Goal: Task Accomplishment & Management: Use online tool/utility

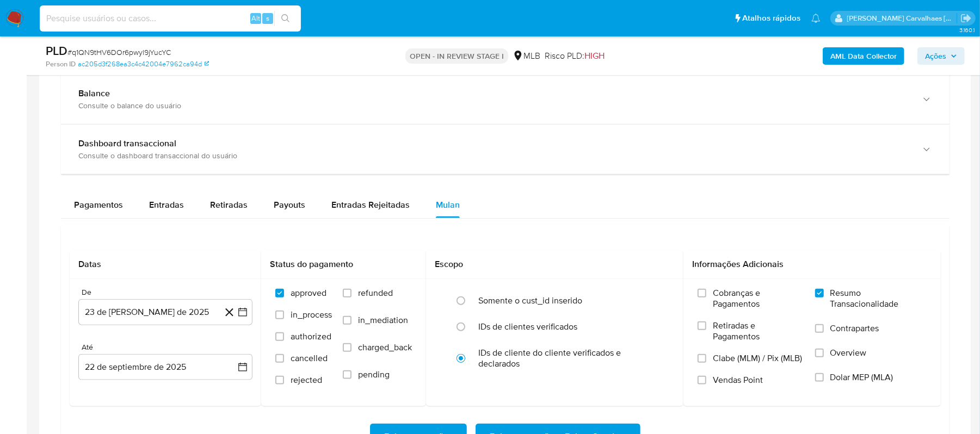
click at [113, 20] on input at bounding box center [170, 18] width 261 height 14
paste input "q1QN9tHV6DOr6pwyl9jYucYC"
type input "q1QN9tHV6DOr6pwyl9jYucYC"
click at [288, 16] on icon "search-icon" at bounding box center [285, 18] width 9 height 9
click at [281, 9] on div "q1QN9tHV6DOr6pwyl9jYucYC Alt s" at bounding box center [170, 18] width 261 height 26
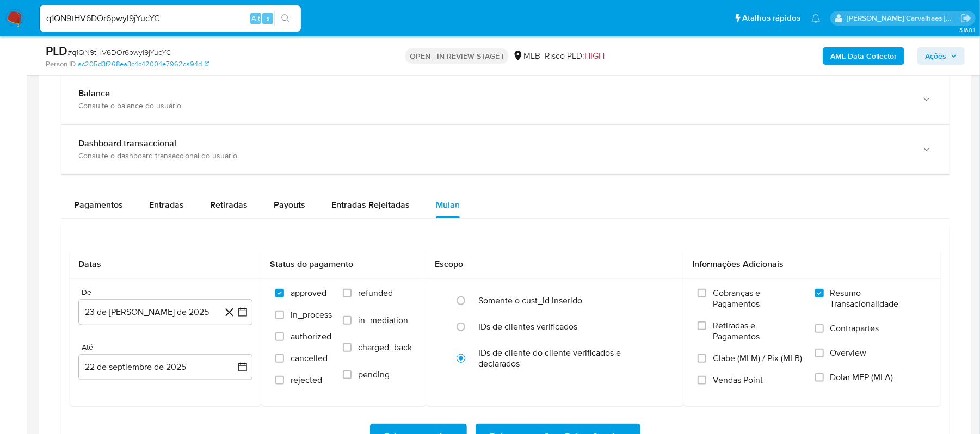
click at [281, 23] on button "search-icon" at bounding box center [285, 18] width 22 height 15
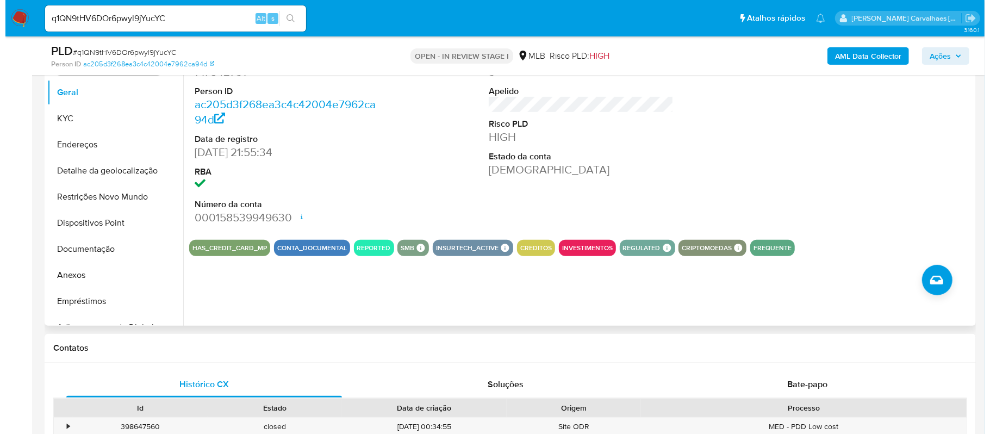
scroll to position [145, 0]
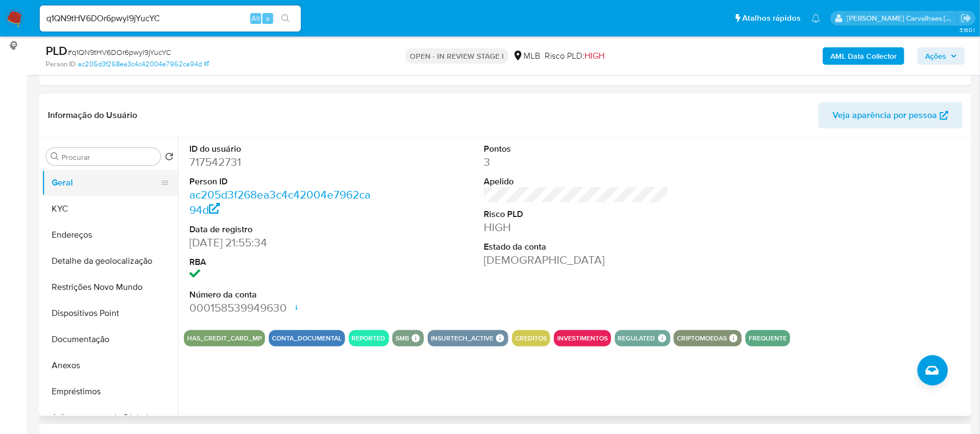
click at [69, 91] on button "Geral" at bounding box center [105, 183] width 127 height 26
click at [75, 91] on button "Anexos" at bounding box center [105, 365] width 127 height 26
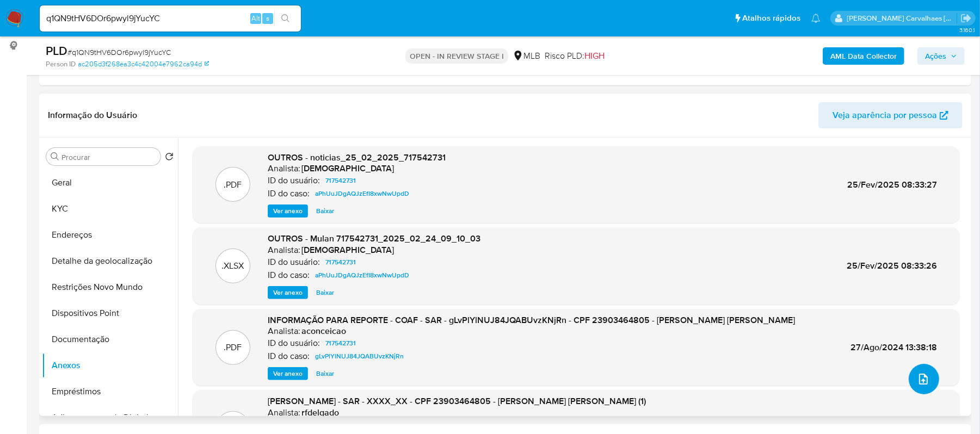
click at [355, 91] on icon "upload-file" at bounding box center [923, 379] width 13 height 13
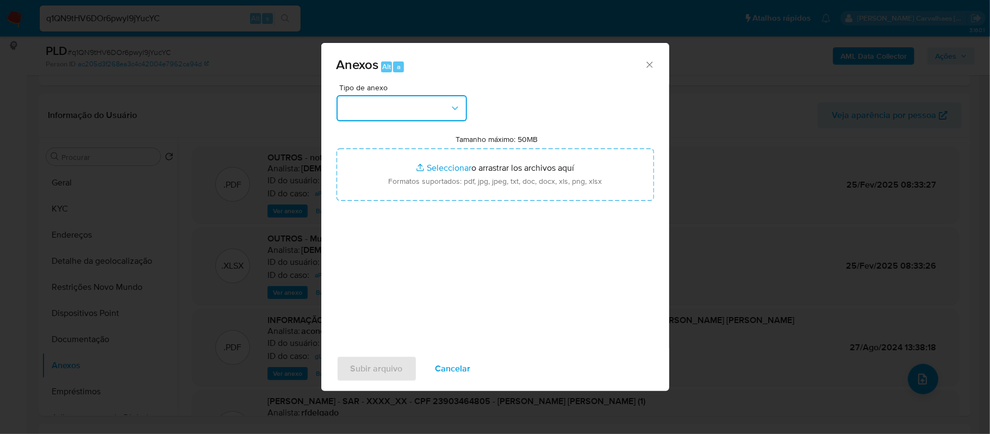
click at [355, 91] on icon "button" at bounding box center [455, 108] width 11 height 11
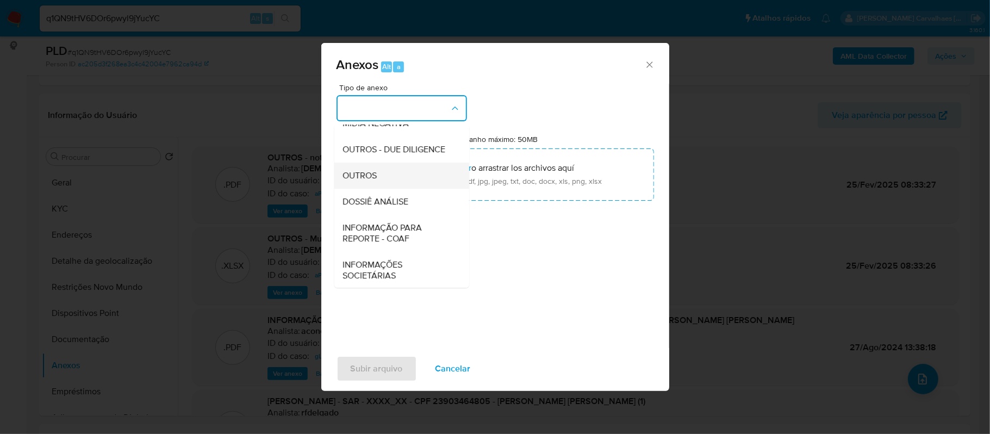
click at [355, 91] on div "OUTROS" at bounding box center [398, 176] width 111 height 26
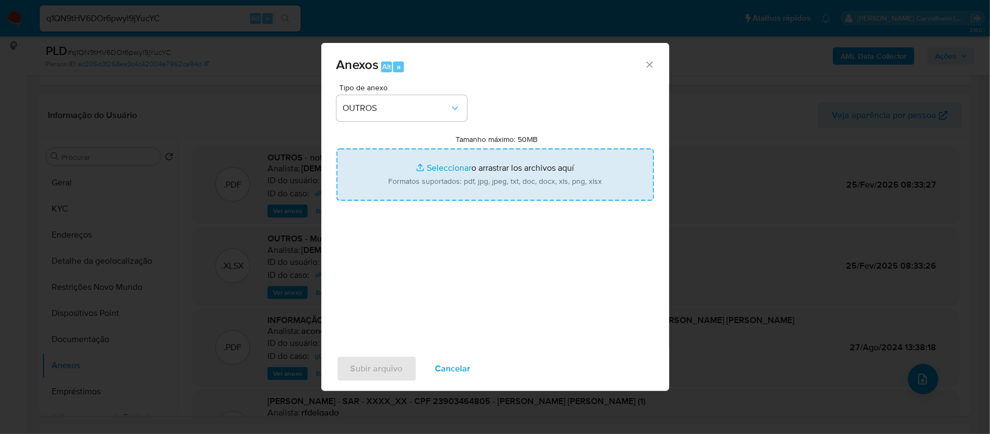
click at [355, 91] on input "Tamanho máximo: 50MB Seleccionar archivos" at bounding box center [496, 174] width 318 height 52
type input "C:\fakepath\Mulan Juan David Zapata Gordillo 717542731_2025_09_23_17_21_43 - Re…"
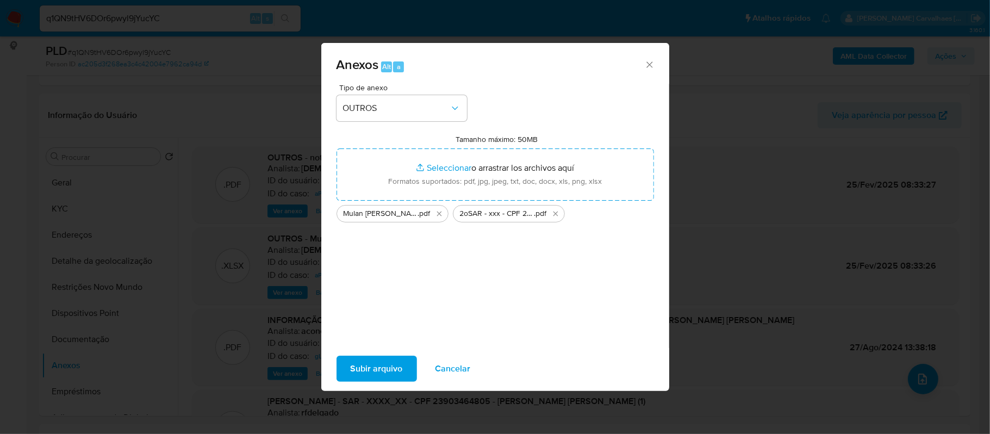
click at [355, 91] on span "Subir arquivo" at bounding box center [377, 369] width 52 height 24
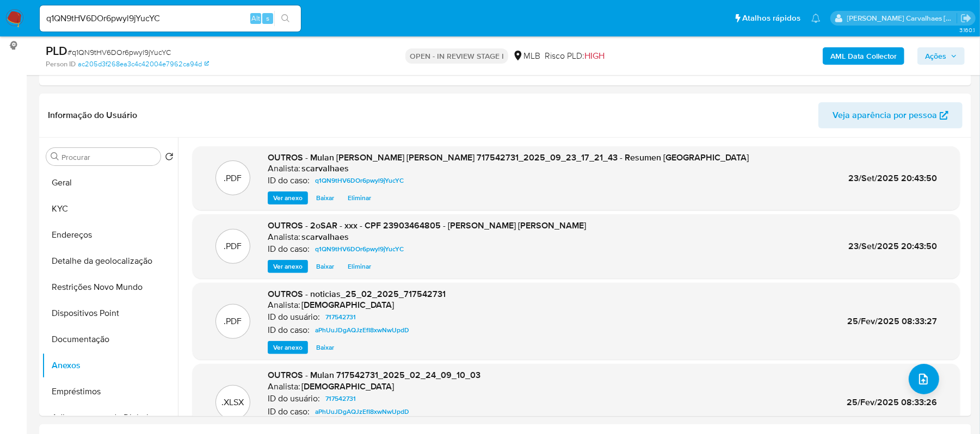
click at [355, 54] on span "Ações" at bounding box center [935, 55] width 21 height 17
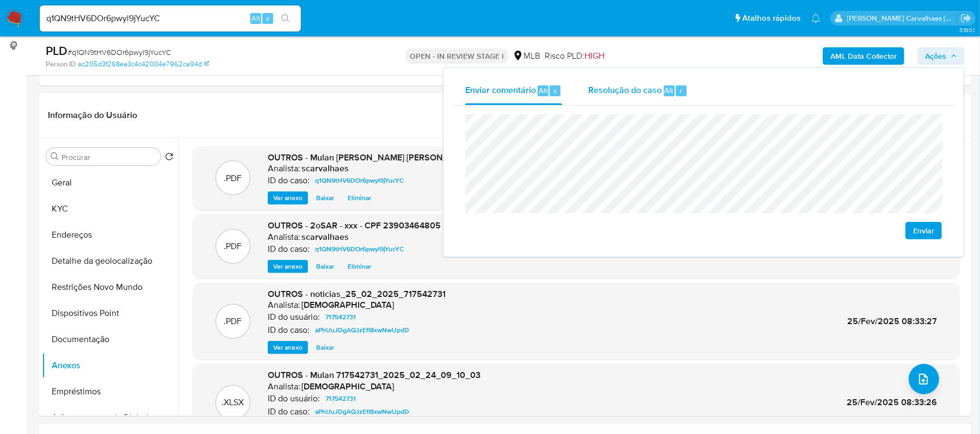
click at [355, 91] on div "Resolução do caso Alt r" at bounding box center [638, 91] width 100 height 28
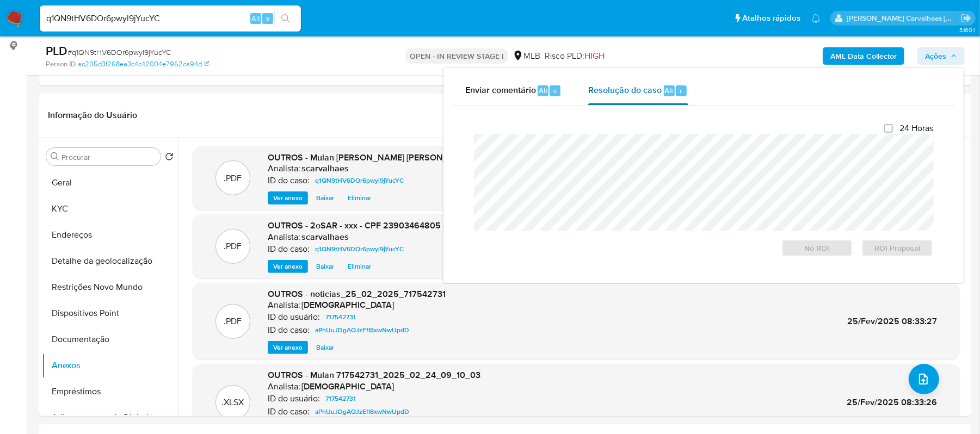
click at [355, 82] on div "Resolução do caso Alt r" at bounding box center [638, 91] width 100 height 28
click at [355, 91] on span "ROI Proposal" at bounding box center [897, 247] width 57 height 15
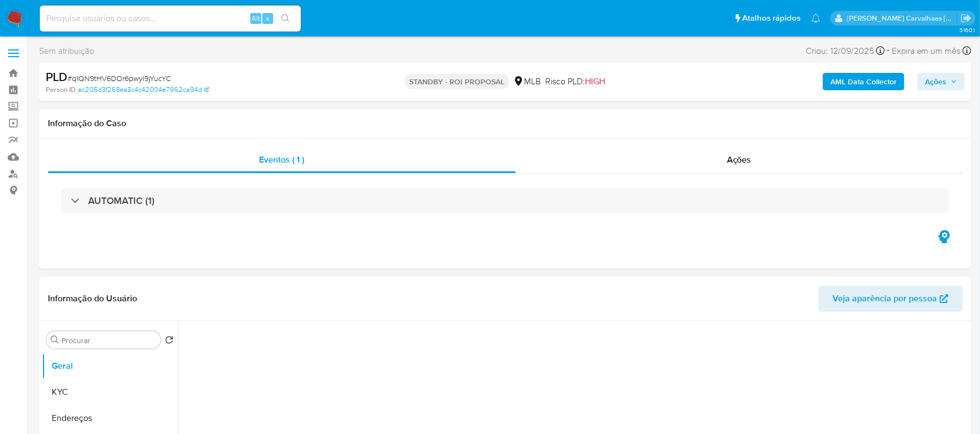
select select "10"
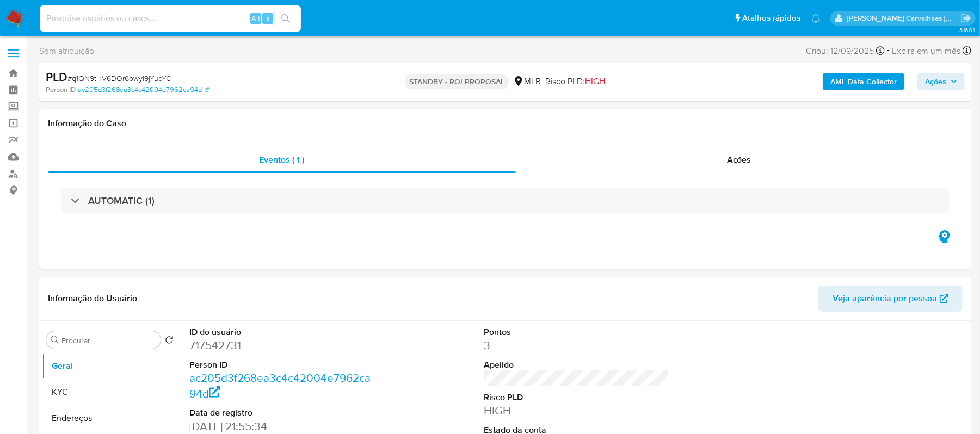
click at [137, 11] on input at bounding box center [170, 18] width 261 height 14
paste input "Vq2OHn30EXiHyznhmt60FxFU"
type input "Vq2OHn30EXiHyznhmt60FxFU"
click at [292, 20] on button "search-icon" at bounding box center [285, 18] width 22 height 15
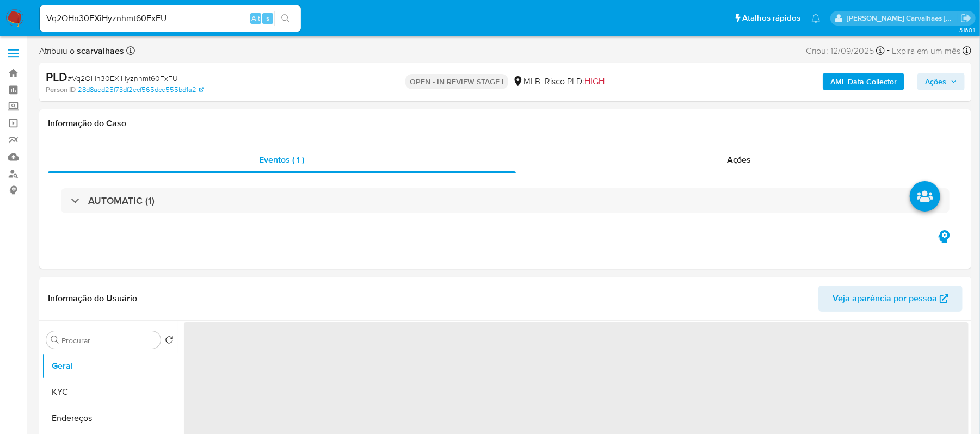
select select "10"
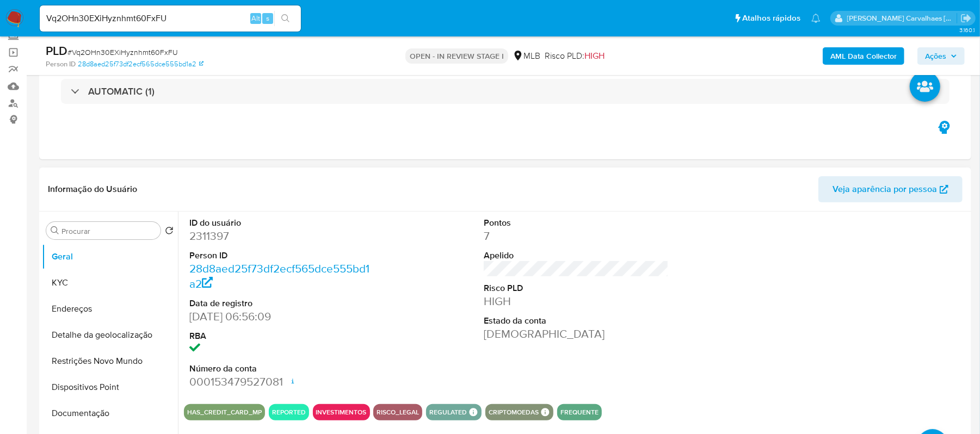
scroll to position [145, 0]
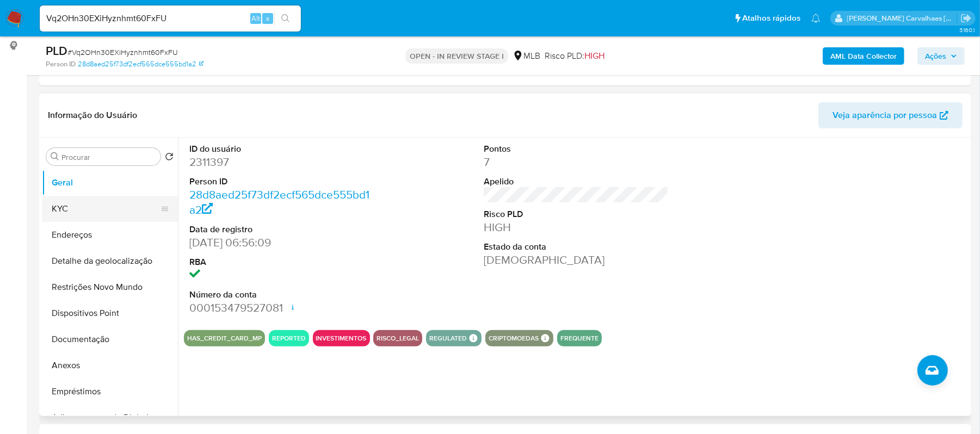
click at [58, 205] on button "KYC" at bounding box center [105, 209] width 127 height 26
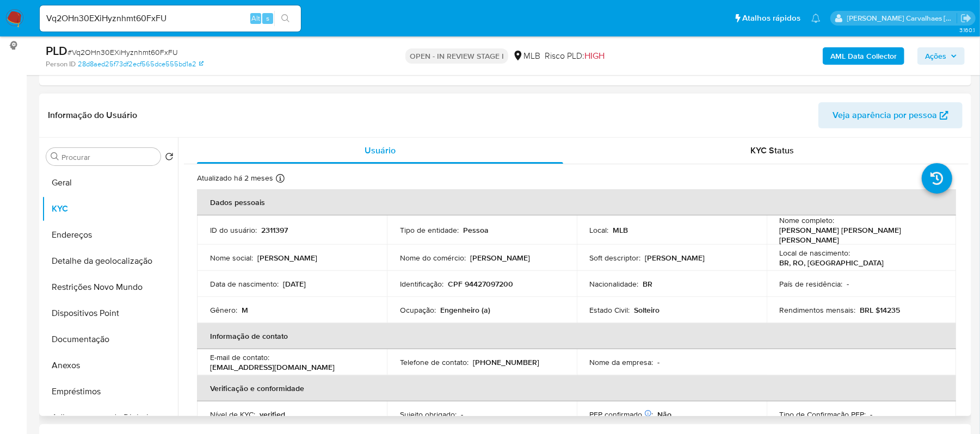
scroll to position [72, 0]
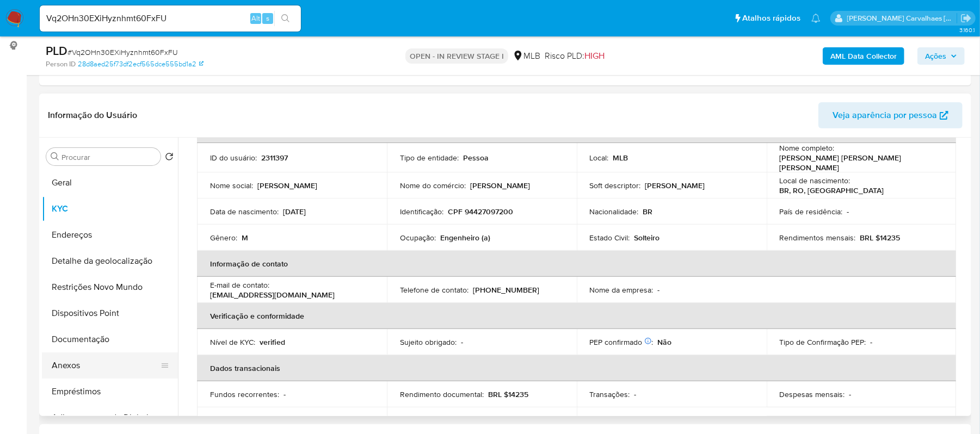
click at [69, 366] on button "Anexos" at bounding box center [105, 365] width 127 height 26
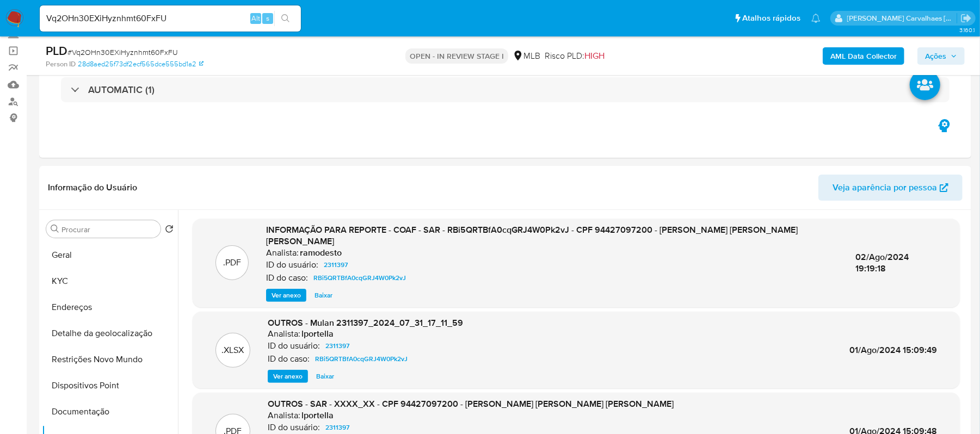
drag, startPoint x: 85, startPoint y: 260, endPoint x: 23, endPoint y: 283, distance: 66.8
click at [85, 260] on button "Geral" at bounding box center [110, 255] width 136 height 26
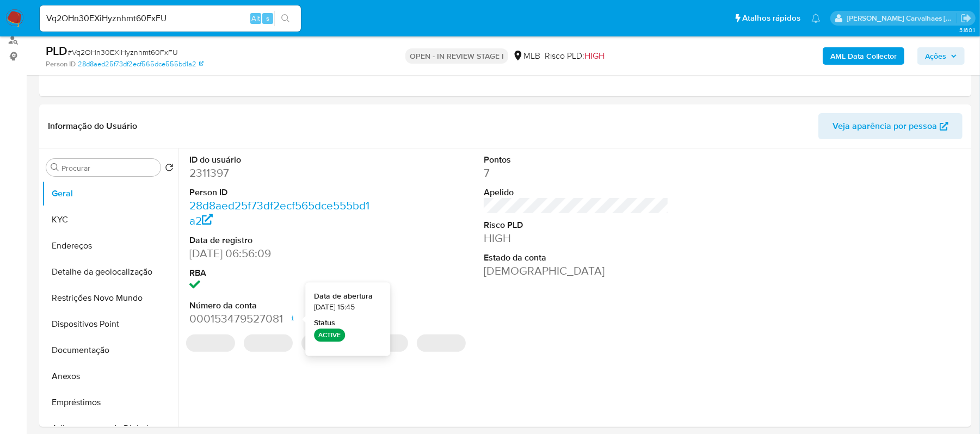
scroll to position [218, 0]
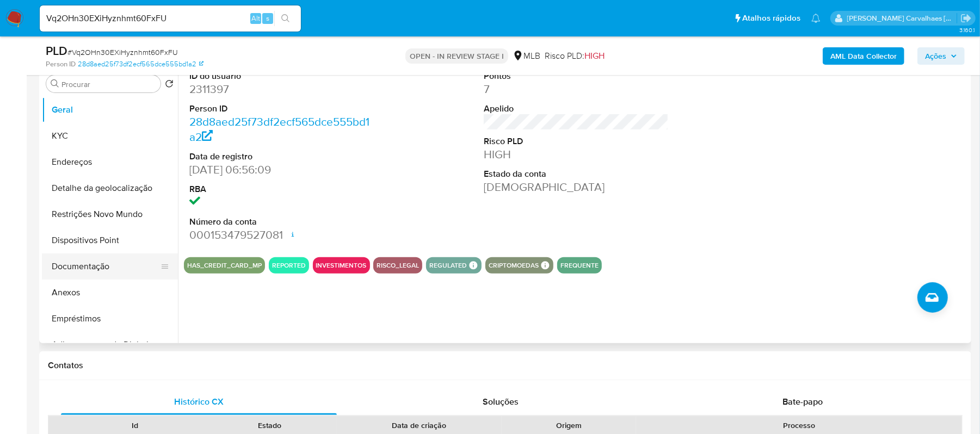
click at [75, 273] on button "Documentação" at bounding box center [105, 266] width 127 height 26
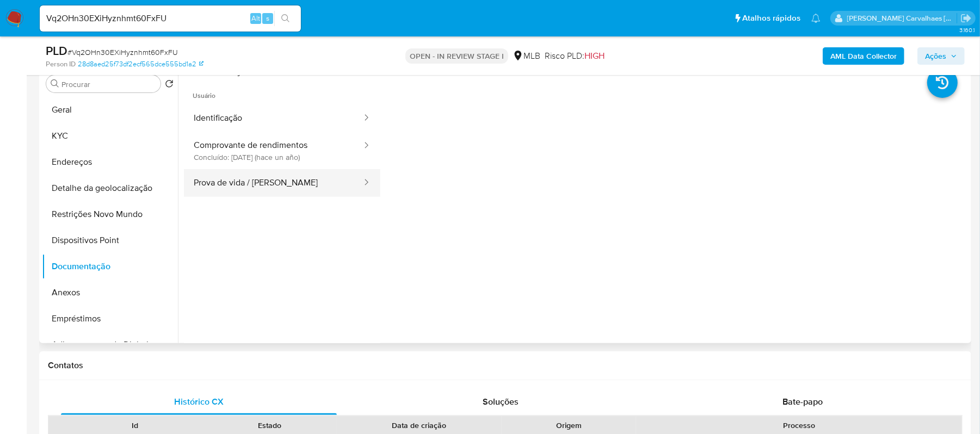
click at [289, 181] on button "Prova de vida / Selfie" at bounding box center [273, 183] width 179 height 28
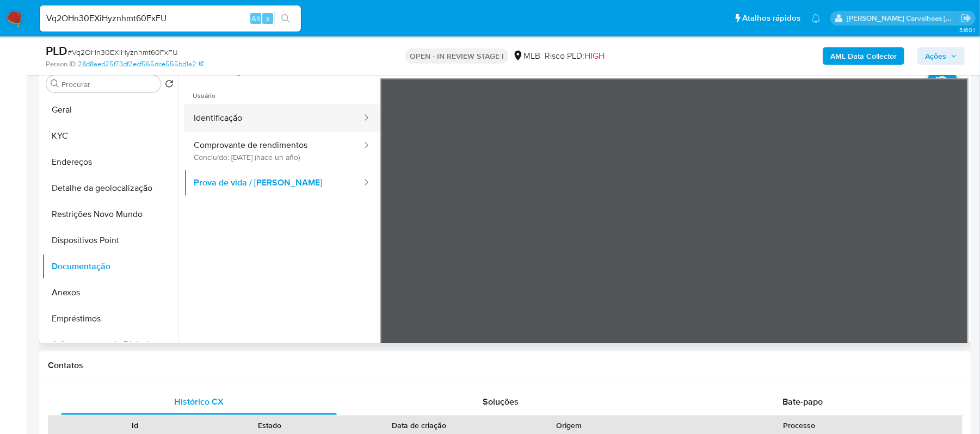
click at [253, 122] on button "Identificação" at bounding box center [273, 118] width 179 height 28
click at [225, 125] on button "Identificação" at bounding box center [273, 118] width 179 height 28
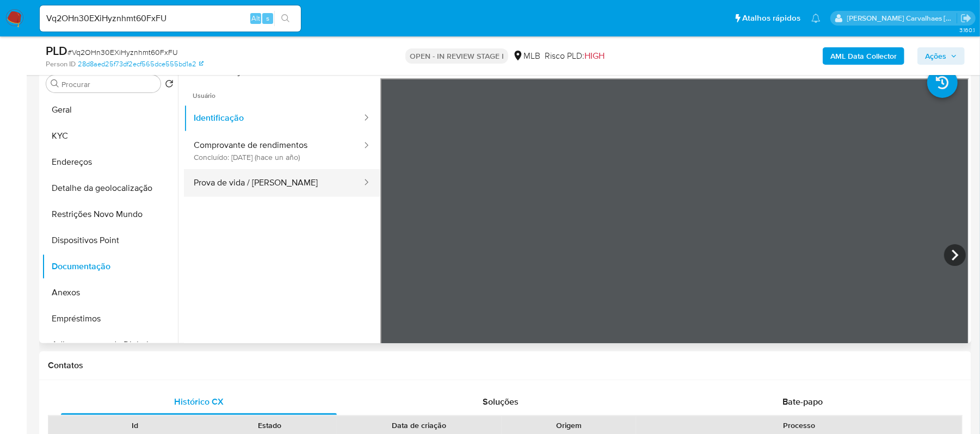
click at [257, 181] on button "Prova de vida / Selfie" at bounding box center [273, 183] width 179 height 28
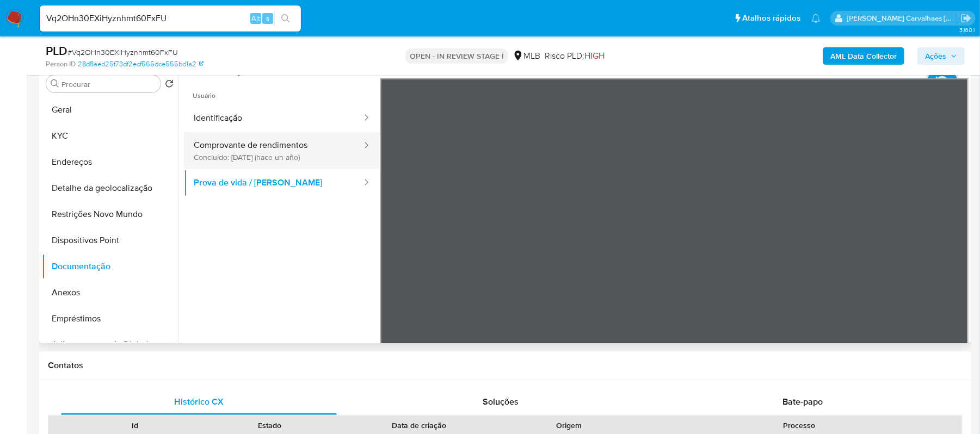
click at [277, 148] on button "Comprovante de rendimentos Concluído: 27/07/2024 (hace un año)" at bounding box center [273, 150] width 179 height 37
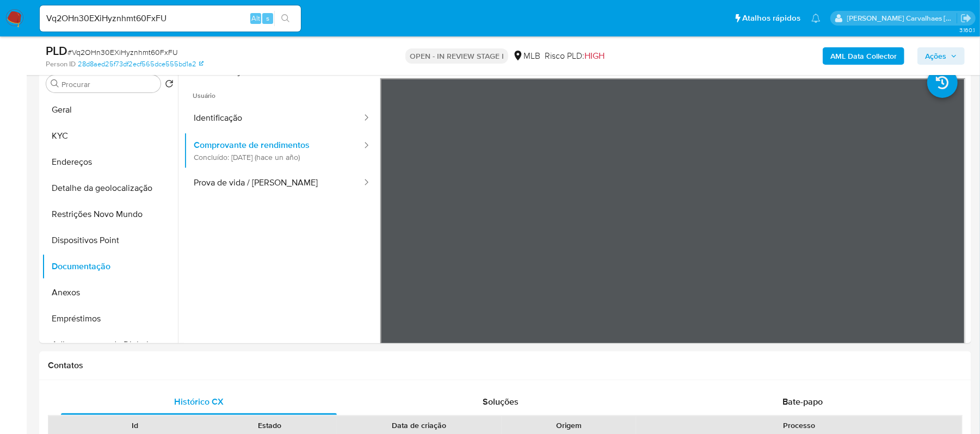
drag, startPoint x: 67, startPoint y: 283, endPoint x: 20, endPoint y: 304, distance: 51.9
click at [67, 287] on button "Anexos" at bounding box center [110, 293] width 136 height 26
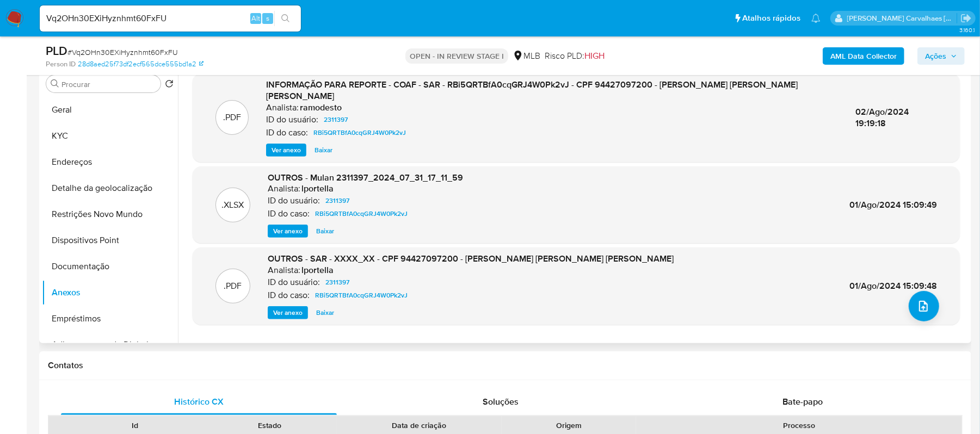
click at [289, 145] on span "Ver anexo" at bounding box center [285, 150] width 29 height 11
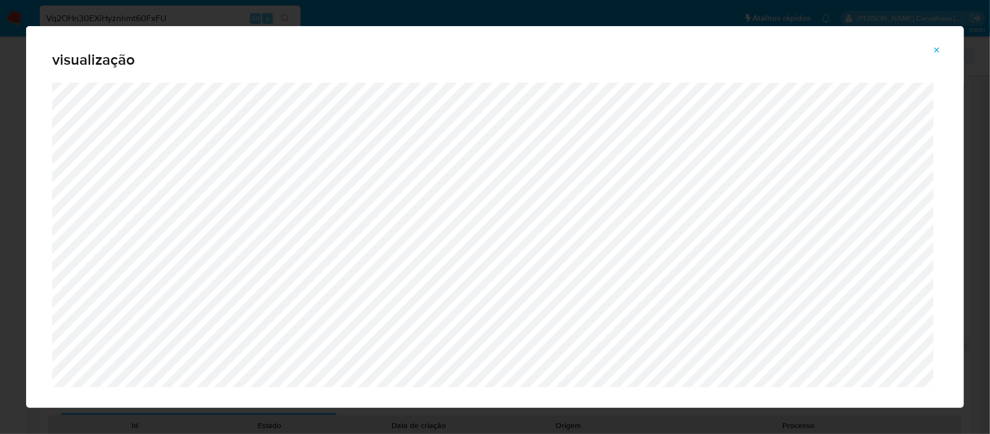
click at [940, 49] on icon "Attachment preview" at bounding box center [937, 50] width 9 height 9
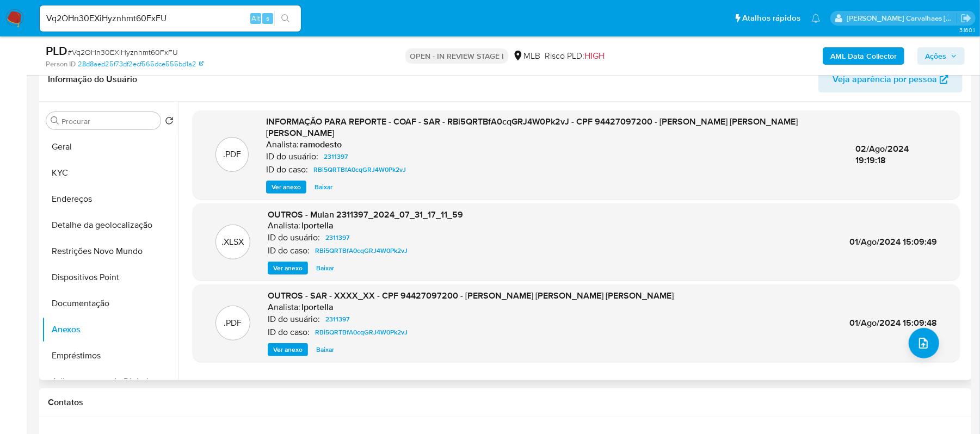
scroll to position [145, 0]
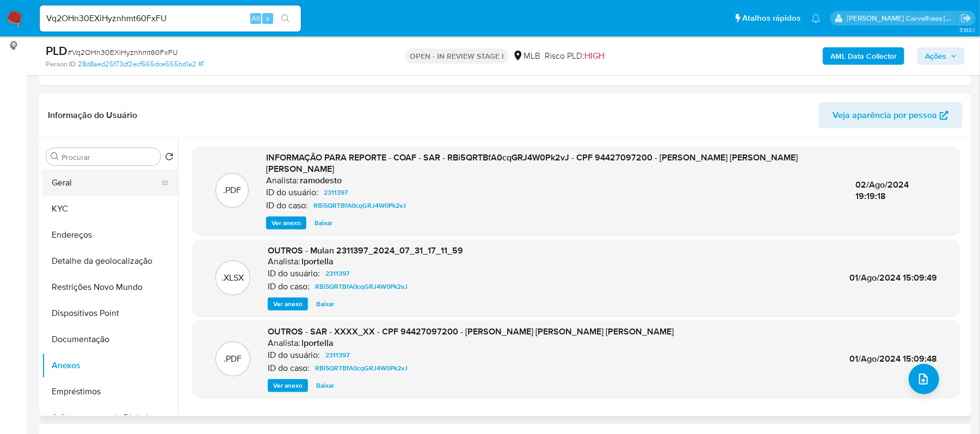
click at [75, 183] on button "Geral" at bounding box center [105, 183] width 127 height 26
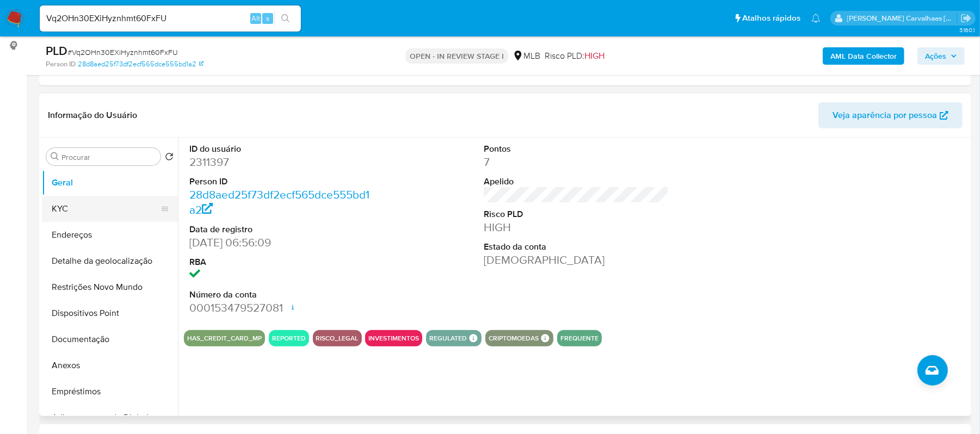
click at [70, 210] on button "KYC" at bounding box center [105, 209] width 127 height 26
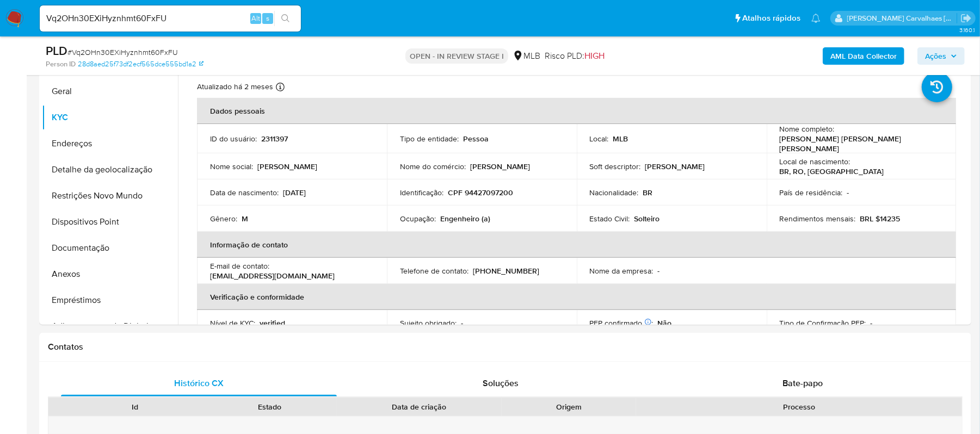
scroll to position [247, 0]
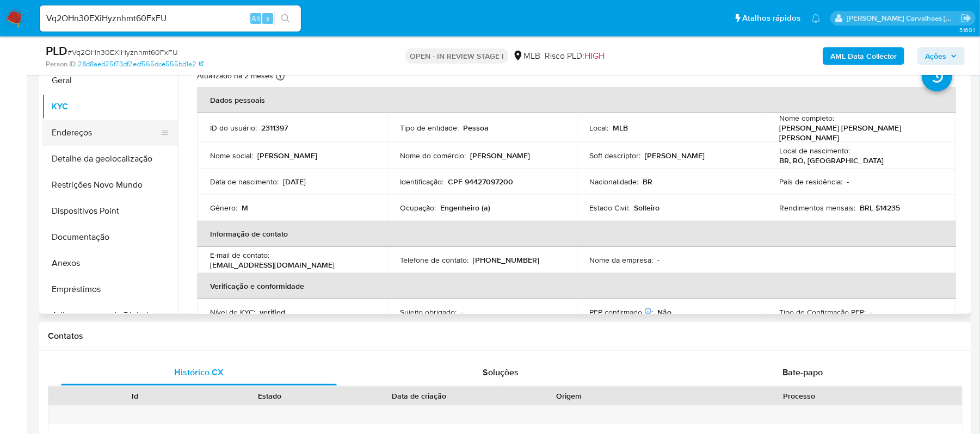
drag, startPoint x: 96, startPoint y: 131, endPoint x: 103, endPoint y: 133, distance: 6.7
click at [97, 131] on button "Endereços" at bounding box center [105, 133] width 127 height 26
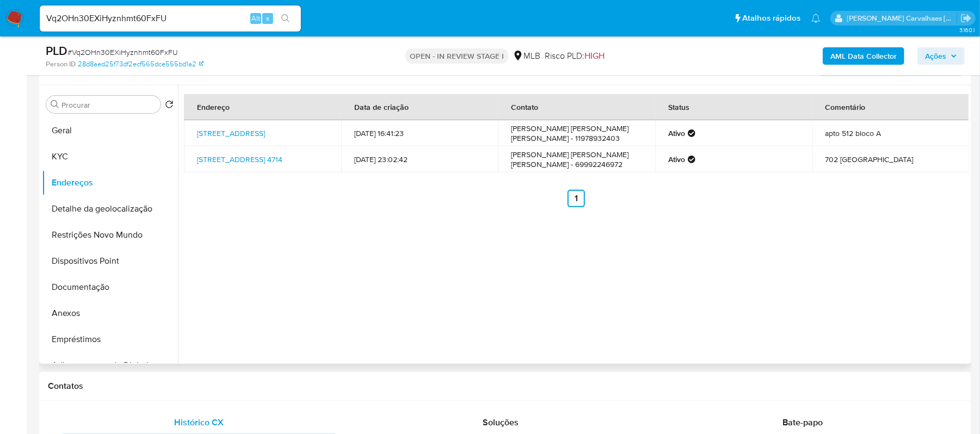
scroll to position [175, 0]
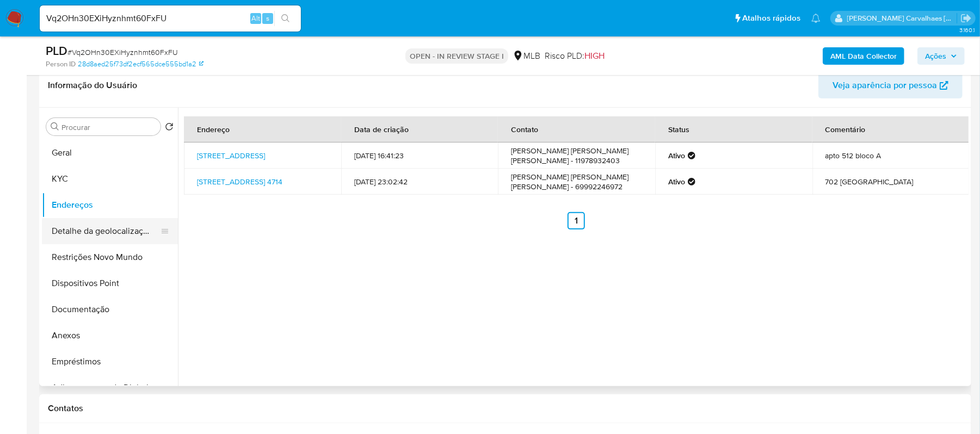
click at [136, 233] on button "Detalhe da geolocalização" at bounding box center [105, 231] width 127 height 26
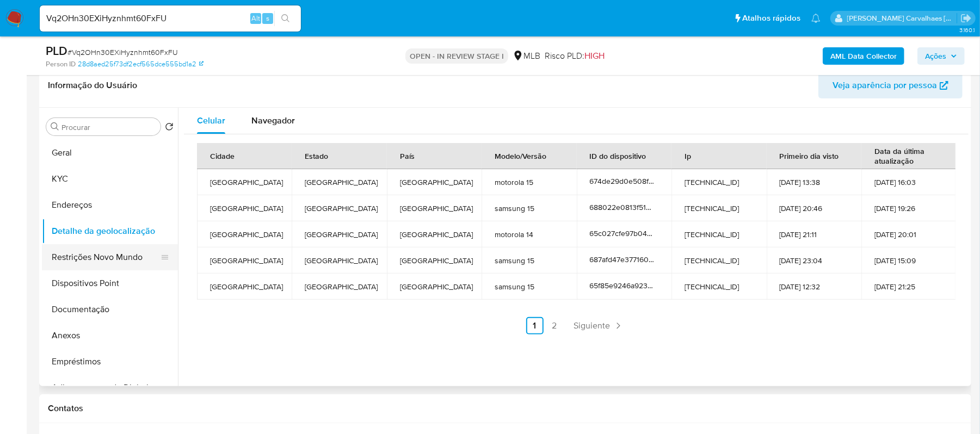
click at [112, 266] on button "Restrições Novo Mundo" at bounding box center [105, 257] width 127 height 26
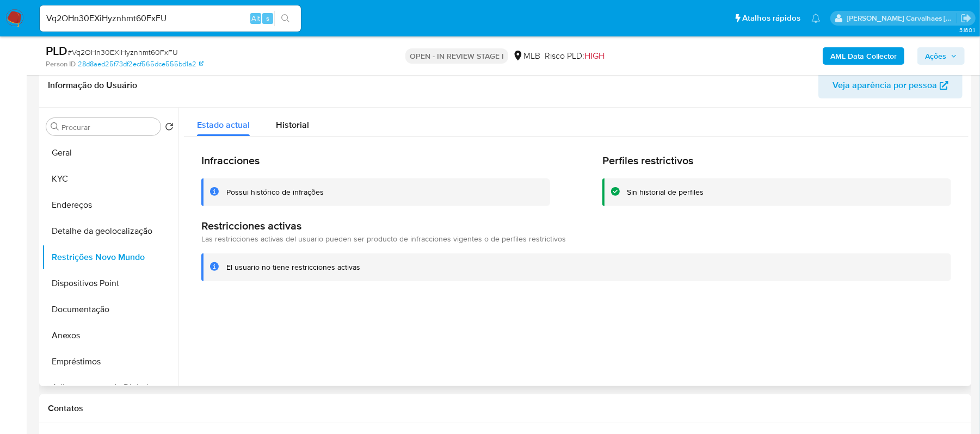
drag, startPoint x: 226, startPoint y: 269, endPoint x: 357, endPoint y: 265, distance: 130.6
click at [359, 265] on div "El usuario no tiene restricciones activas" at bounding box center [584, 267] width 716 height 10
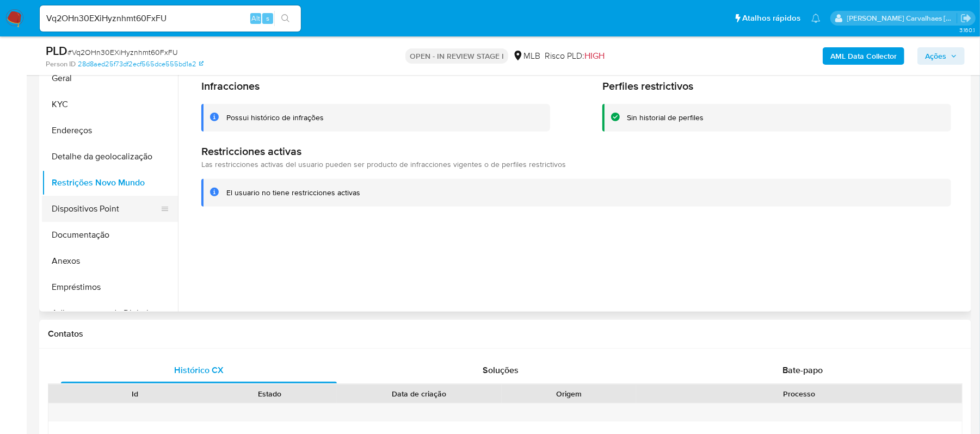
scroll to position [247, 0]
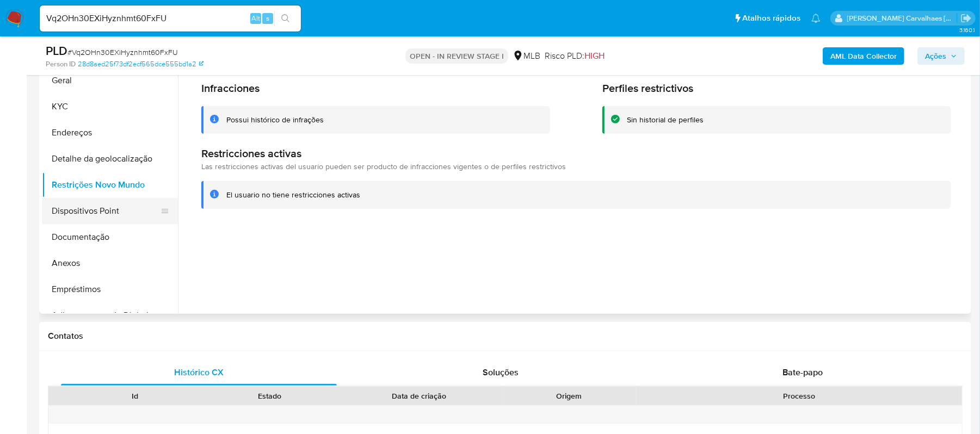
click at [90, 213] on button "Dispositivos Point" at bounding box center [105, 211] width 127 height 26
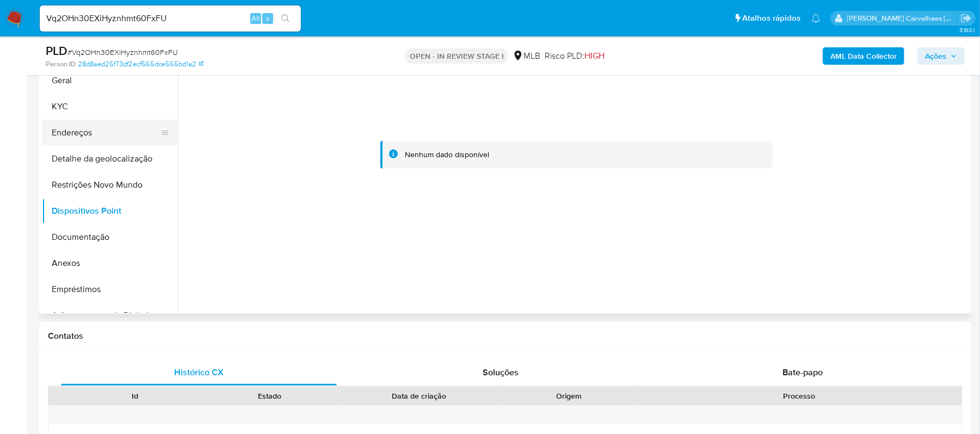
click at [101, 135] on button "Endereços" at bounding box center [105, 133] width 127 height 26
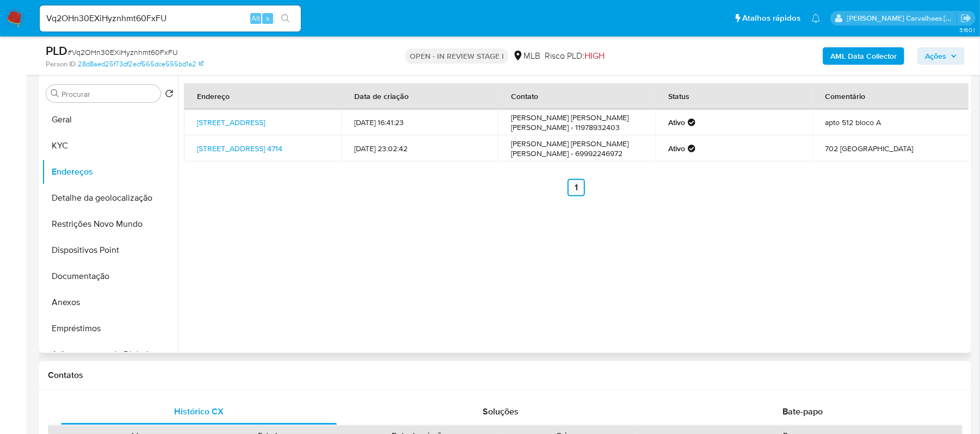
scroll to position [175, 0]
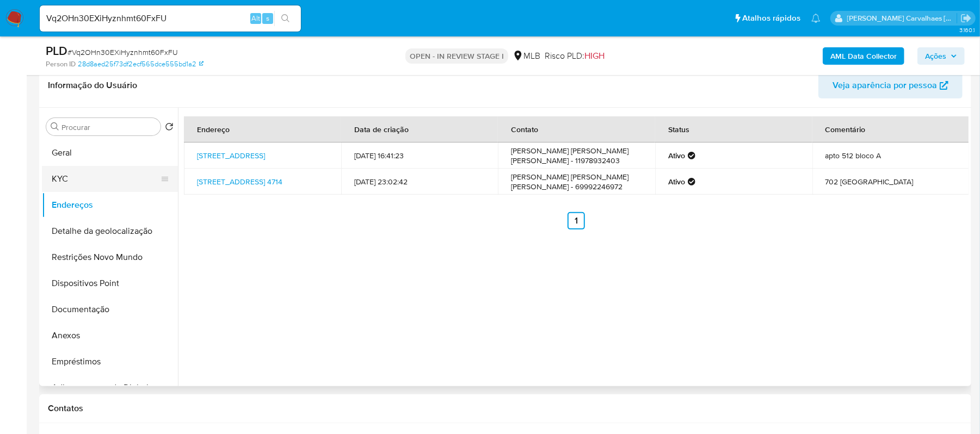
click at [61, 178] on button "KYC" at bounding box center [105, 179] width 127 height 26
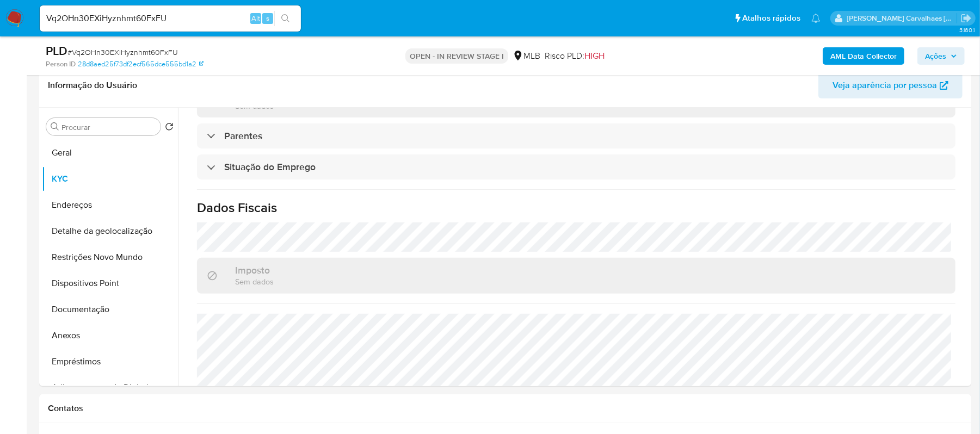
scroll to position [435, 0]
click at [100, 334] on button "Anexos" at bounding box center [105, 336] width 127 height 26
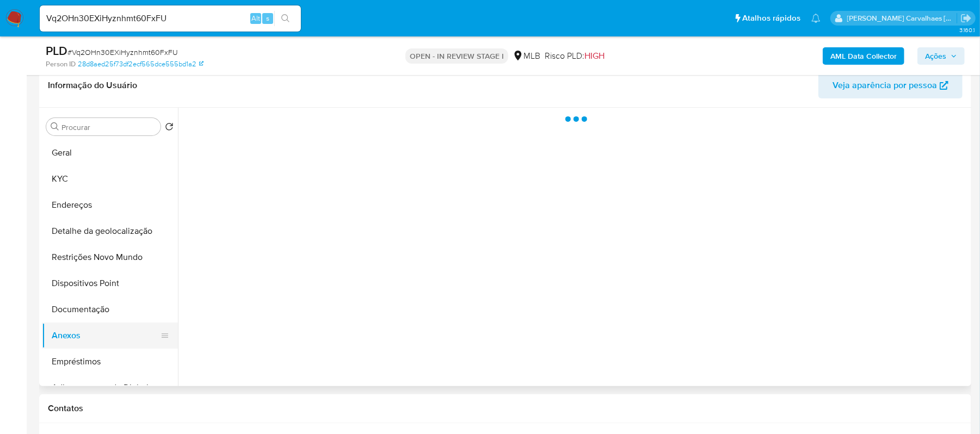
scroll to position [0, 0]
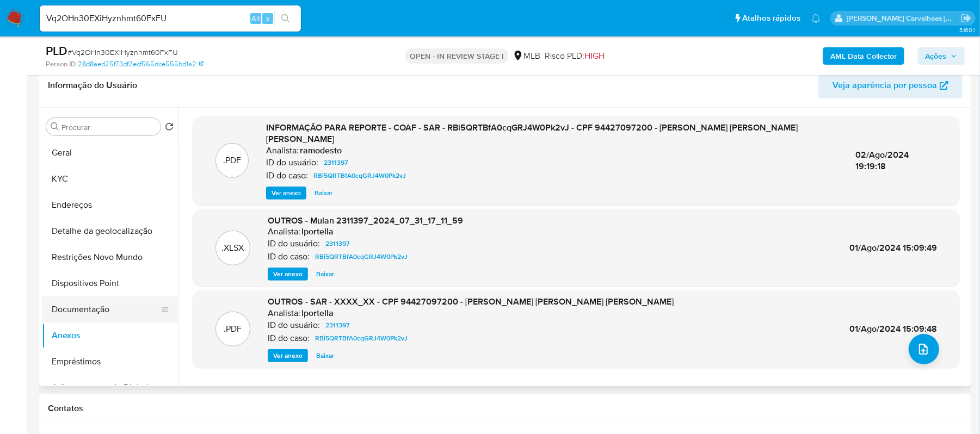
click at [94, 312] on button "Documentação" at bounding box center [105, 309] width 127 height 26
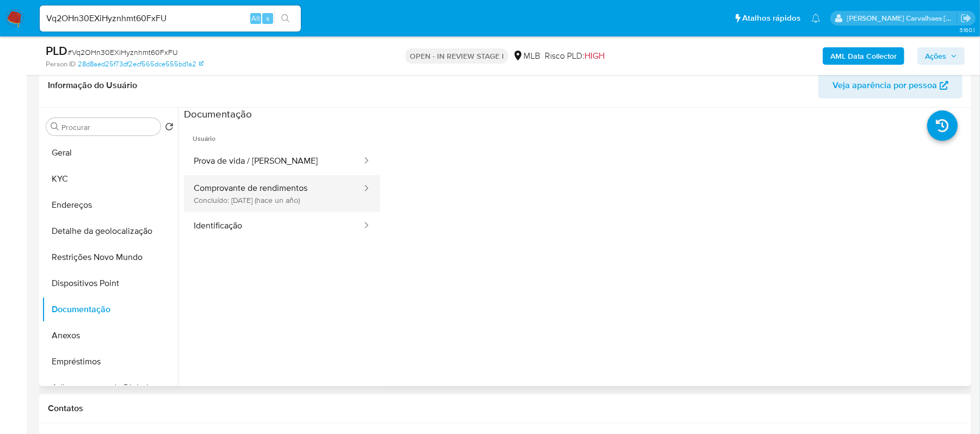
click at [262, 195] on button "Comprovante de rendimentos Concluído: 27/07/2024 (hace un año)" at bounding box center [273, 193] width 179 height 37
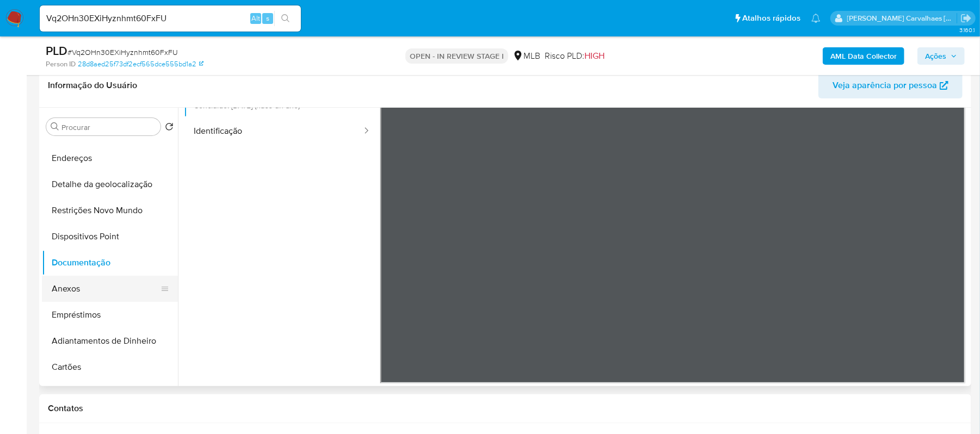
scroll to position [72, 0]
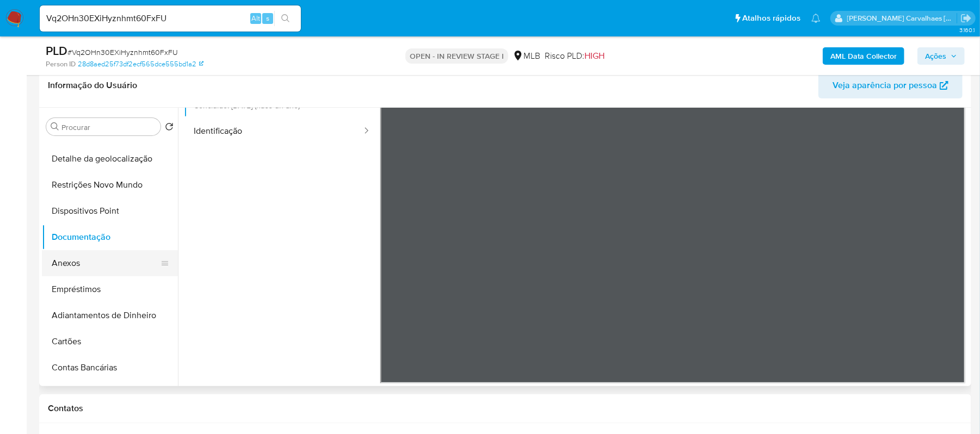
click at [63, 263] on button "Anexos" at bounding box center [105, 263] width 127 height 26
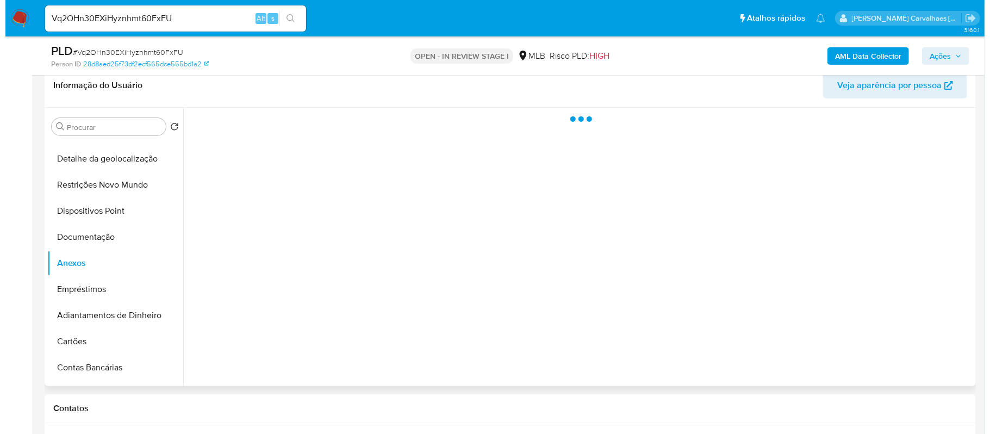
scroll to position [0, 0]
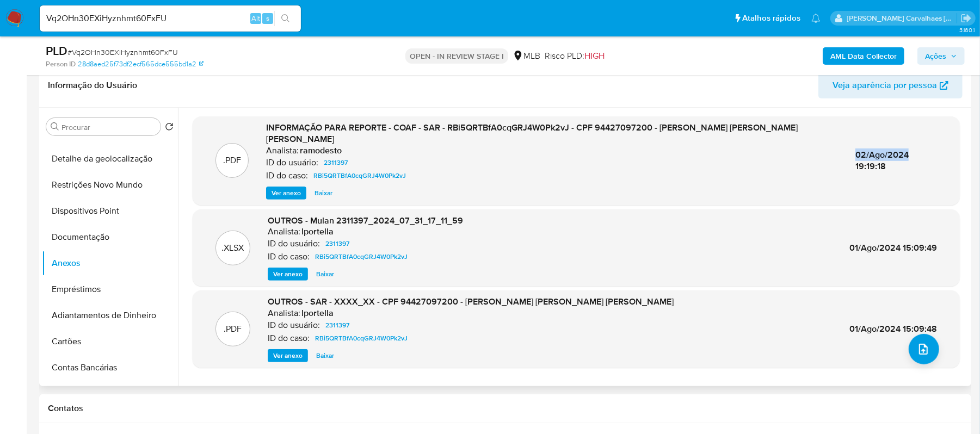
drag, startPoint x: 844, startPoint y: 153, endPoint x: 901, endPoint y: 153, distance: 57.1
click at [901, 153] on div ".PDF INFORMAÇÃO PARA REPORTE - COAF - SAR - RBi5QRTBfA0cqGRJ4W0Pk2vJ - CPF 9442…" at bounding box center [576, 161] width 756 height 78
copy span "02/Ago/2024"
click at [299, 188] on span "Ver anexo" at bounding box center [285, 193] width 29 height 11
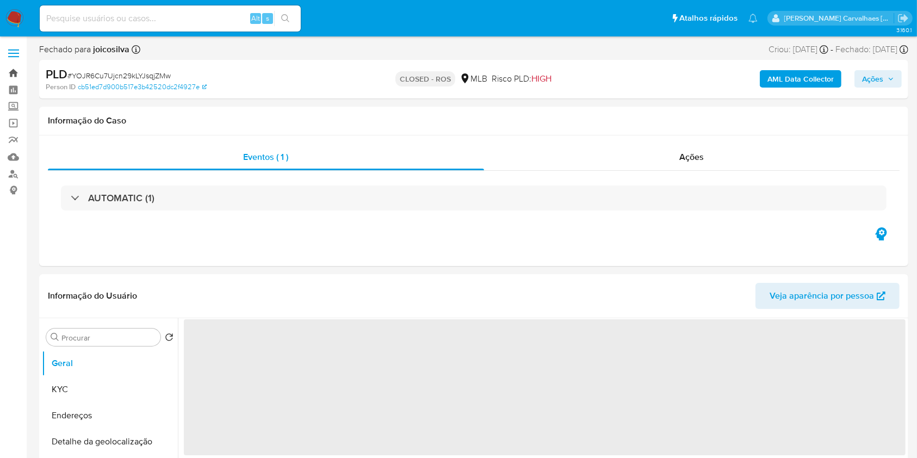
click at [16, 76] on link "Bandeja" at bounding box center [64, 73] width 129 height 17
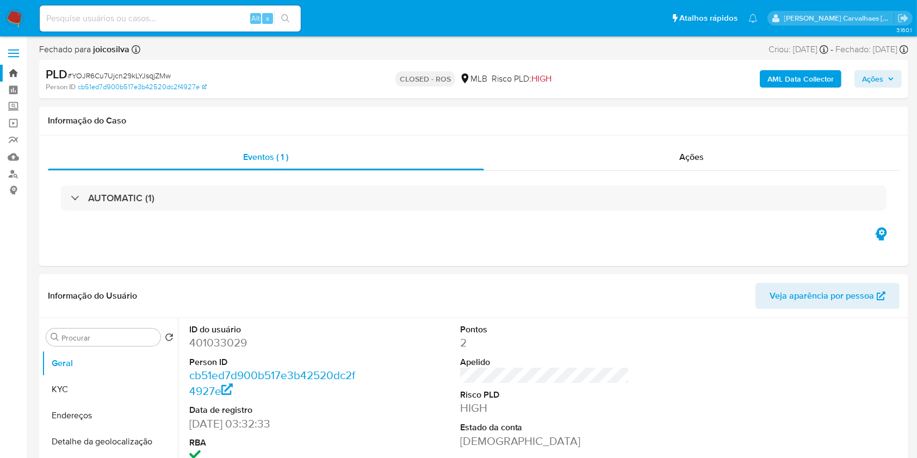
select select "10"
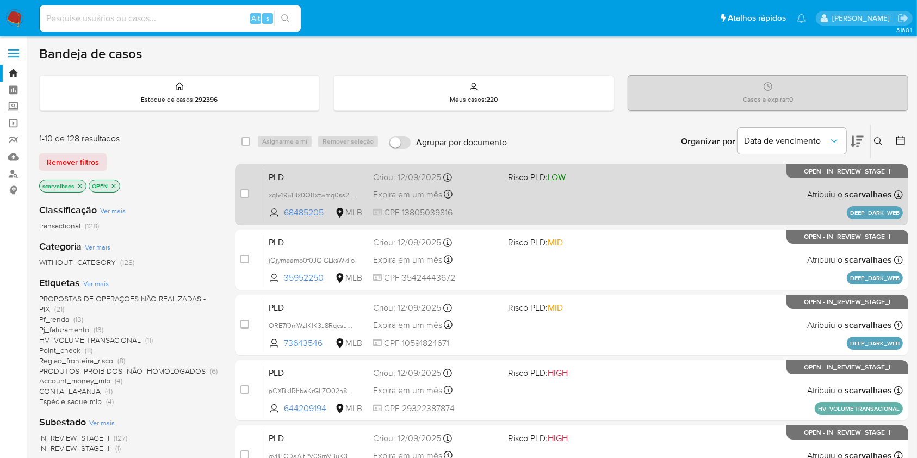
click at [568, 195] on div "PLD xq54951Bx0OBxtwmq0ss2fER 68485205 MLB Risco PLD: LOW Criou: 12/09/2025 Crio…" at bounding box center [583, 194] width 639 height 55
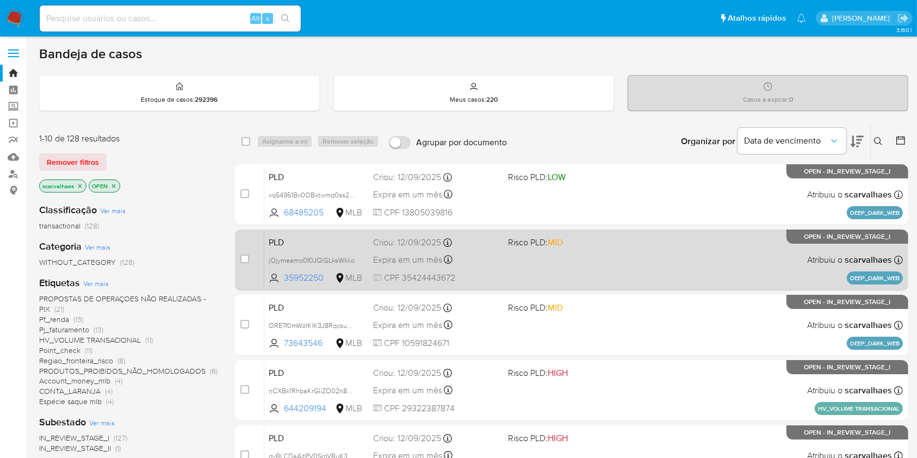
click at [583, 268] on div "PLD jOjymeamo0f0JQlGLksWklio 35952250 MLB Risco PLD: MID Criou: 12/09/2025 Crio…" at bounding box center [583, 259] width 639 height 55
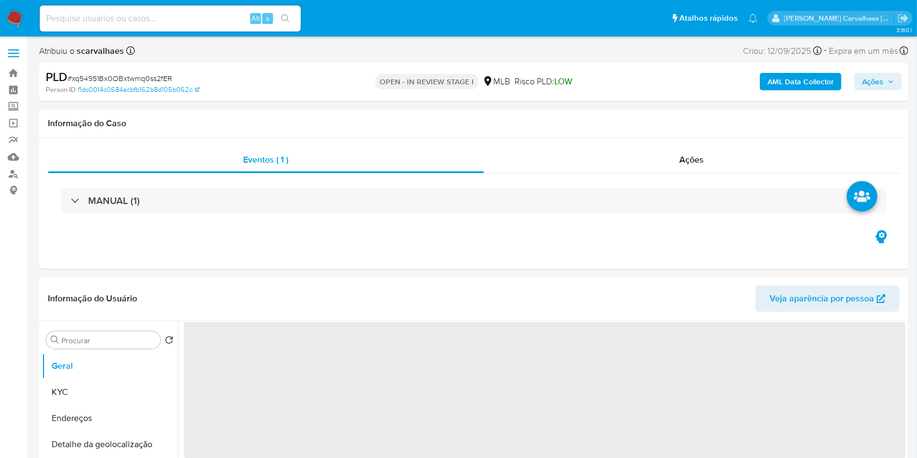
select select "10"
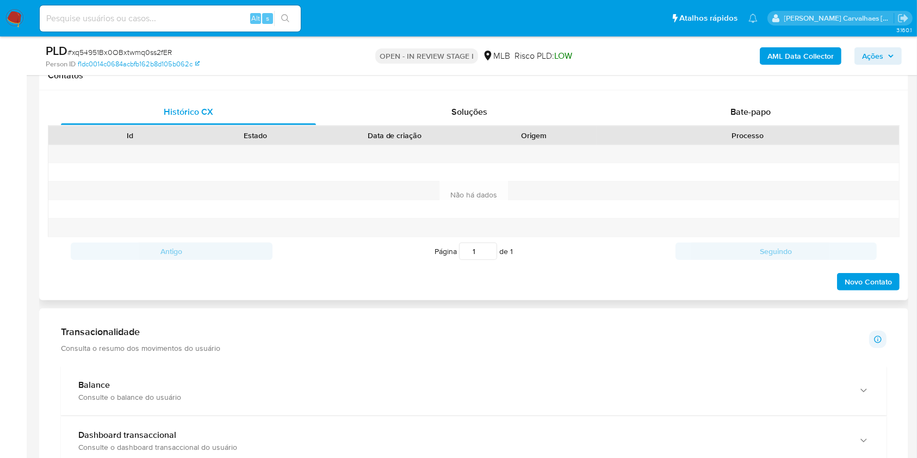
scroll to position [725, 0]
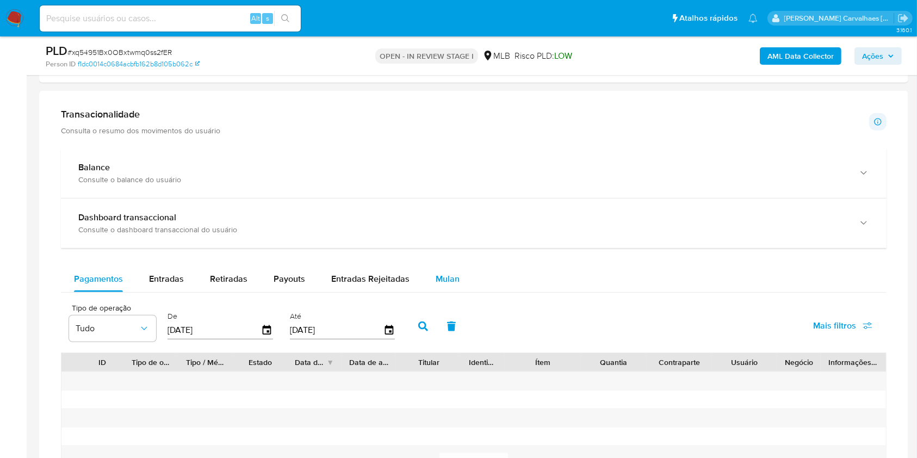
click at [443, 278] on span "Mulan" at bounding box center [448, 279] width 24 height 13
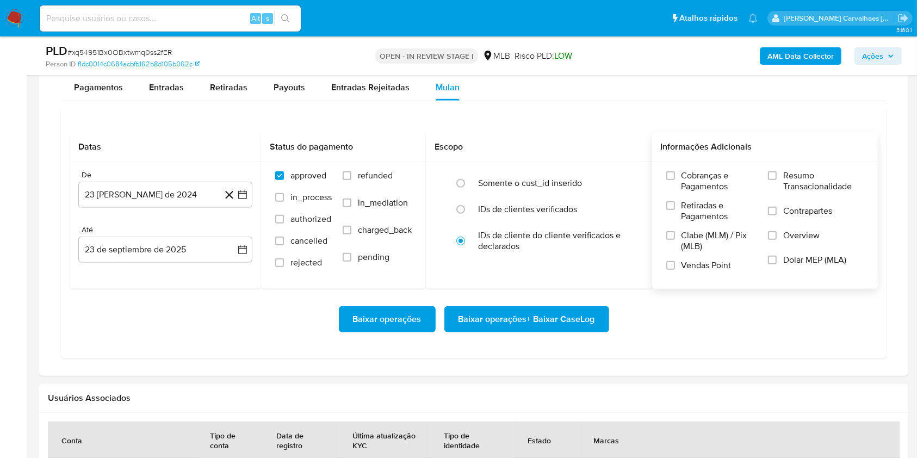
scroll to position [943, 0]
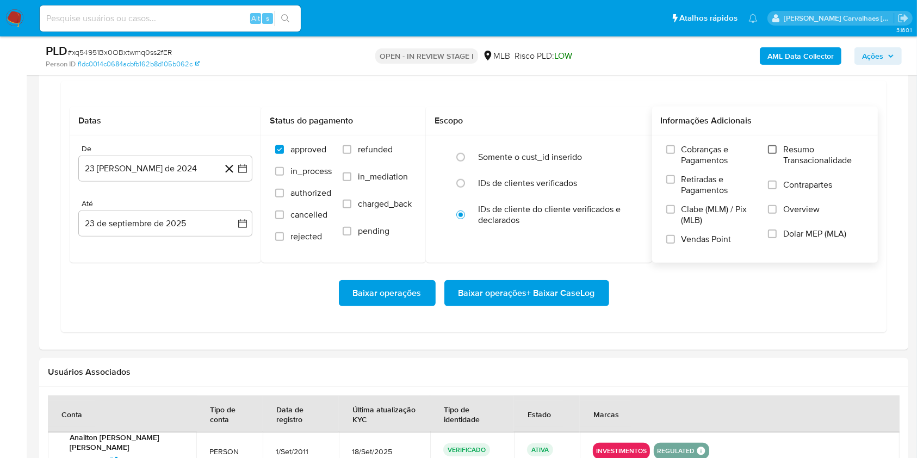
click at [776, 145] on input "Resumo Transacionalidade" at bounding box center [772, 149] width 9 height 9
click at [239, 169] on icon "button" at bounding box center [242, 168] width 11 height 11
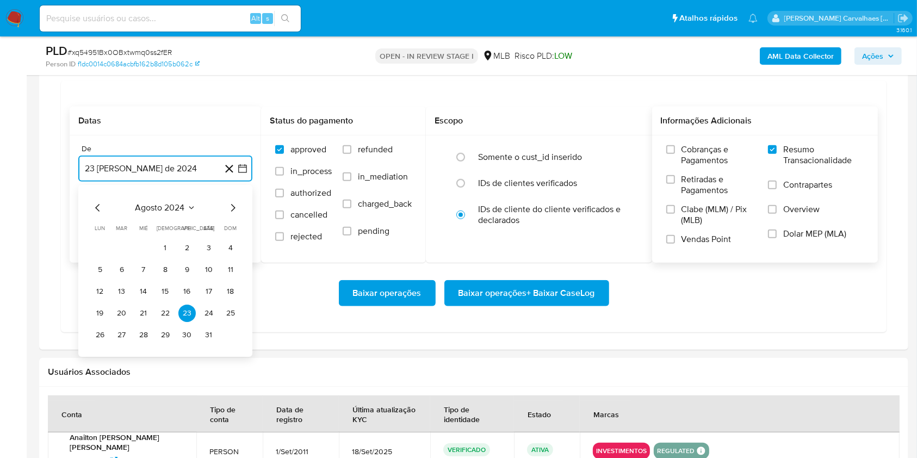
click at [228, 211] on icon "Mes siguiente" at bounding box center [232, 207] width 13 height 13
click at [232, 210] on icon "Mes siguiente" at bounding box center [233, 208] width 4 height 8
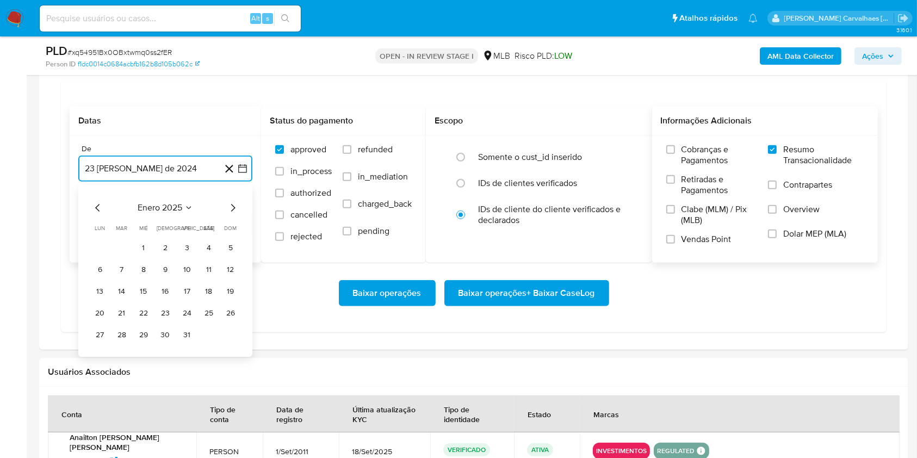
click at [232, 210] on icon "Mes siguiente" at bounding box center [233, 208] width 4 height 8
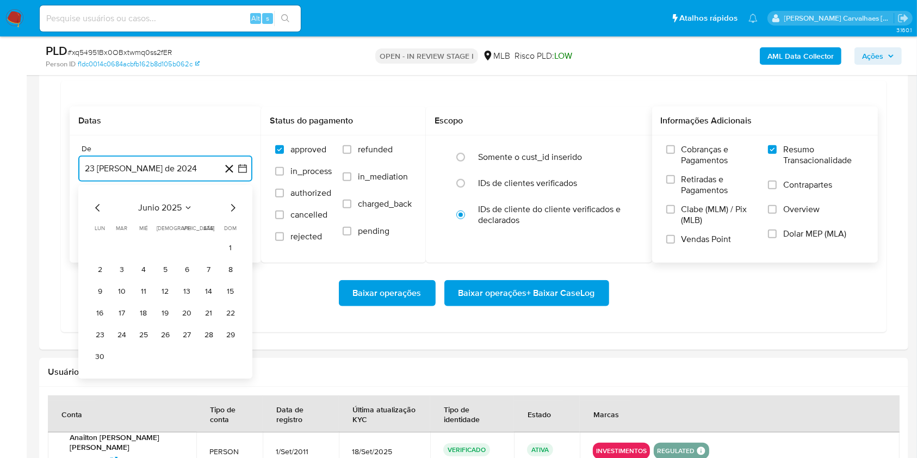
click at [232, 210] on icon "Mes siguiente" at bounding box center [233, 208] width 4 height 8
click at [142, 318] on button "23" at bounding box center [143, 313] width 17 height 17
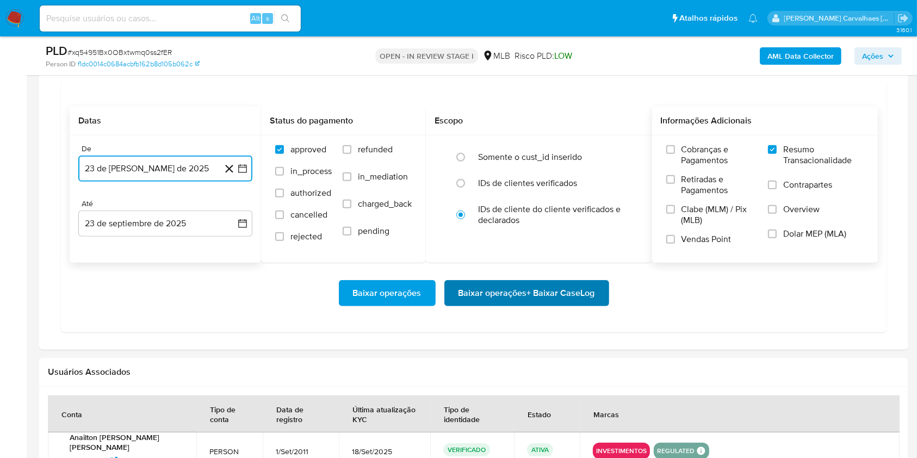
click at [492, 290] on span "Baixar operações + Baixar CaseLog" at bounding box center [527, 293] width 137 height 24
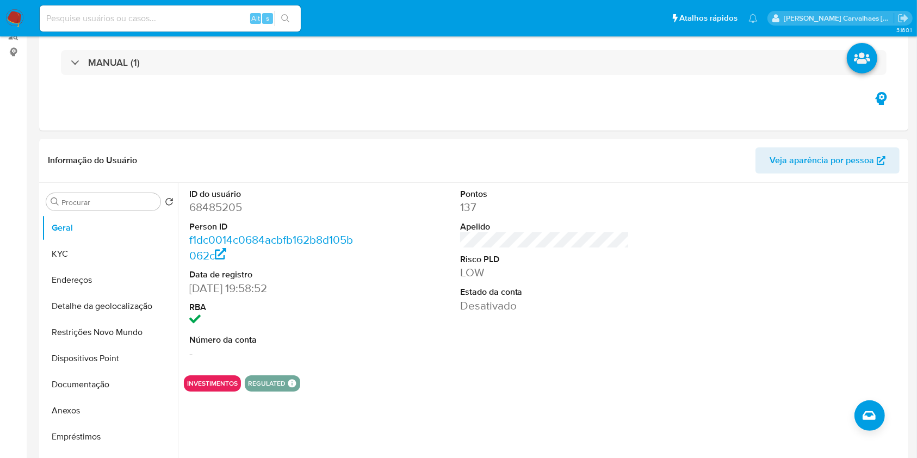
scroll to position [0, 0]
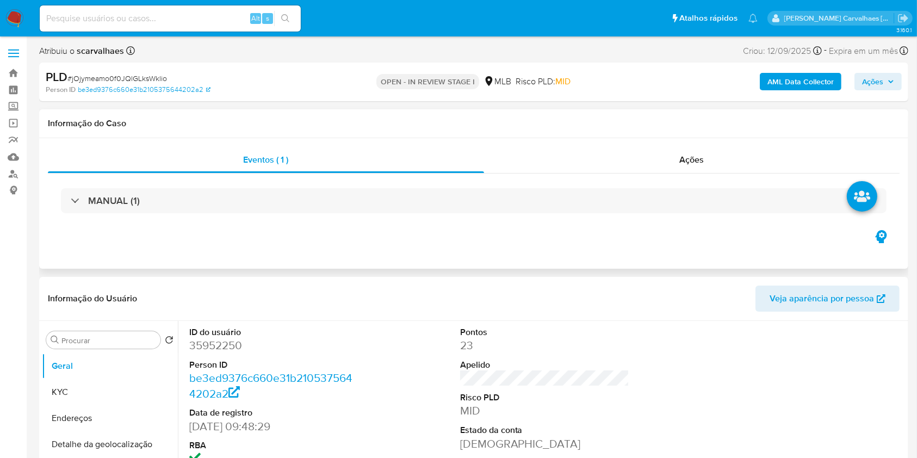
select select "10"
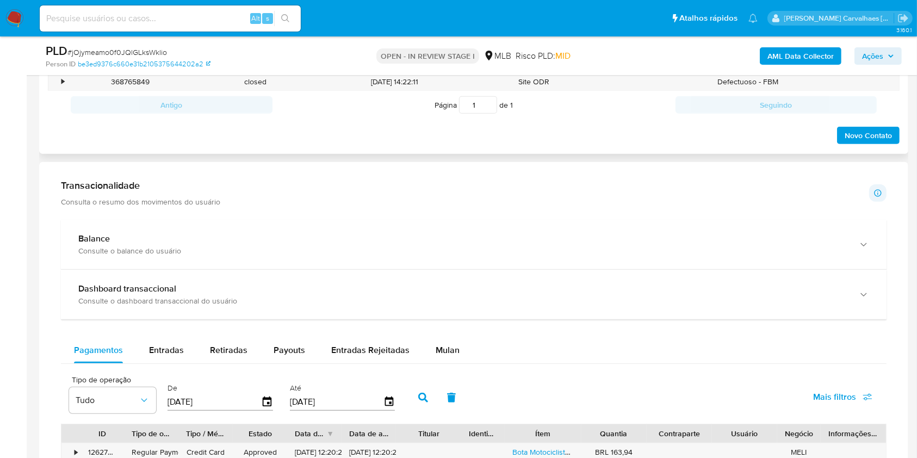
scroll to position [653, 0]
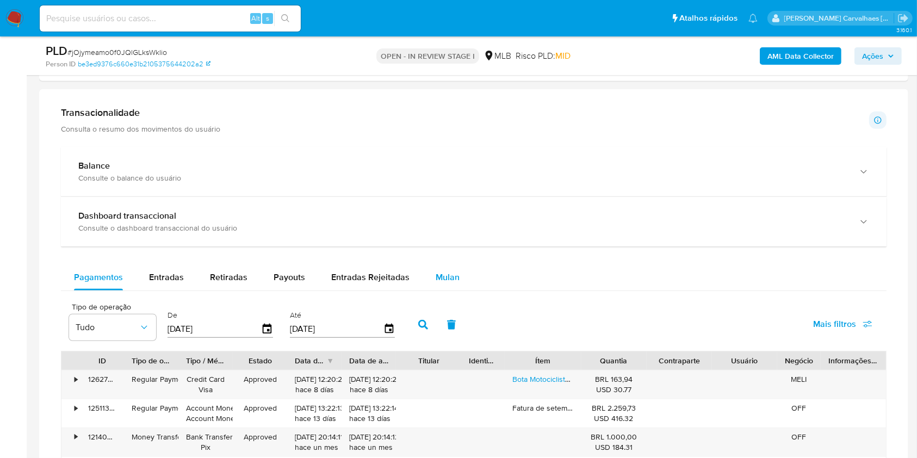
click at [450, 276] on span "Mulan" at bounding box center [448, 277] width 24 height 13
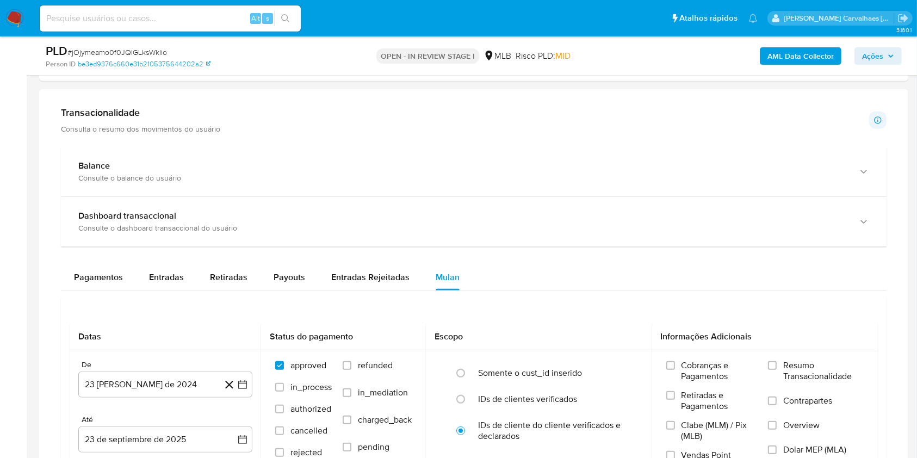
scroll to position [870, 0]
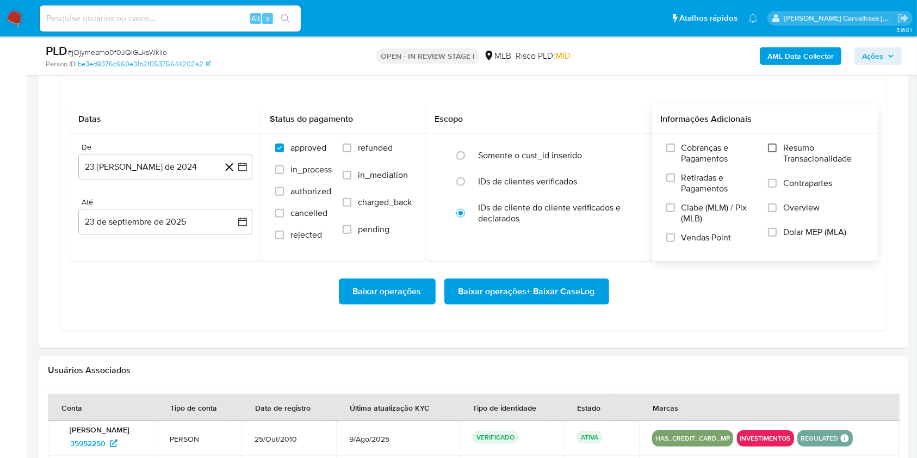
click at [776, 147] on input "Resumo Transacionalidade" at bounding box center [772, 148] width 9 height 9
click at [245, 168] on icon "button" at bounding box center [242, 167] width 11 height 11
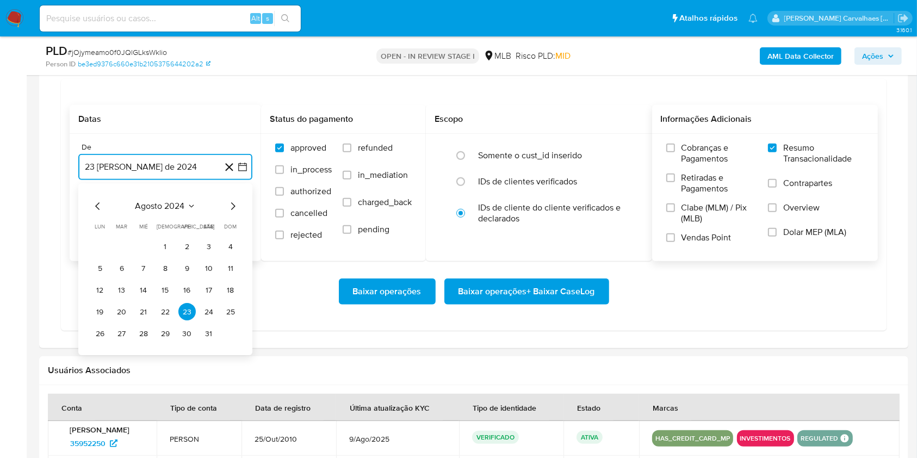
click at [234, 207] on icon "Mes siguiente" at bounding box center [233, 207] width 4 height 8
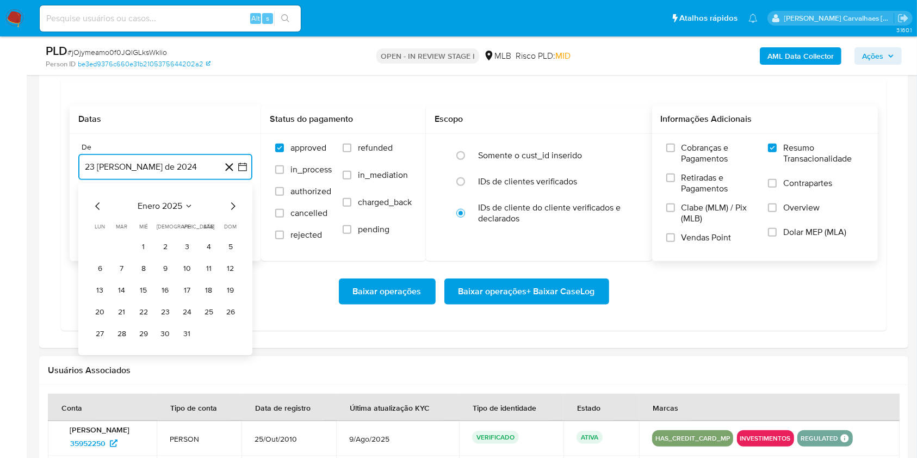
click at [234, 207] on icon "Mes siguiente" at bounding box center [233, 207] width 4 height 8
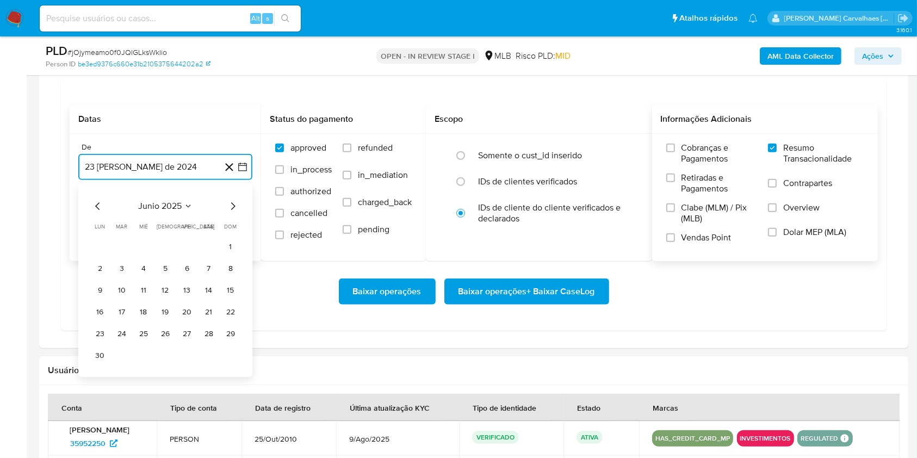
click at [234, 207] on icon "Mes siguiente" at bounding box center [233, 207] width 4 height 8
click at [146, 310] on button "23" at bounding box center [143, 312] width 17 height 17
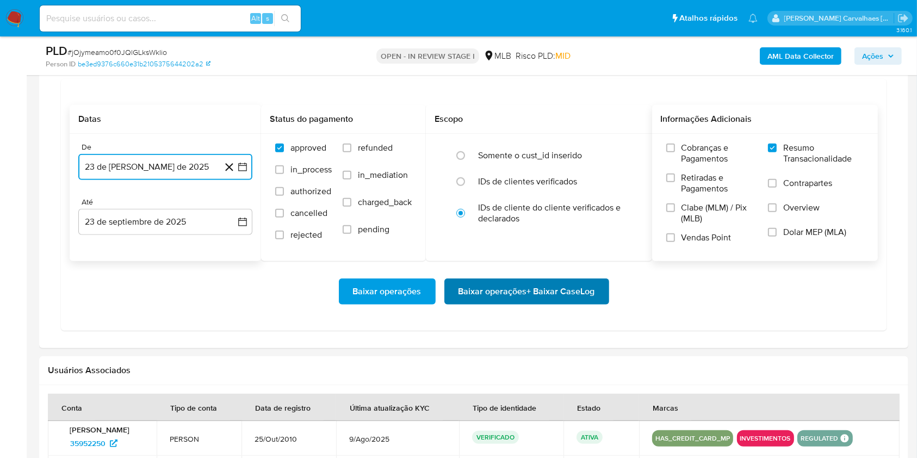
click at [540, 297] on span "Baixar operações + Baixar CaseLog" at bounding box center [527, 292] width 137 height 24
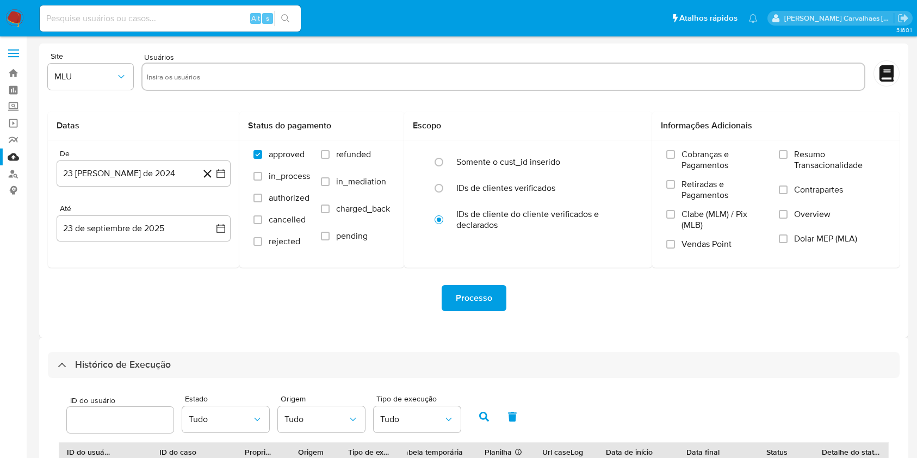
select select "10"
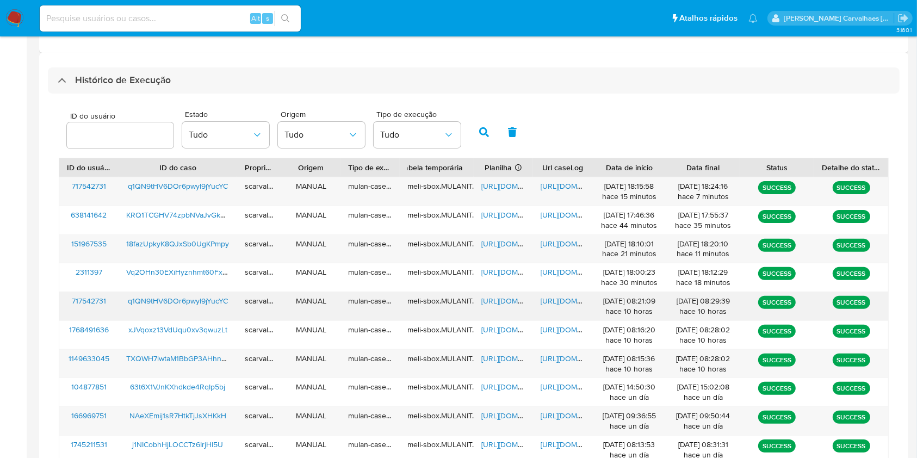
scroll to position [290, 0]
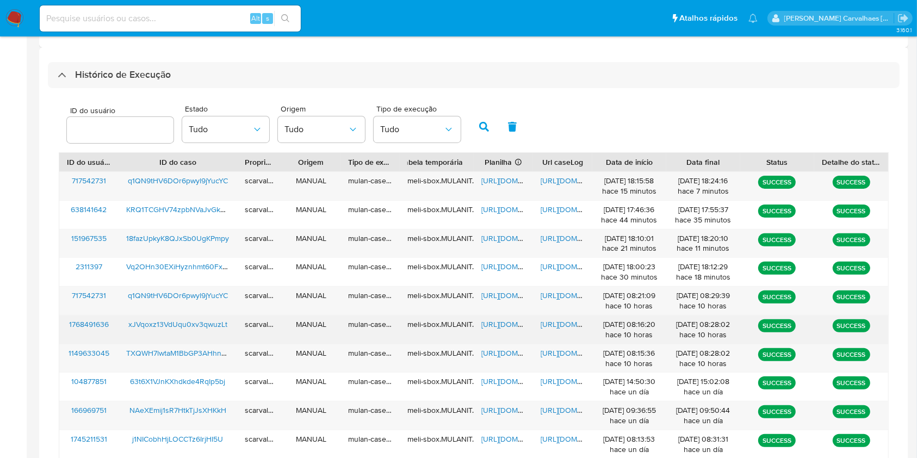
click at [546, 320] on span "https://docs.google.com/document/d/1EShY0DqFPjRdztpI1B-9vZwkVRKLWdIcfWw0jB8TdIE…" at bounding box center [578, 324] width 75 height 11
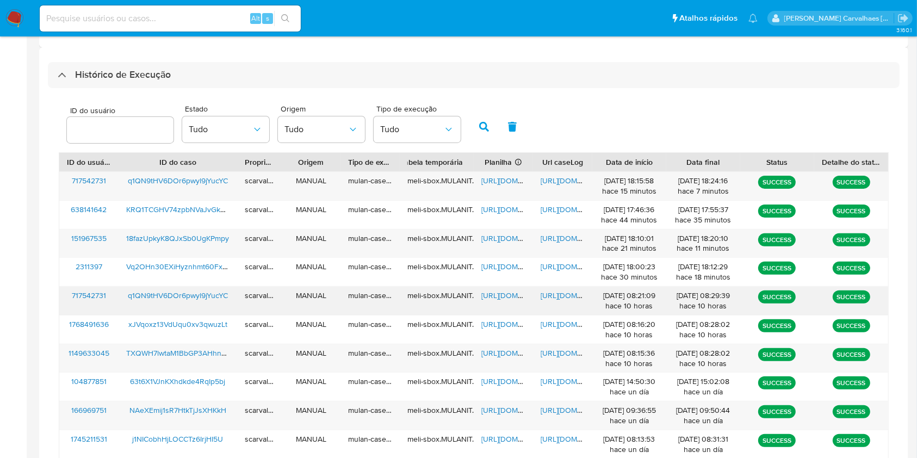
click at [570, 293] on span "https://docs.google.com/document/d/1UGt_rtf2mHulzK6XmaGEiJA0-_q_6IsOXV_KnuktfQE…" at bounding box center [578, 295] width 75 height 11
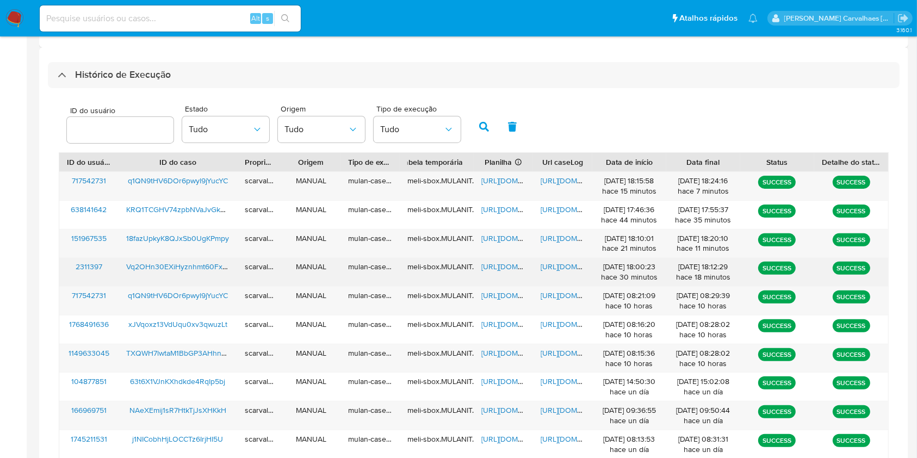
click at [545, 264] on span "https://docs.google.com/document/d/1yuiFIjc2f3f5utMxCdocP0aNTUIAtZq5v250DUyRqZA…" at bounding box center [578, 266] width 75 height 11
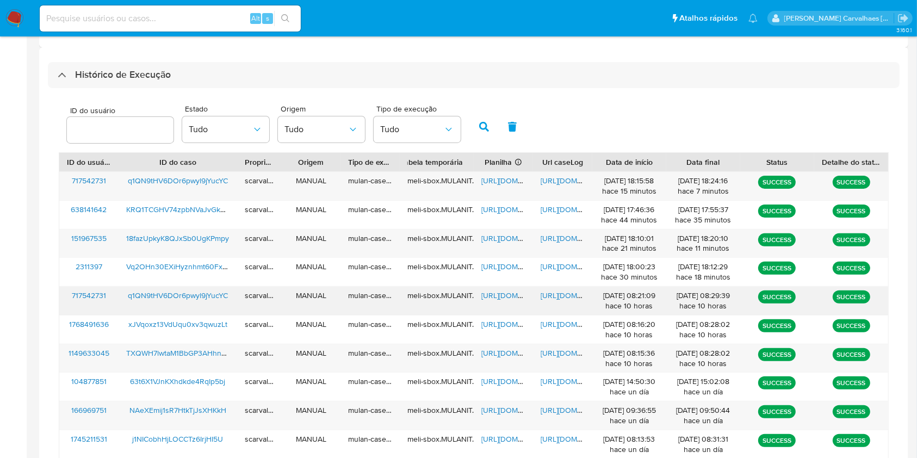
click at [548, 293] on span "https://docs.google.com/document/d/1UGt_rtf2mHulzK6XmaGEiJA0-_q_6IsOXV_KnuktfQE…" at bounding box center [578, 295] width 75 height 11
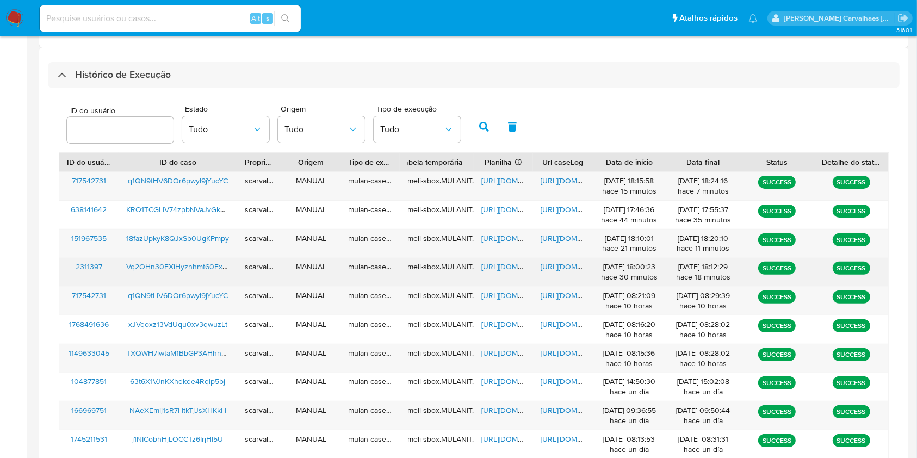
click at [489, 267] on span "https://docs.google.com/spreadsheets/d/1L9bdVxkedbA73qnY_9TcKgjOjp3jIgR-BM6TW4C…" at bounding box center [518, 266] width 75 height 11
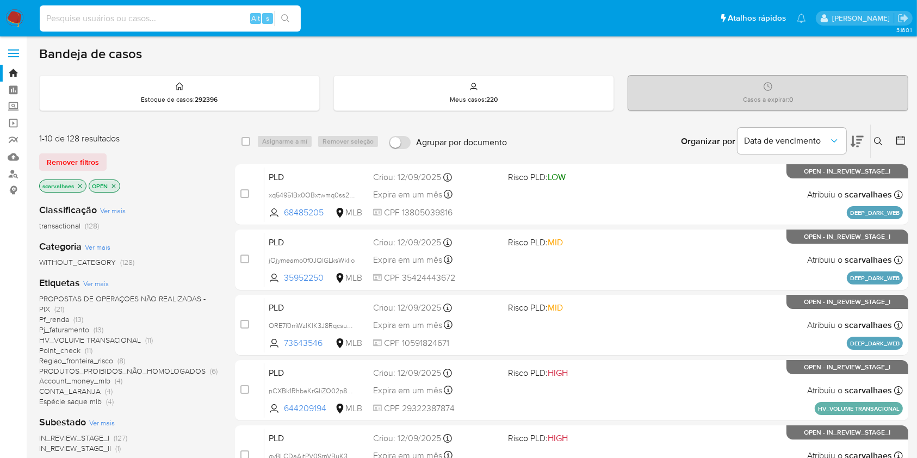
drag, startPoint x: 180, startPoint y: 9, endPoint x: 98, endPoint y: 17, distance: 82.5
paste input "Vq2OHn30EXiHyznhmt60FxFU"
type input "Vq2OHn30EXiHyznhmt60FxFU"
click at [288, 20] on icon "search-icon" at bounding box center [285, 18] width 9 height 9
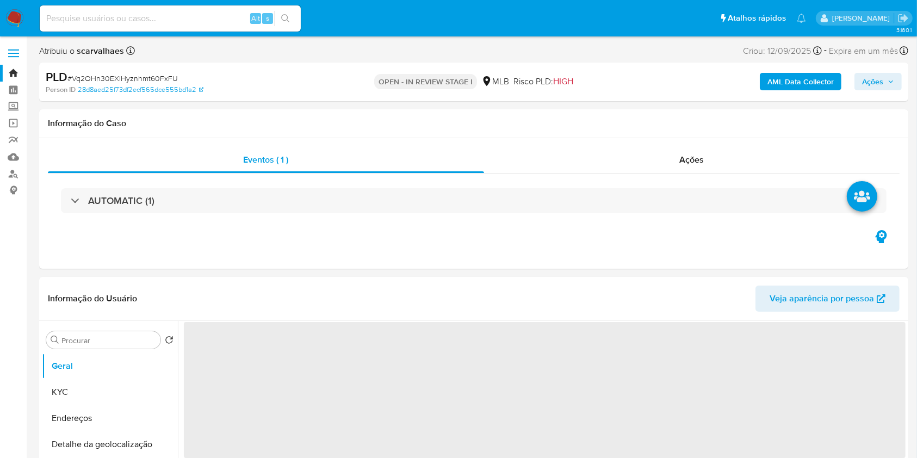
select select "10"
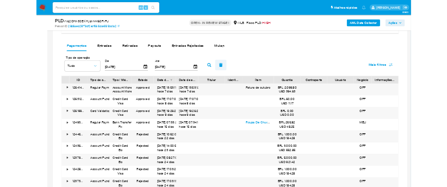
scroll to position [870, 0]
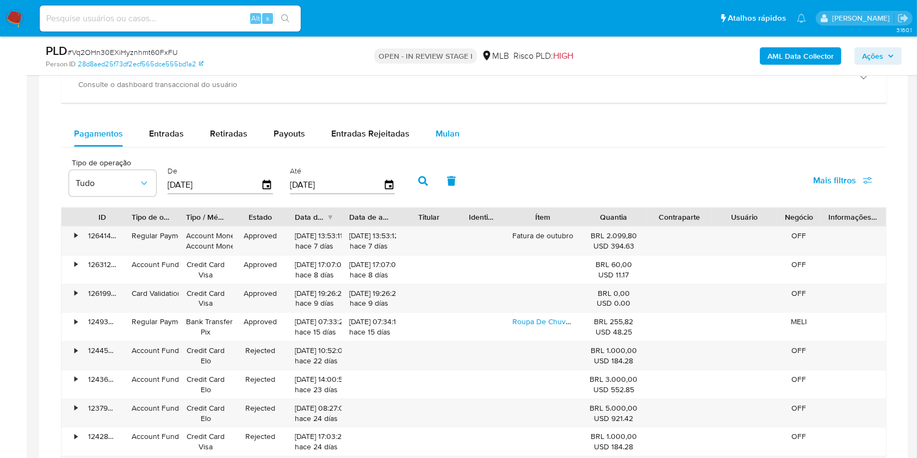
click at [438, 133] on span "Mulan" at bounding box center [448, 133] width 24 height 13
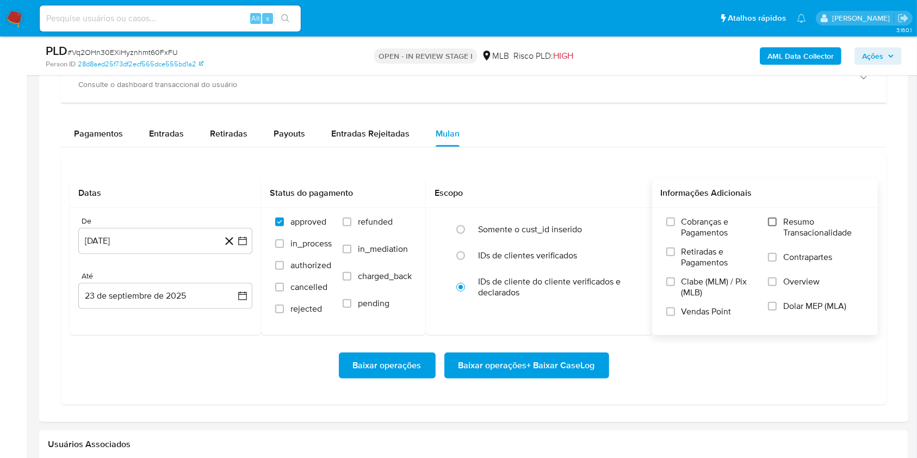
click at [773, 221] on input "Resumo Transacionalidade" at bounding box center [772, 222] width 9 height 9
click at [245, 240] on icon "button" at bounding box center [242, 241] width 11 height 11
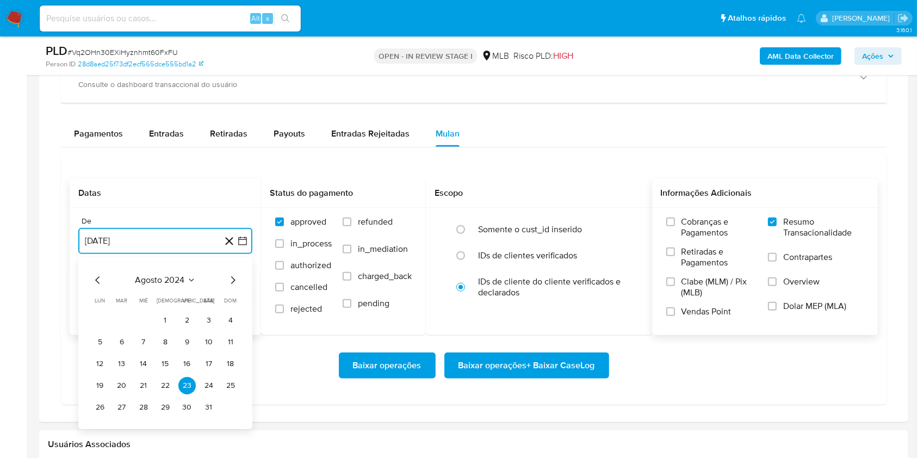
click at [231, 279] on icon "Mes siguiente" at bounding box center [232, 280] width 13 height 13
click at [232, 279] on icon "Mes siguiente" at bounding box center [232, 280] width 13 height 13
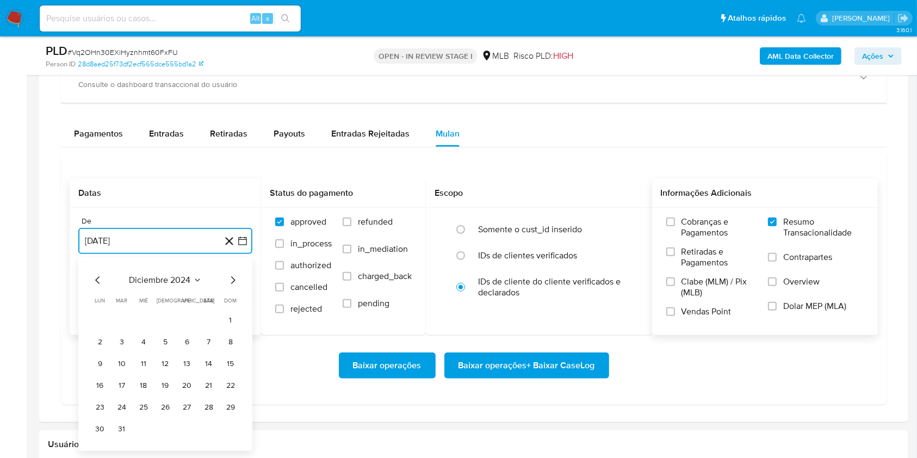
click at [232, 279] on icon "Mes siguiente" at bounding box center [232, 280] width 13 height 13
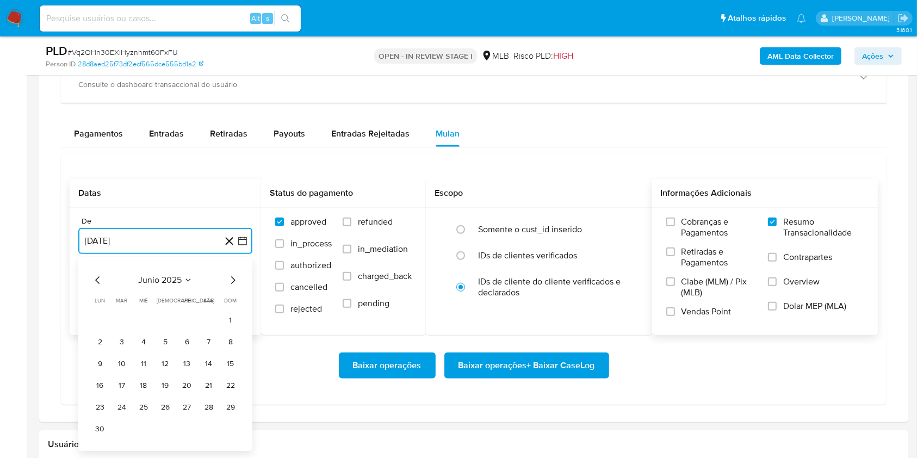
click at [232, 279] on icon "Mes siguiente" at bounding box center [232, 280] width 13 height 13
click at [95, 275] on icon "Mes anterior" at bounding box center [97, 280] width 13 height 13
click at [97, 276] on icon "Mes anterior" at bounding box center [97, 280] width 13 height 13
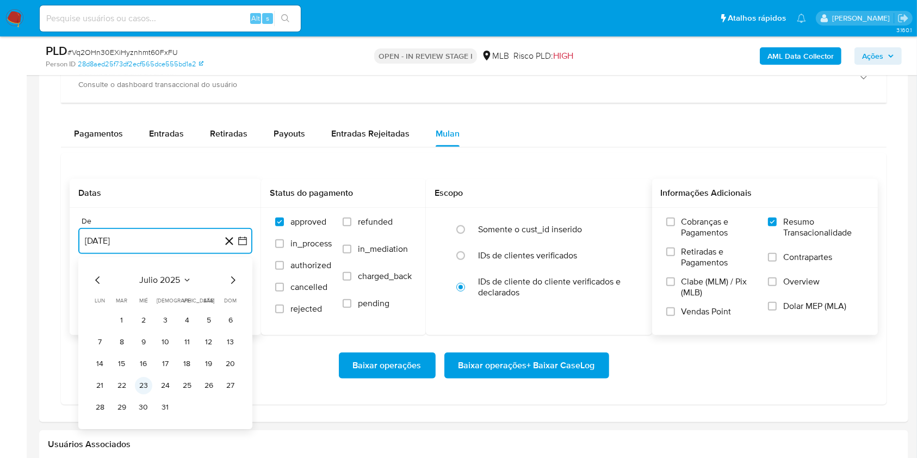
click at [145, 385] on button "23" at bounding box center [143, 385] width 17 height 17
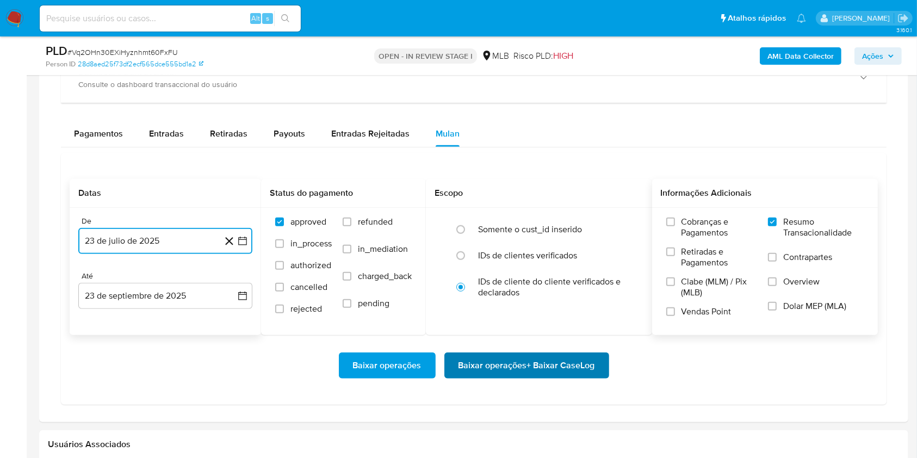
click at [492, 368] on span "Baixar operações + Baixar CaseLog" at bounding box center [527, 366] width 137 height 24
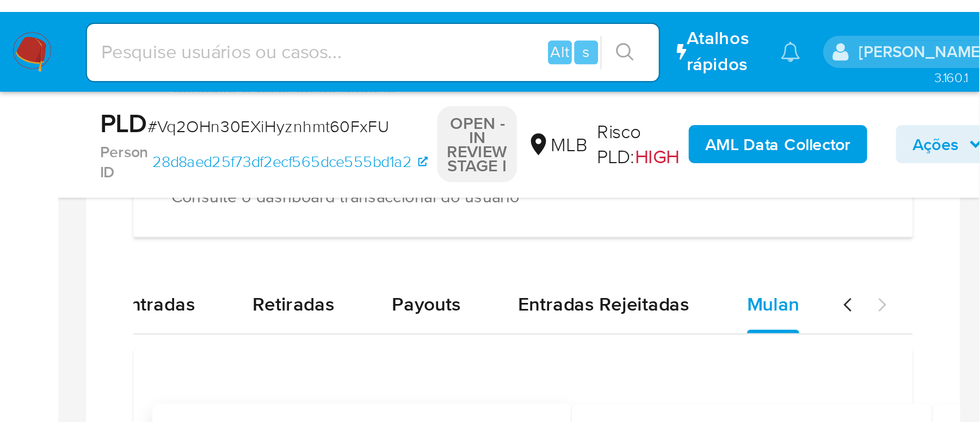
scroll to position [0, 0]
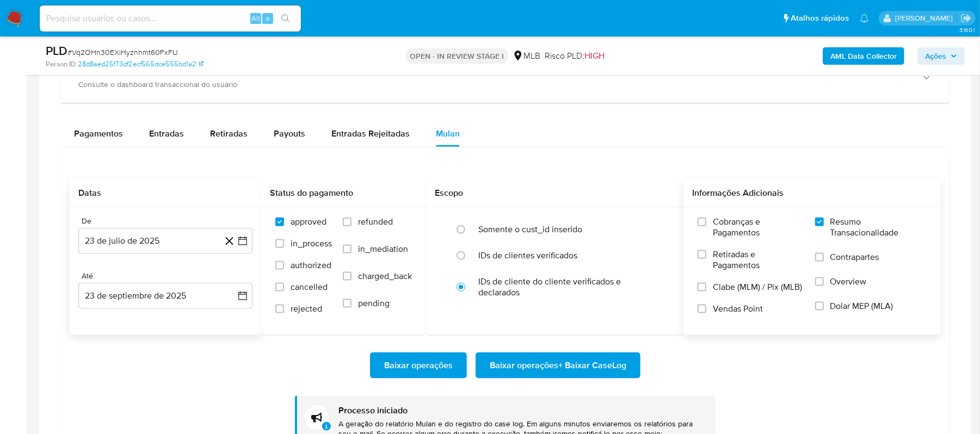
click at [138, 17] on input at bounding box center [170, 18] width 261 height 14
paste input "18fazUpkyK8QJxSb0UgKPmpy"
type input "18fazUpkyK8QJxSb0UgKPmpy"
click at [286, 16] on icon "search-icon" at bounding box center [285, 18] width 9 height 9
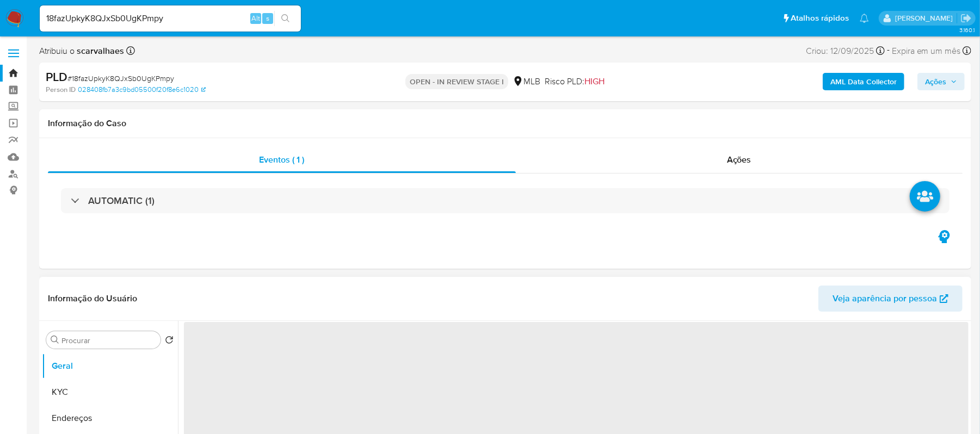
select select "10"
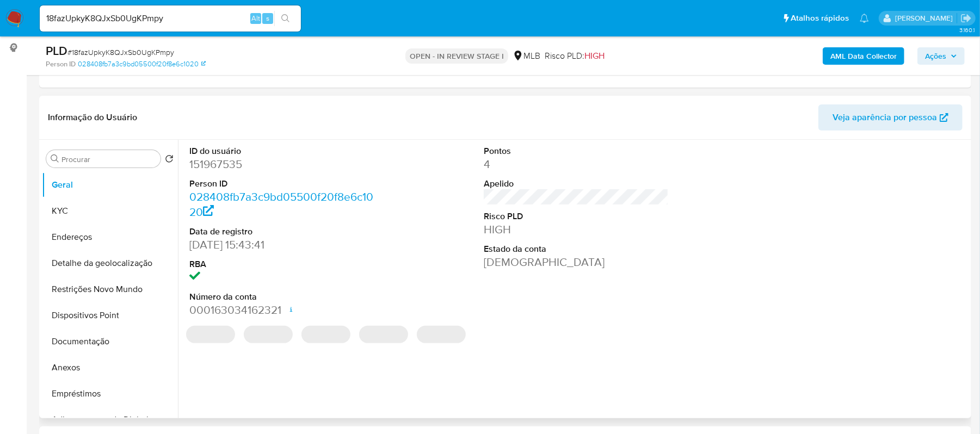
scroll to position [145, 0]
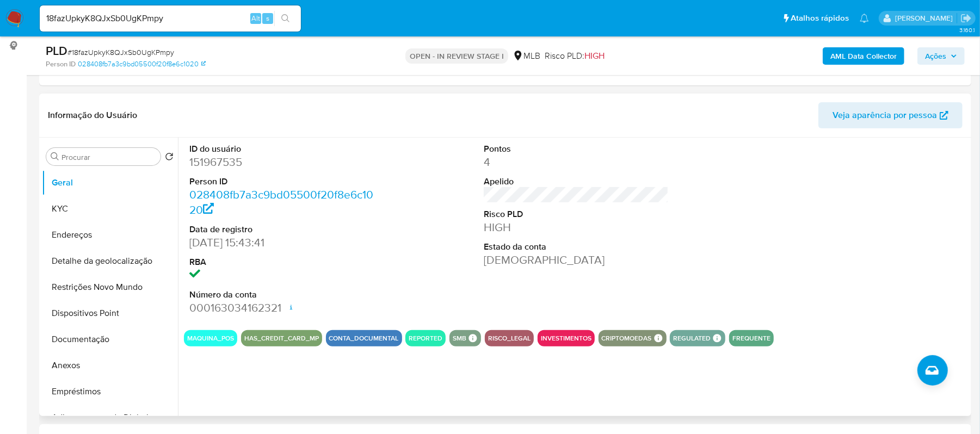
click at [310, 369] on div "ID do usuário 151967535 Person ID 028408fb7a3c9bd05500f20f8e6c1020 Data de regi…" at bounding box center [573, 277] width 790 height 278
click at [98, 370] on button "Anexos" at bounding box center [105, 365] width 127 height 26
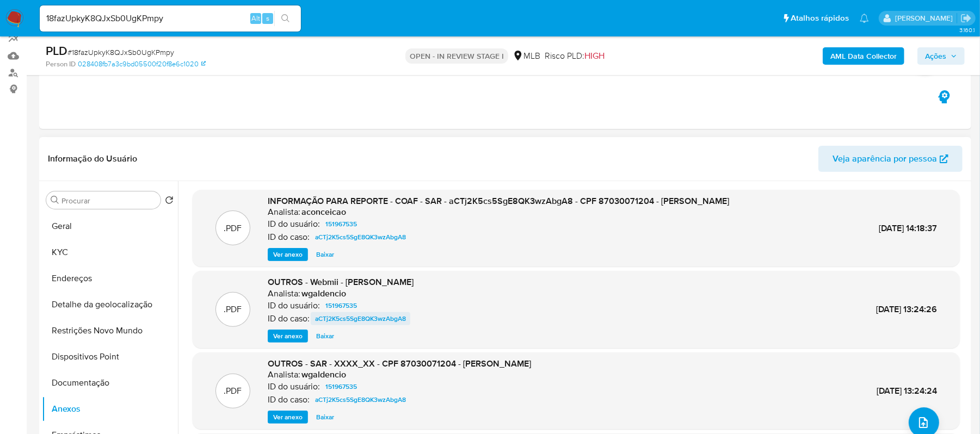
scroll to position [72, 0]
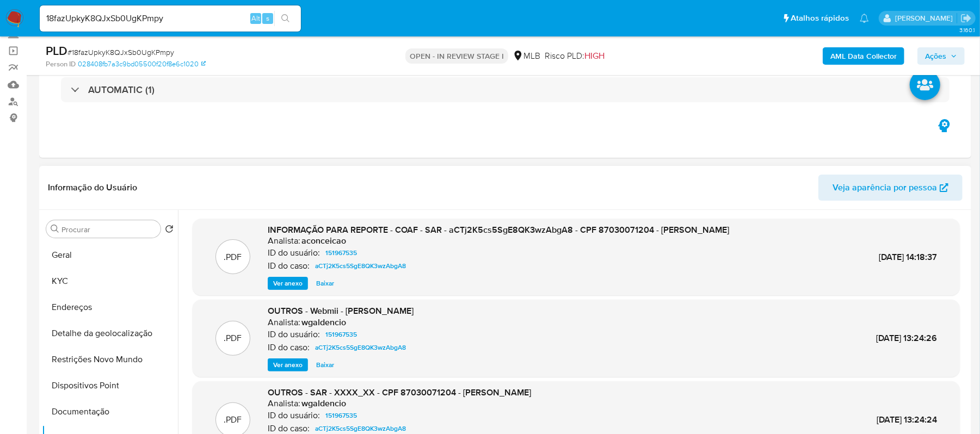
click at [297, 278] on span "Ver anexo" at bounding box center [287, 283] width 29 height 11
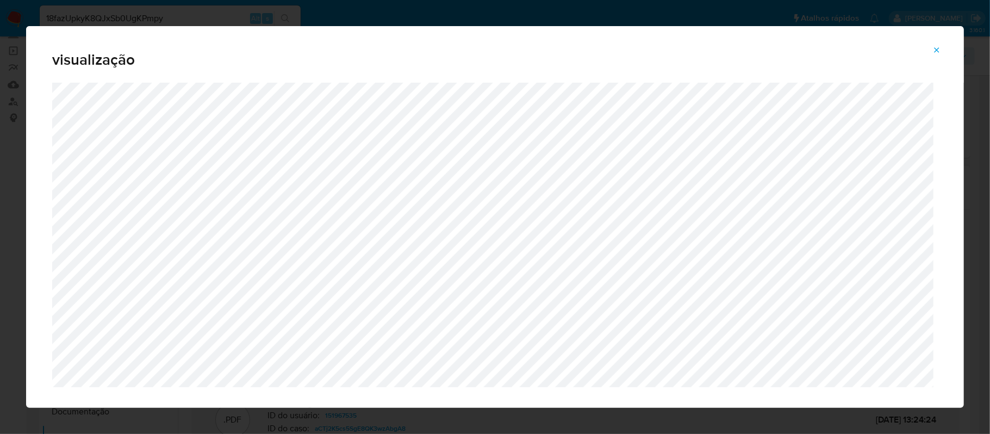
click at [917, 47] on icon "Attachment preview" at bounding box center [937, 50] width 9 height 9
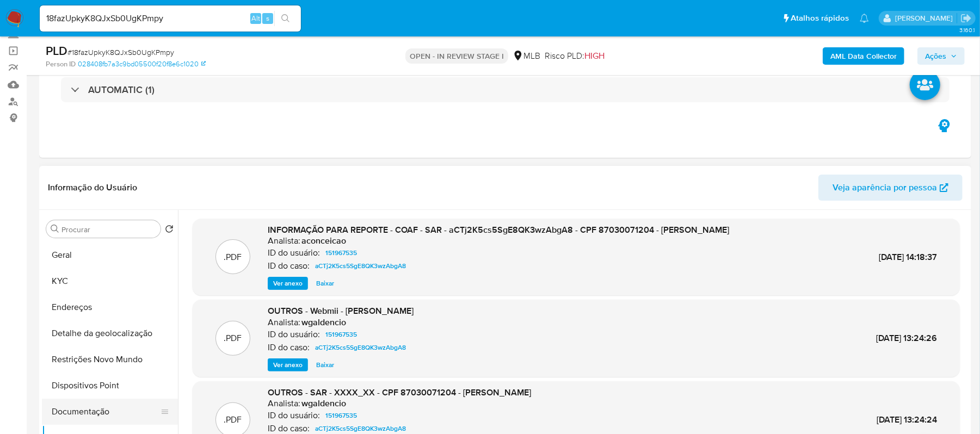
click at [109, 407] on button "Documentação" at bounding box center [105, 412] width 127 height 26
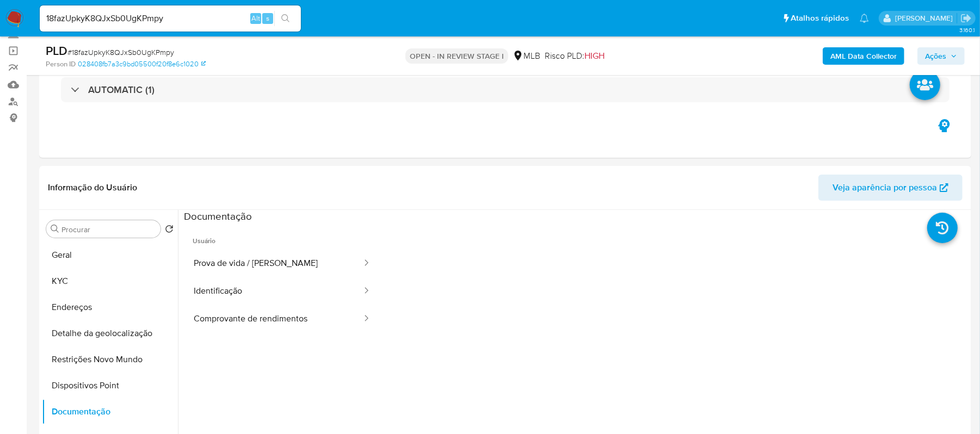
click at [287, 316] on button "Comprovante de rendimentos" at bounding box center [273, 319] width 179 height 28
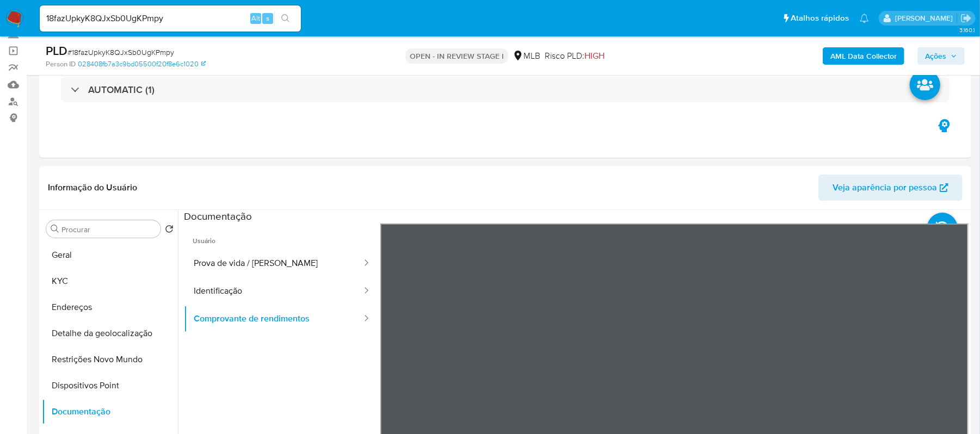
click at [713, 216] on section at bounding box center [576, 391] width 784 height 362
click at [683, 196] on div "Informação do Usuário Veja aparência por pessoa Procurar Retornar ao pedido pad…" at bounding box center [505, 327] width 932 height 323
click at [661, 216] on section at bounding box center [576, 391] width 784 height 362
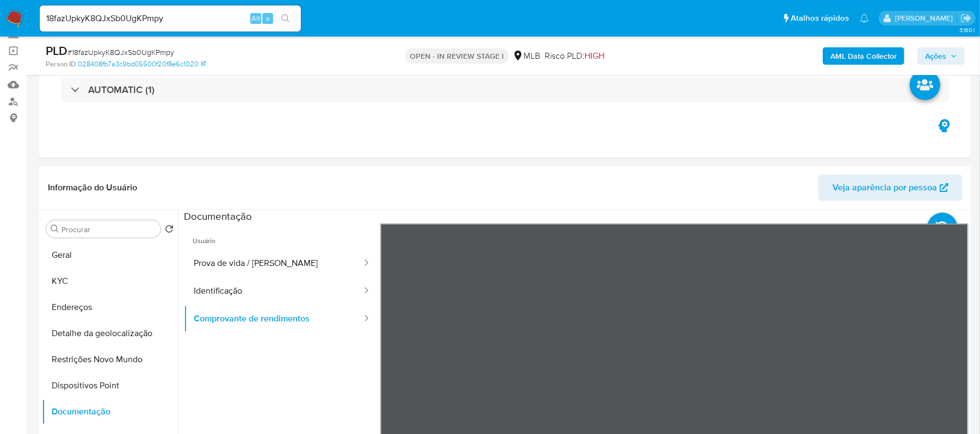
click at [680, 177] on div "Informação do Usuário Veja aparência por pessoa Procurar Retornar ao pedido pad…" at bounding box center [505, 327] width 932 height 323
click at [268, 283] on button "Identificação" at bounding box center [273, 291] width 179 height 28
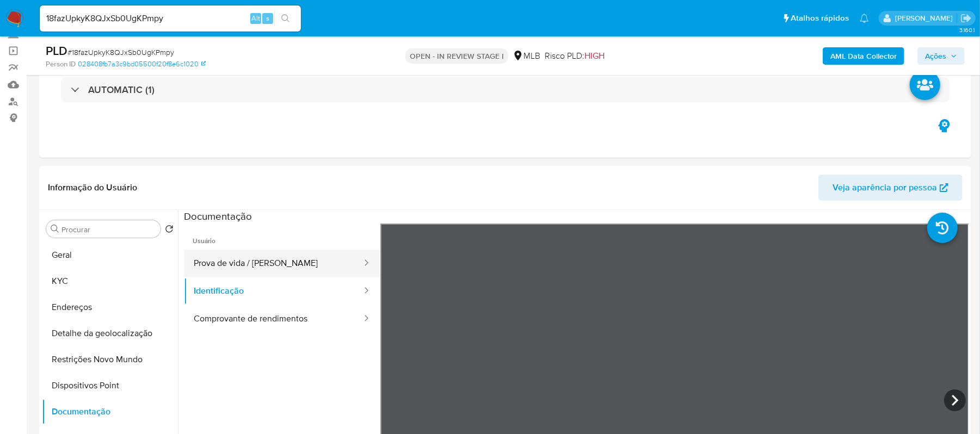
click at [275, 258] on button "Prova de vida / Selfie" at bounding box center [273, 264] width 179 height 28
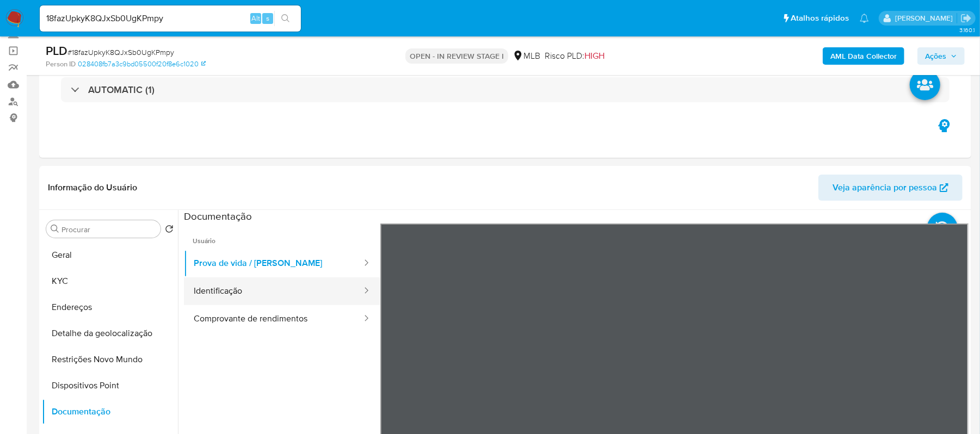
click at [249, 287] on button "Identificação" at bounding box center [273, 291] width 179 height 28
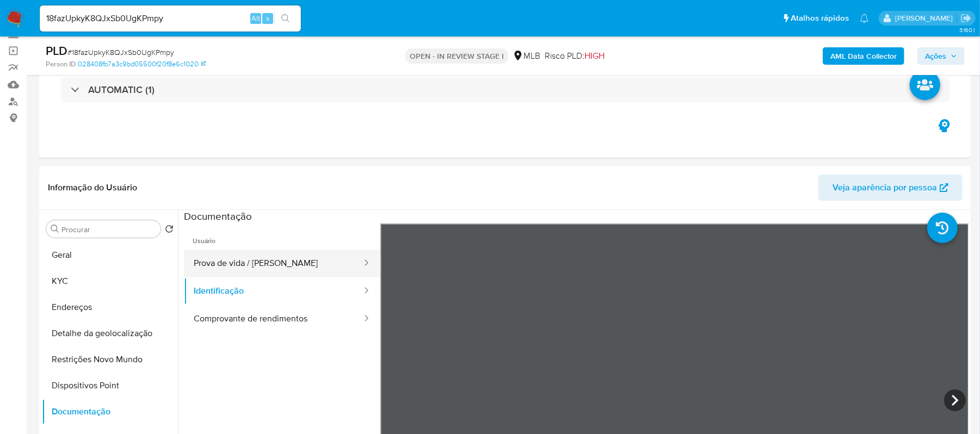
click at [270, 253] on button "Prova de vida / Selfie" at bounding box center [273, 264] width 179 height 28
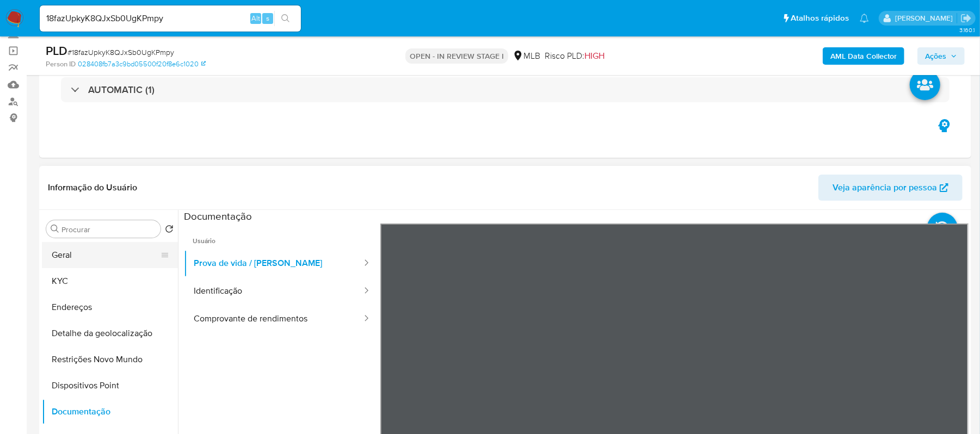
click at [98, 253] on button "Geral" at bounding box center [105, 255] width 127 height 26
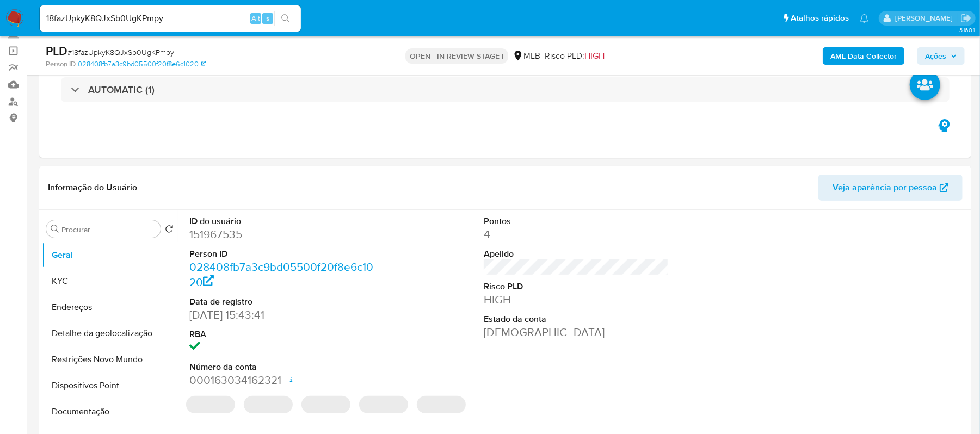
scroll to position [135, 0]
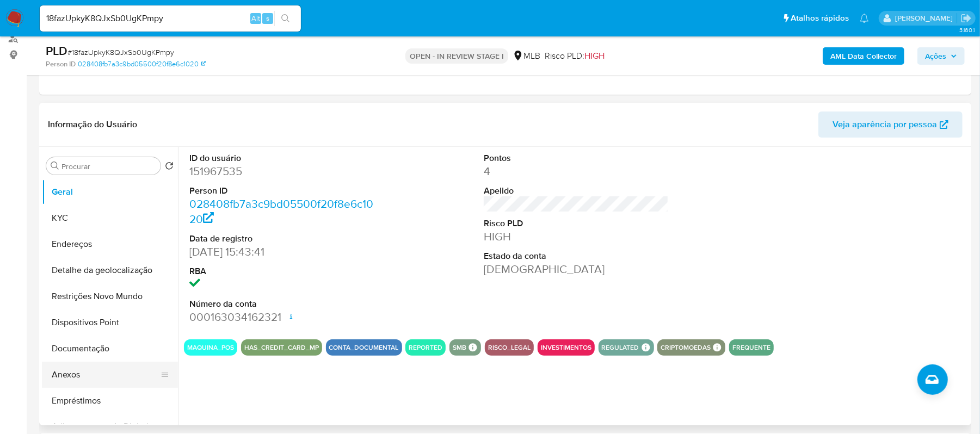
click at [73, 370] on button "Anexos" at bounding box center [105, 375] width 127 height 26
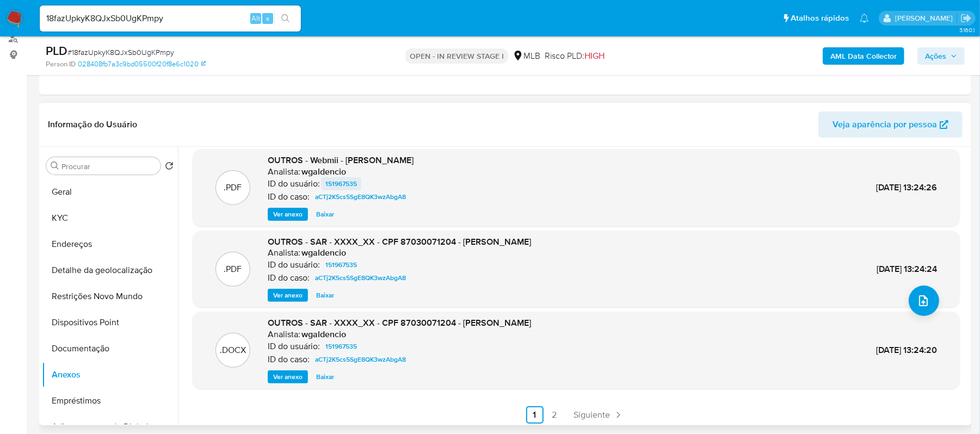
scroll to position [91, 0]
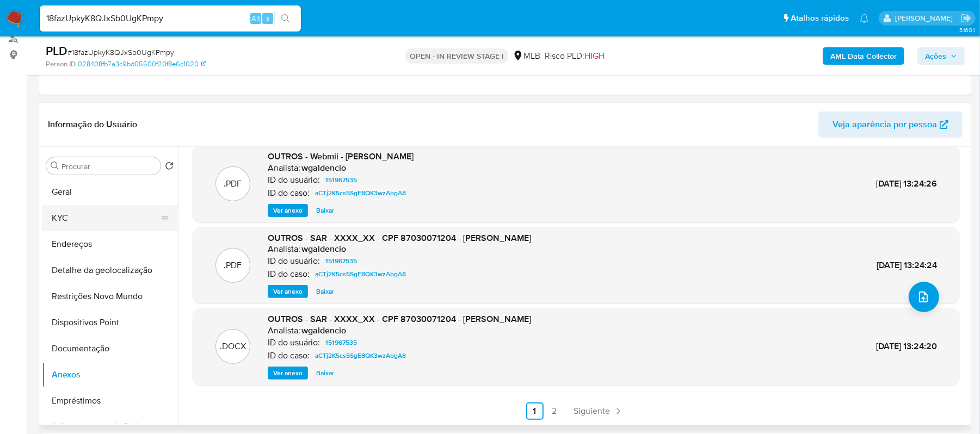
click at [85, 215] on button "KYC" at bounding box center [105, 218] width 127 height 26
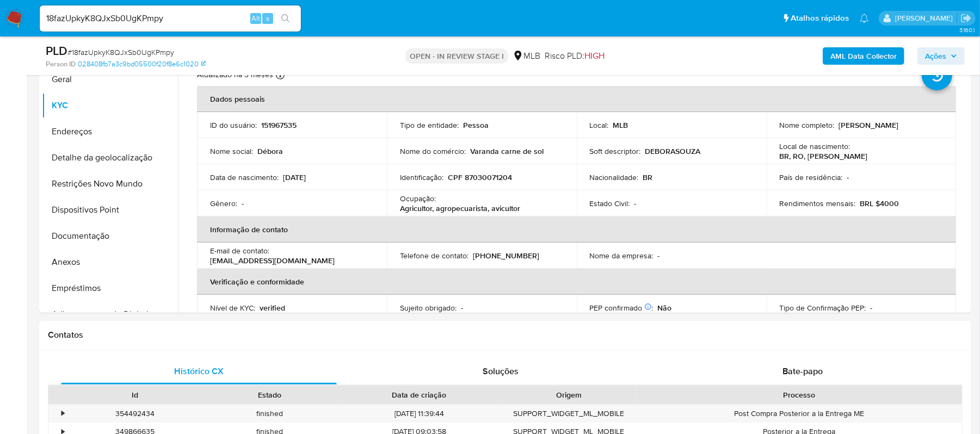
scroll to position [258, 0]
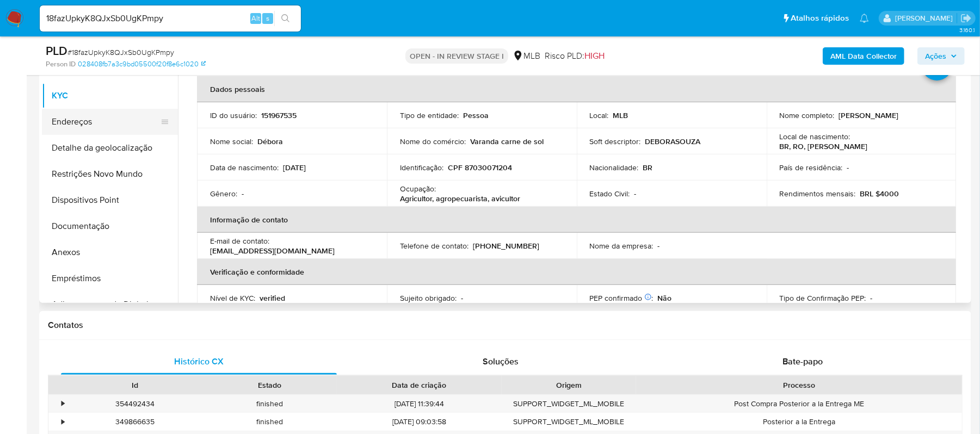
click at [59, 127] on button "Endereços" at bounding box center [105, 122] width 127 height 26
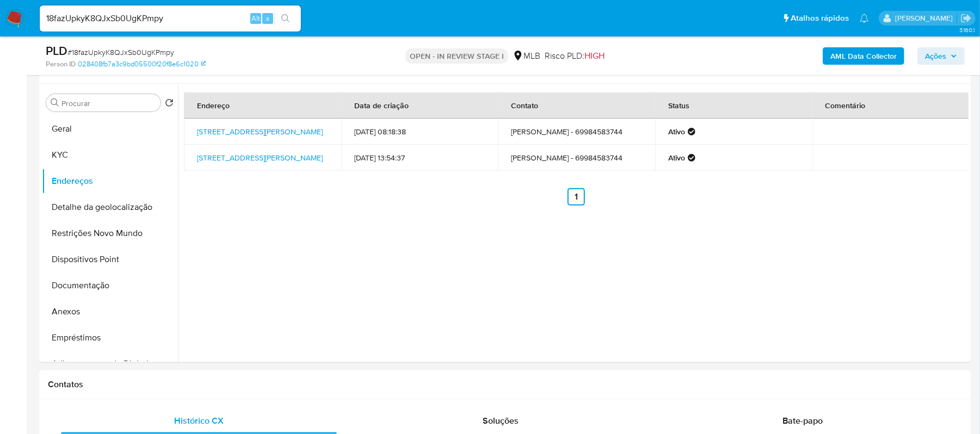
scroll to position [181, 0]
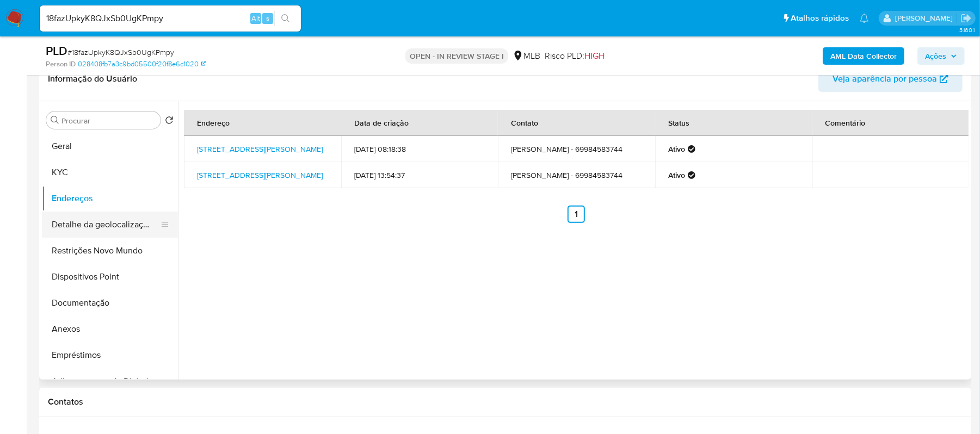
click at [138, 223] on button "Detalhe da geolocalização" at bounding box center [105, 225] width 127 height 26
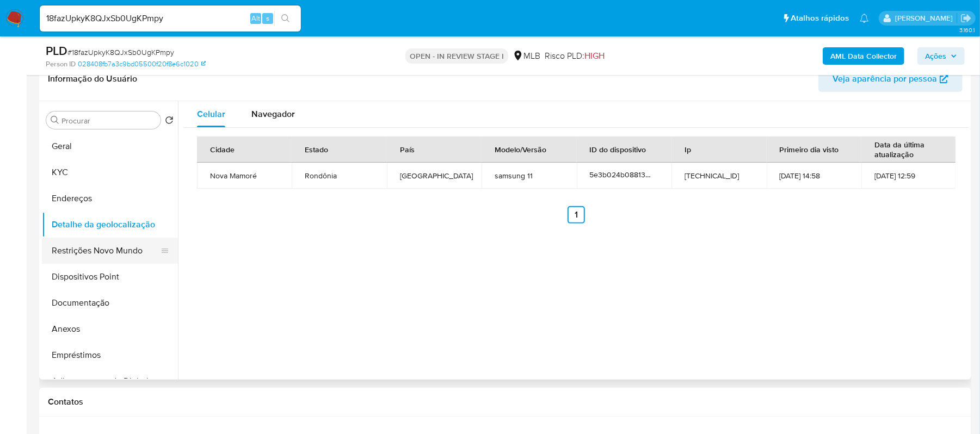
click at [101, 251] on button "Restrições Novo Mundo" at bounding box center [105, 251] width 127 height 26
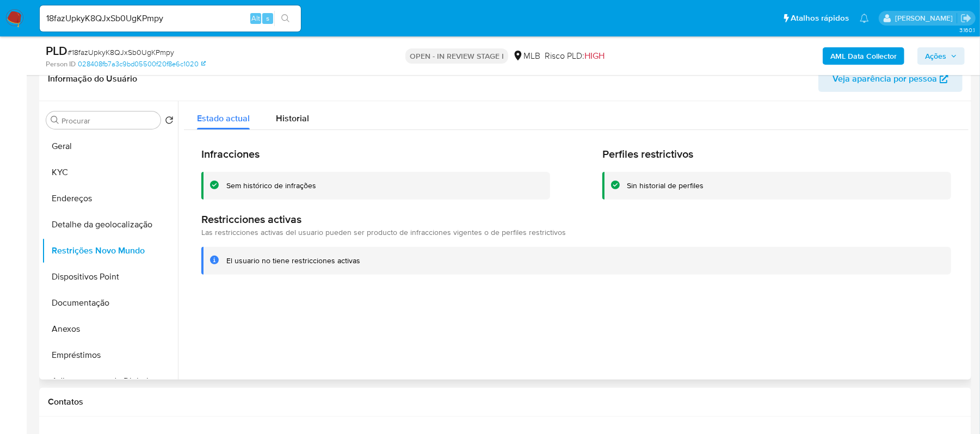
drag, startPoint x: 108, startPoint y: 271, endPoint x: 436, endPoint y: 268, distance: 328.0
click at [109, 271] on button "Dispositivos Point" at bounding box center [110, 277] width 136 height 26
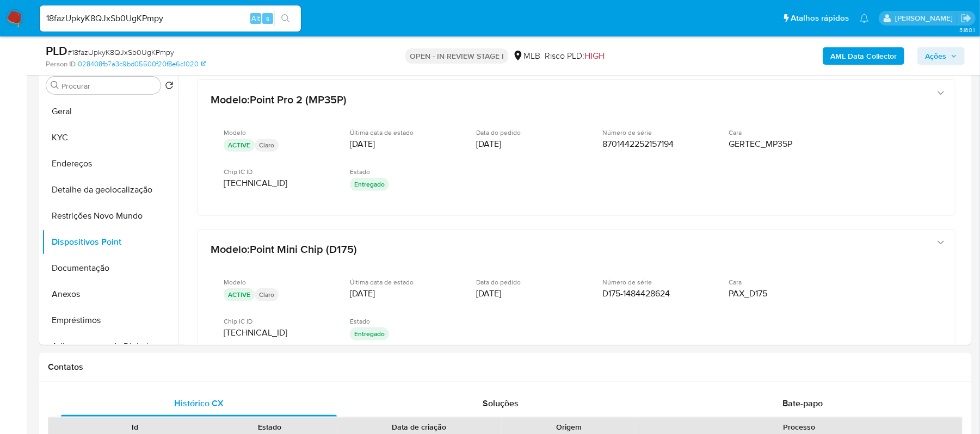
scroll to position [223, 0]
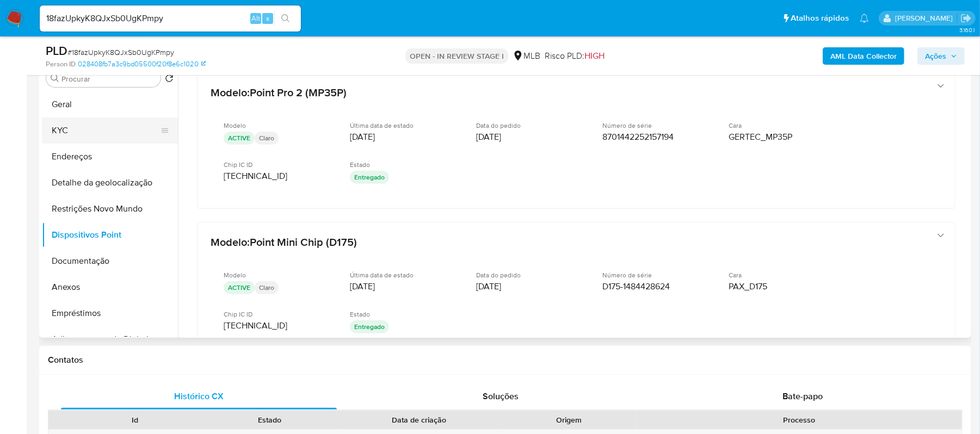
click at [72, 125] on button "KYC" at bounding box center [105, 130] width 127 height 26
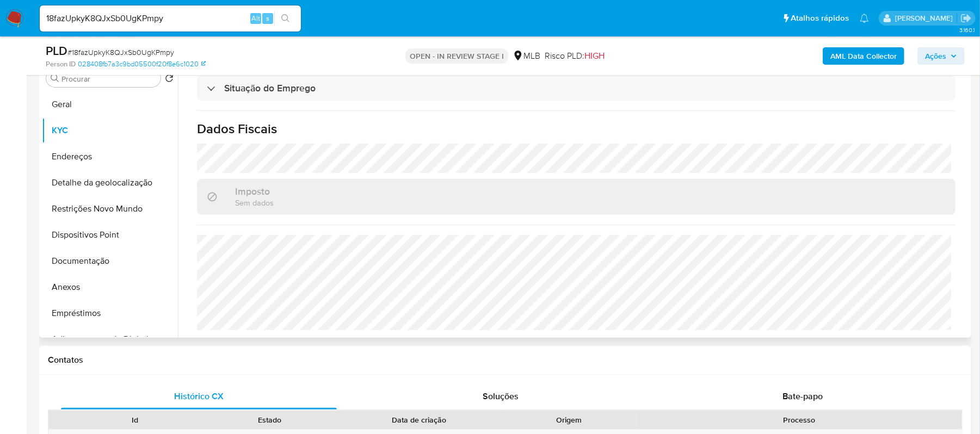
scroll to position [463, 0]
click at [83, 281] on button "Anexos" at bounding box center [105, 287] width 127 height 26
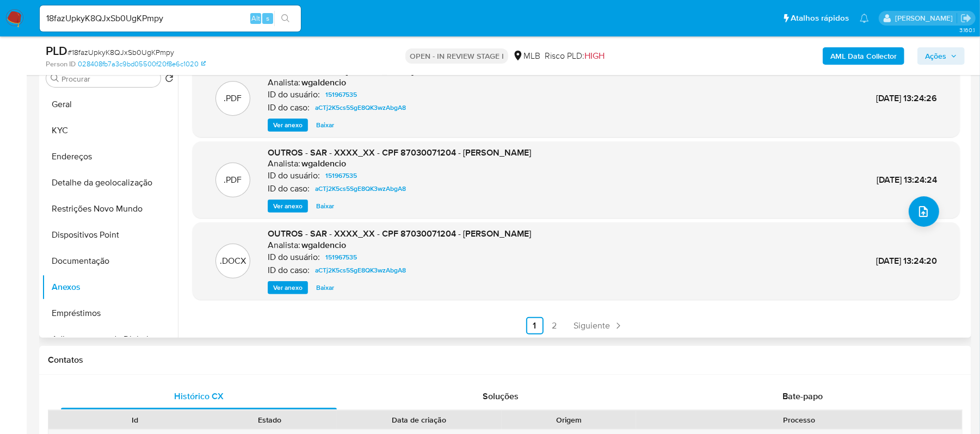
scroll to position [91, 0]
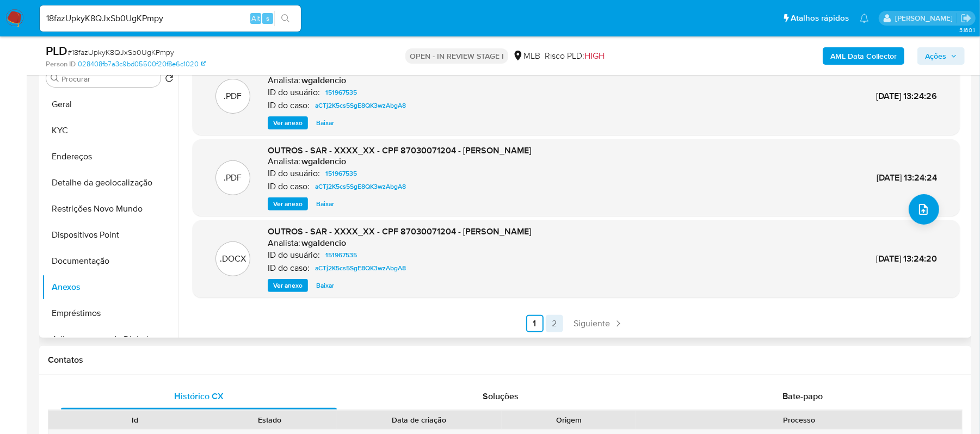
click at [552, 325] on link "2" at bounding box center [554, 323] width 17 height 17
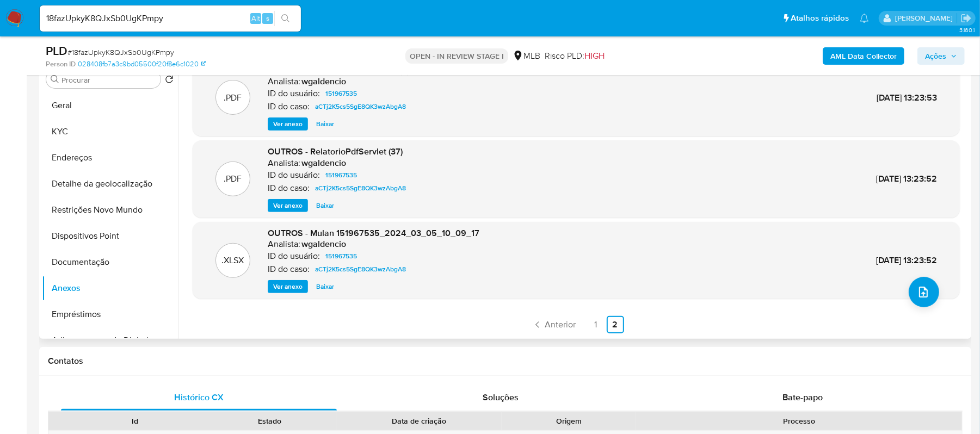
scroll to position [223, 0]
click at [592, 326] on link "1" at bounding box center [595, 323] width 17 height 17
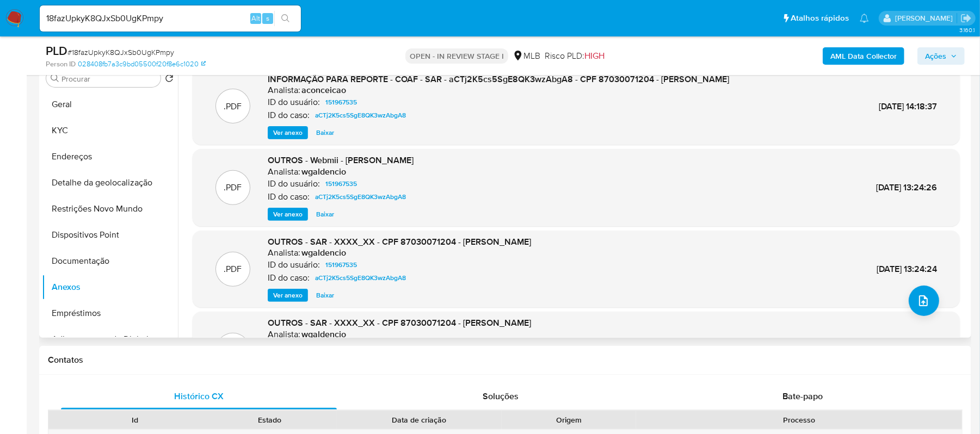
scroll to position [72, 0]
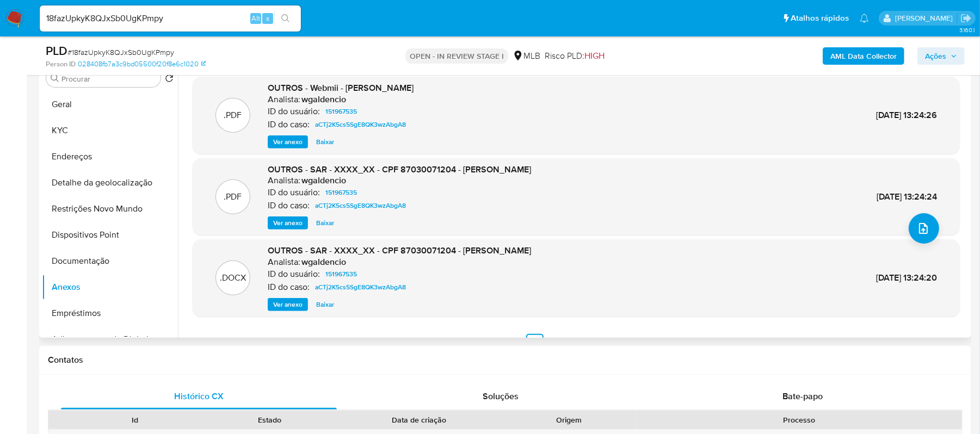
click at [282, 305] on span "Ver anexo" at bounding box center [287, 304] width 29 height 11
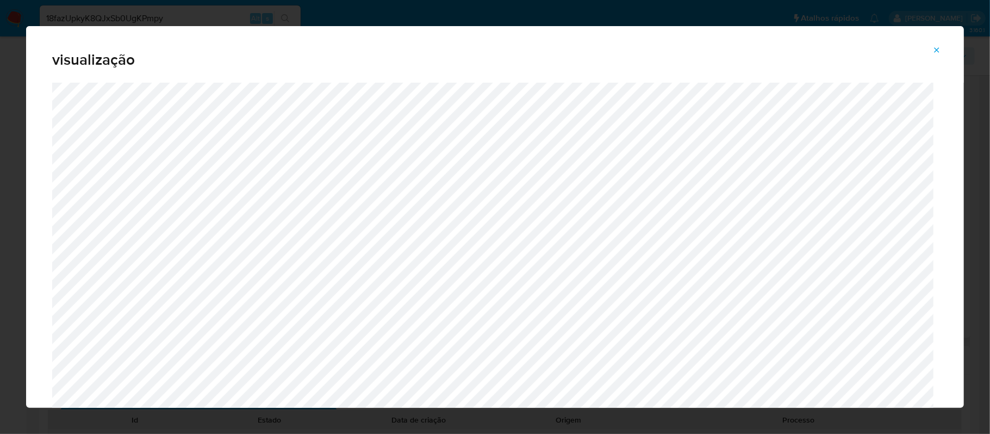
click at [917, 51] on button "Attachment preview" at bounding box center [937, 49] width 24 height 17
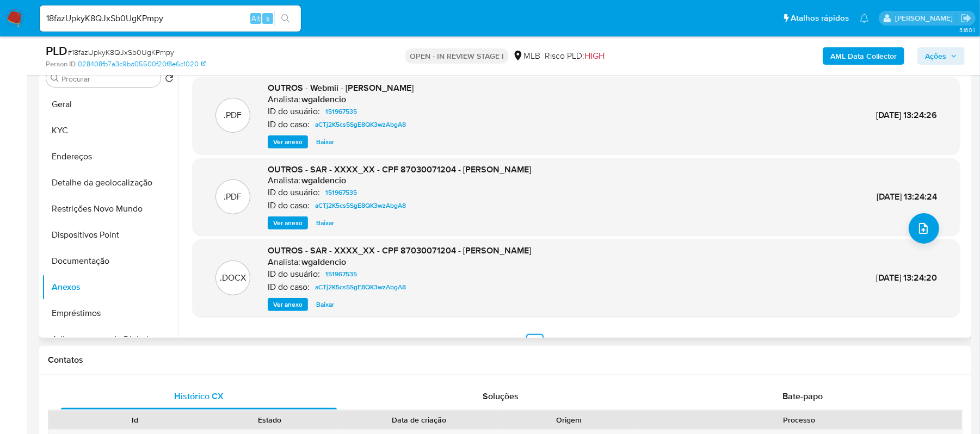
click at [295, 220] on span "Ver anexo" at bounding box center [287, 223] width 29 height 11
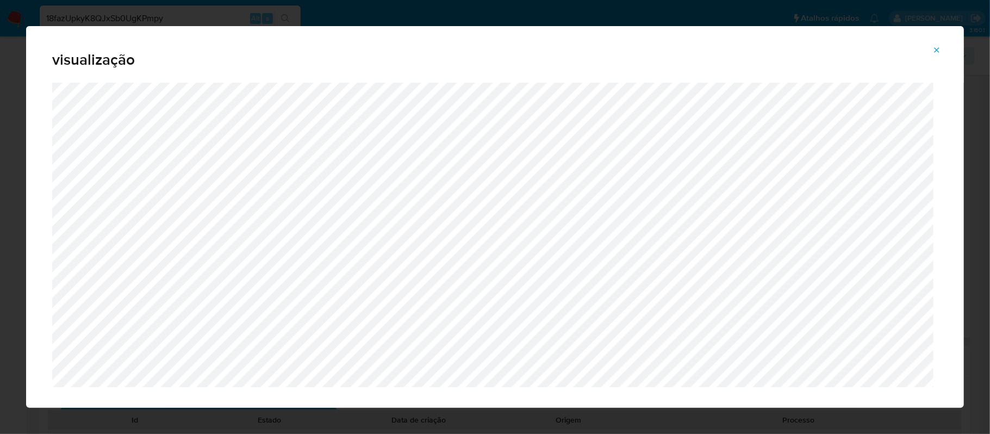
click at [917, 52] on icon "Attachment preview" at bounding box center [937, 50] width 9 height 9
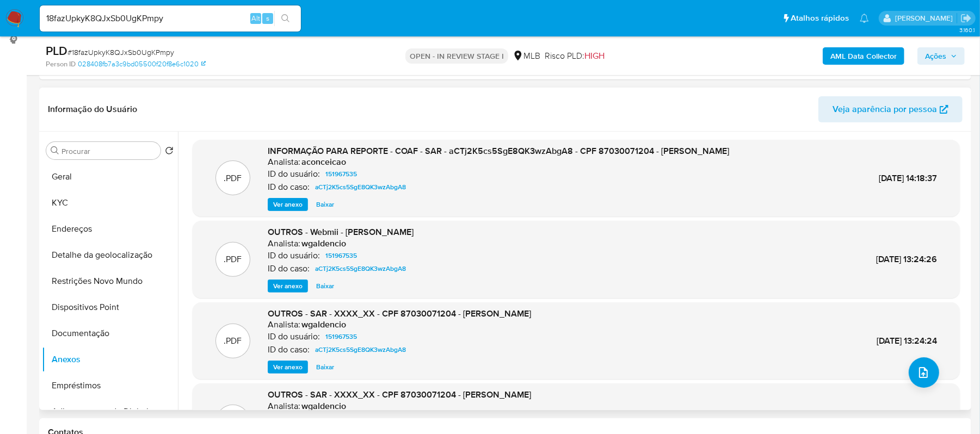
scroll to position [0, 0]
drag, startPoint x: 846, startPoint y: 181, endPoint x: 901, endPoint y: 176, distance: 54.6
click at [901, 176] on div ".PDF INFORMAÇÃO PARA REPORTE - COAF - SAR - aCTj2K5cs5SgE8QK3wzAbgA8 - CPF 8703…" at bounding box center [576, 179] width 756 height 66
copy span "07/Mar/2024"
click at [111, 289] on button "Restrições Novo Mundo" at bounding box center [105, 281] width 127 height 26
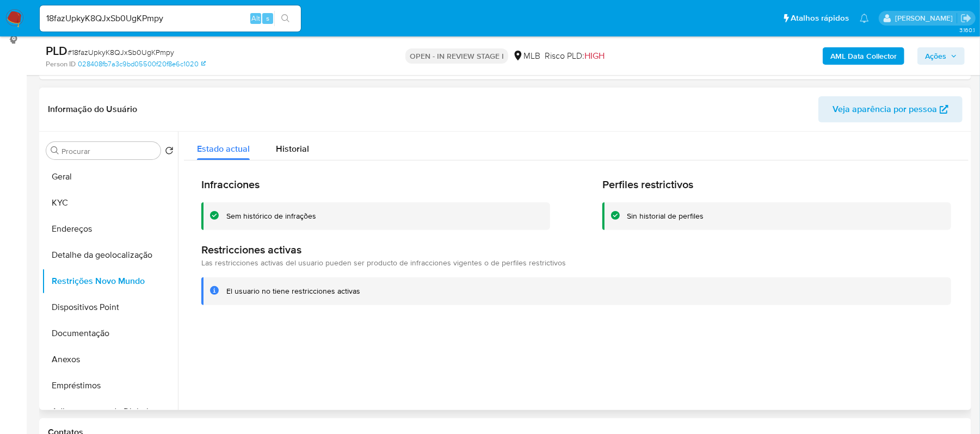
drag, startPoint x: 225, startPoint y: 292, endPoint x: 356, endPoint y: 295, distance: 130.6
click at [356, 295] on div "El usuario no tiene restricciones activas" at bounding box center [576, 291] width 750 height 28
click at [83, 354] on button "Anexos" at bounding box center [105, 359] width 127 height 26
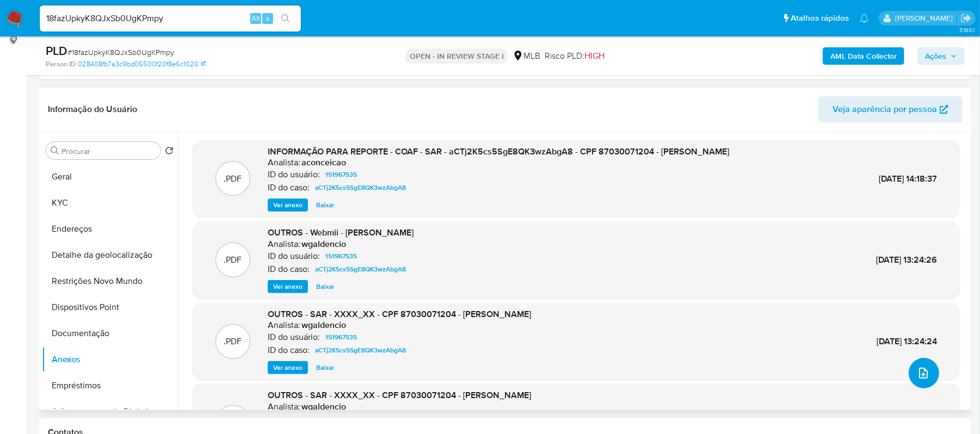
click at [917, 379] on icon "upload-file" at bounding box center [923, 373] width 13 height 13
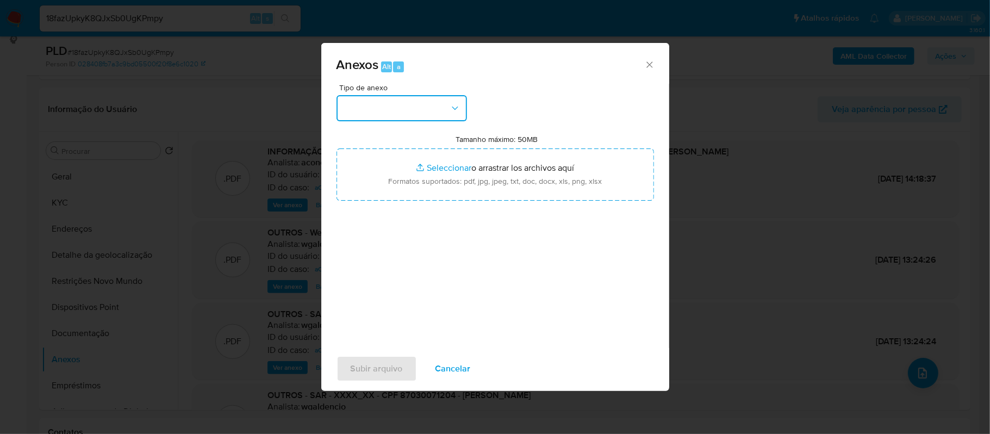
click at [456, 108] on icon "button" at bounding box center [455, 108] width 11 height 11
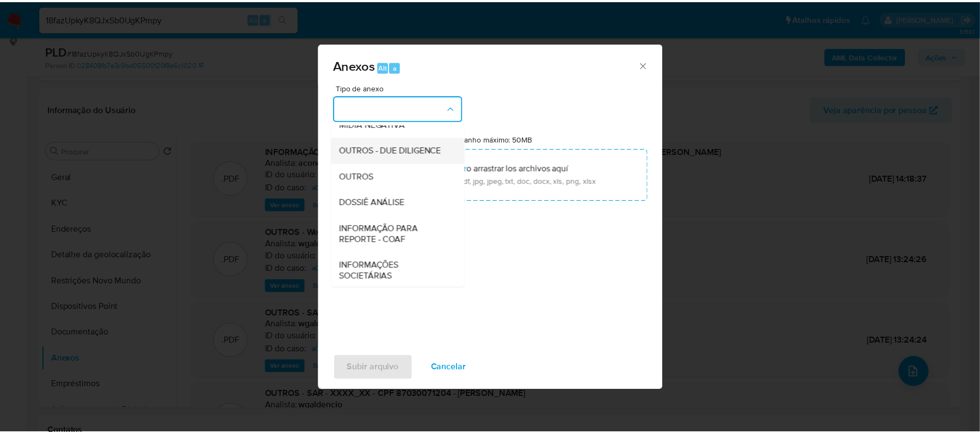
scroll to position [145, 0]
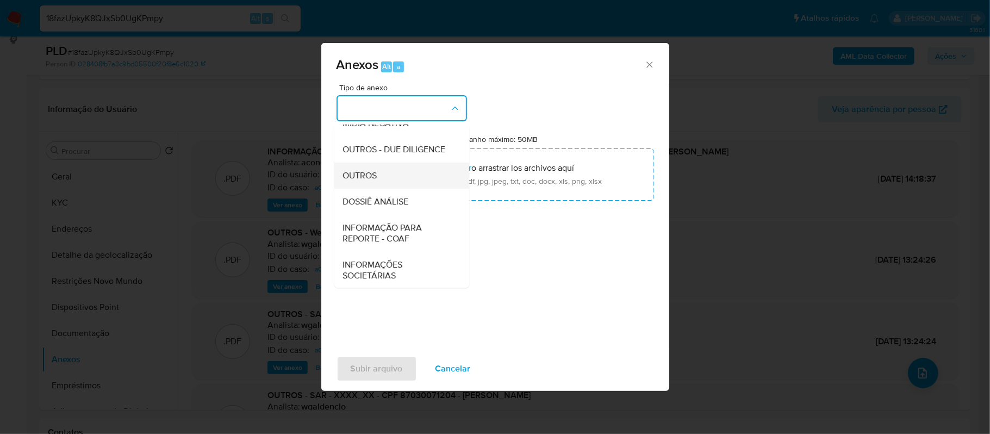
click at [398, 189] on div "OUTROS" at bounding box center [398, 176] width 111 height 26
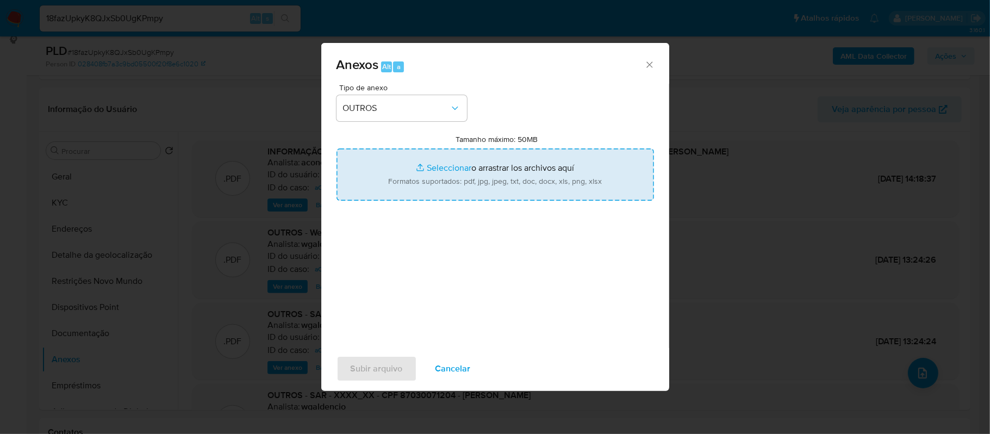
click at [431, 169] on input "Tamanho máximo: 50MB Seleccionar archivos" at bounding box center [496, 174] width 318 height 52
type input "C:\fakepath\2oSAR - xxxxx - CPF 87030071204 - DEBORA CRISTINA PEREIRA DE SOUZA.…"
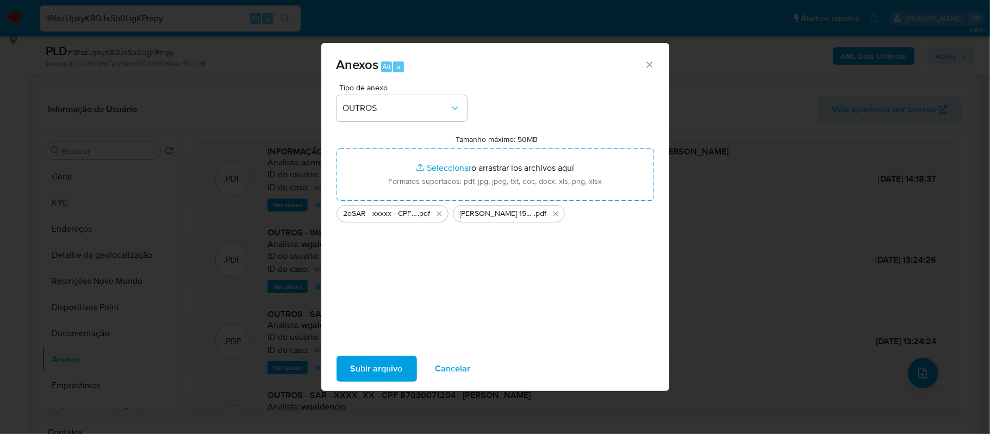
click at [387, 368] on span "Subir arquivo" at bounding box center [377, 369] width 52 height 24
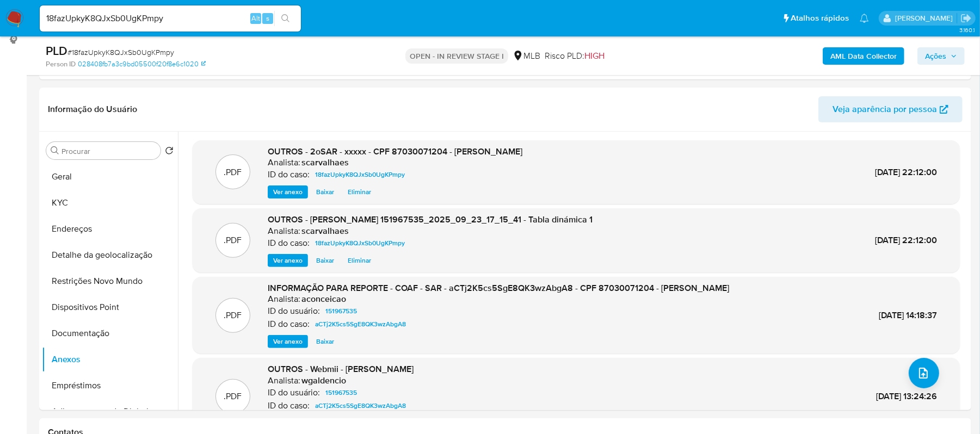
click at [917, 59] on span "Ações" at bounding box center [935, 55] width 21 height 17
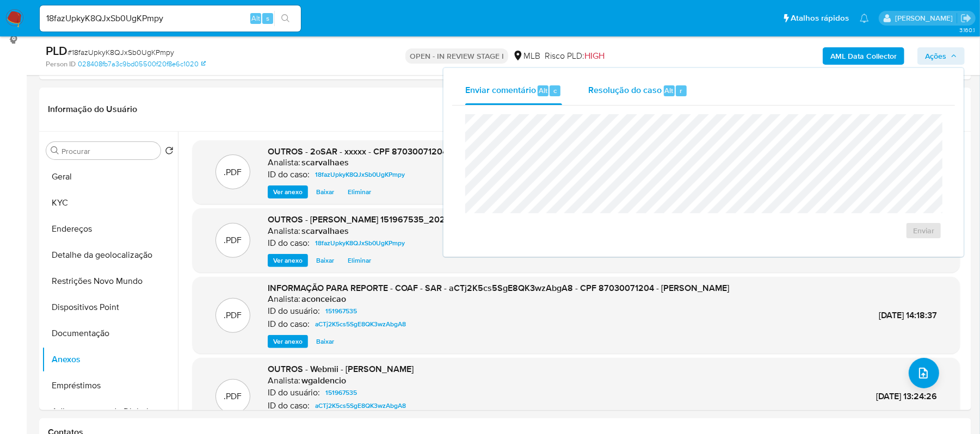
click at [637, 88] on span "Resolução do caso" at bounding box center [624, 90] width 73 height 13
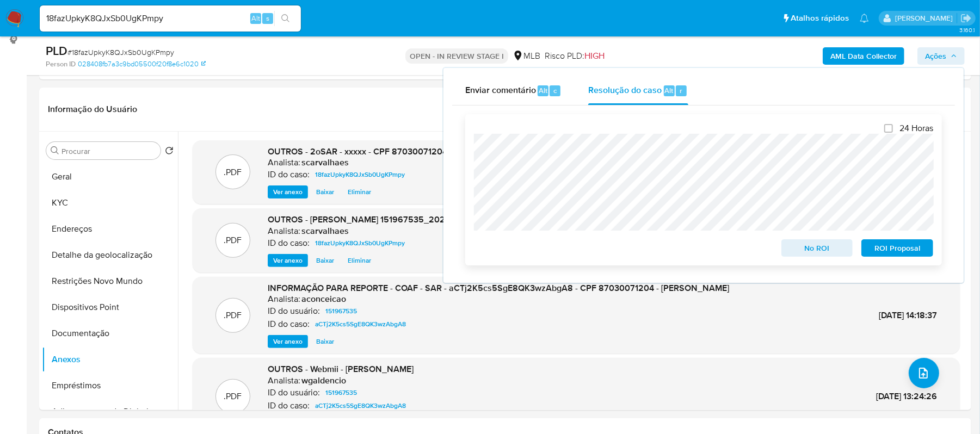
click at [901, 249] on span "ROI Proposal" at bounding box center [897, 247] width 57 height 15
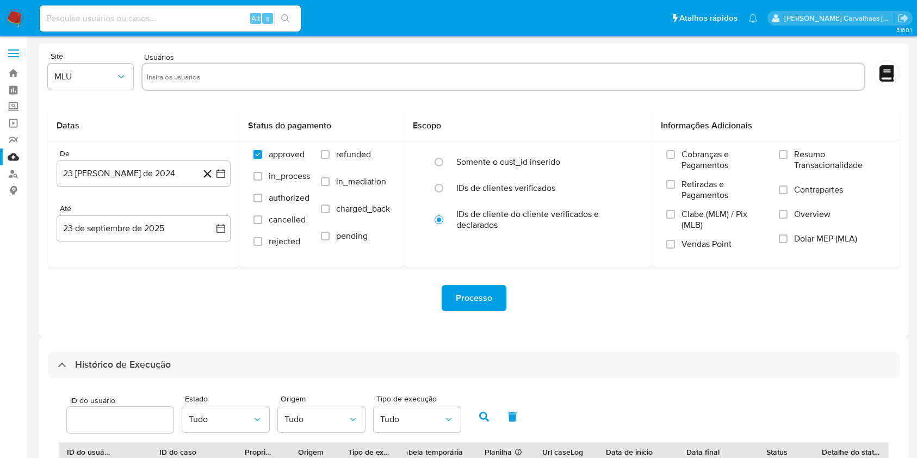
select select "10"
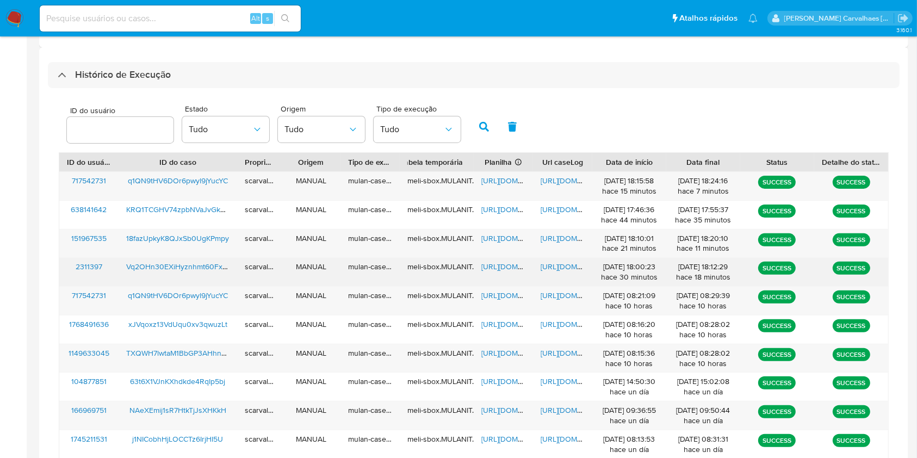
click at [551, 269] on span "[URL][DOMAIN_NAME]" at bounding box center [578, 266] width 75 height 11
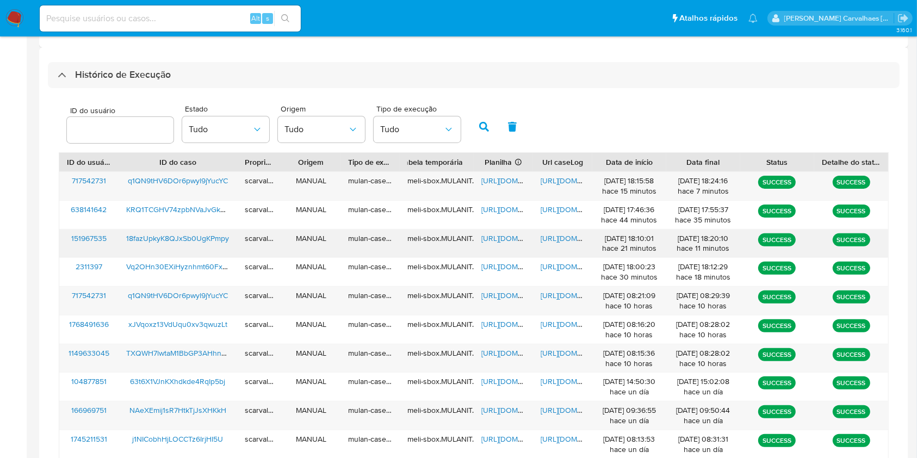
click at [564, 239] on span "[URL][DOMAIN_NAME]" at bounding box center [578, 238] width 75 height 11
click at [509, 235] on span "[URL][DOMAIN_NAME]" at bounding box center [518, 238] width 75 height 11
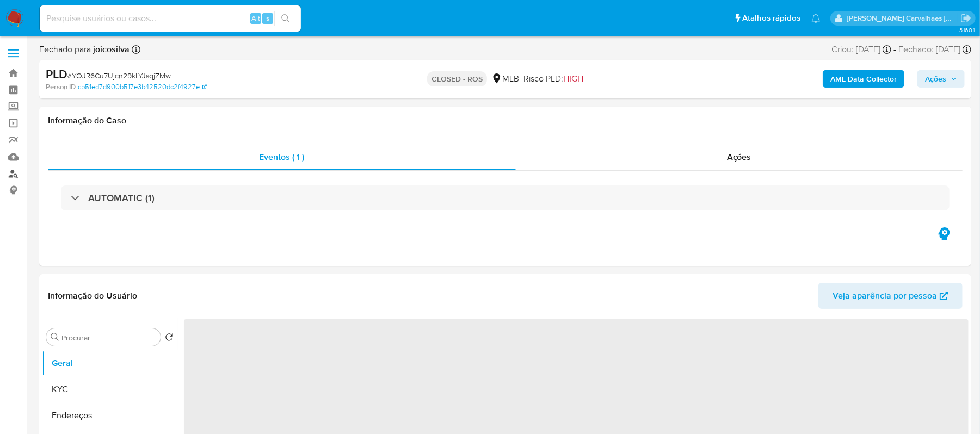
click at [11, 175] on link "Localizador de pessoas" at bounding box center [64, 173] width 129 height 17
select select "10"
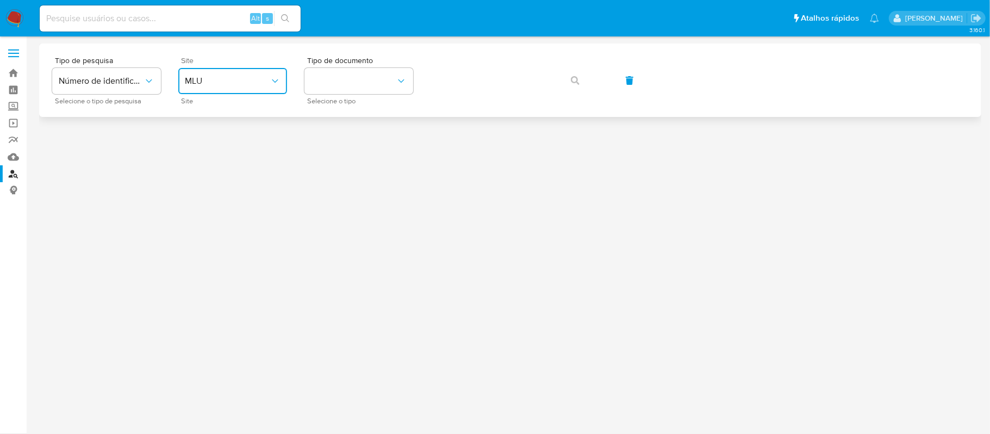
click at [228, 75] on button "MLU" at bounding box center [232, 81] width 109 height 26
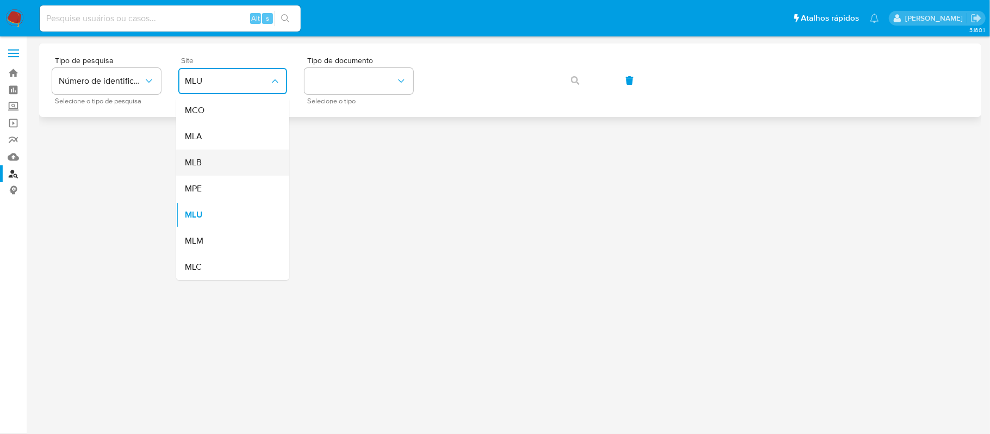
click at [220, 157] on div "MLB" at bounding box center [229, 163] width 89 height 26
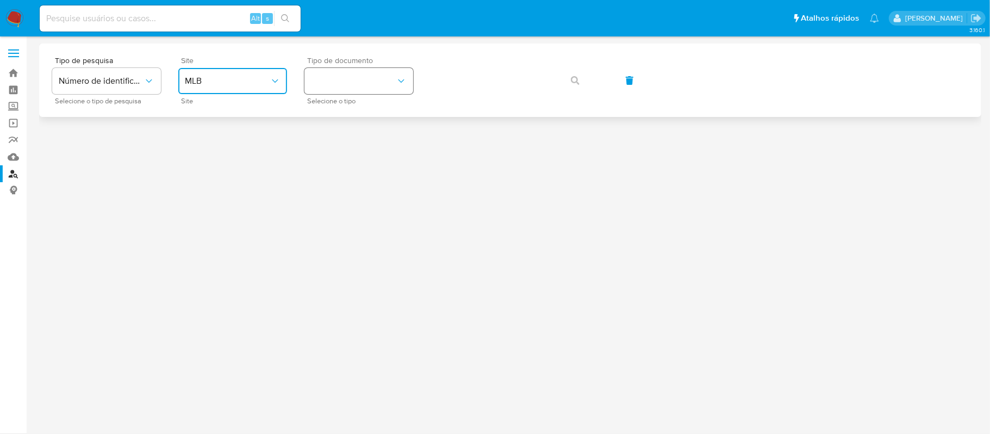
click at [327, 85] on button "identificationType" at bounding box center [359, 81] width 109 height 26
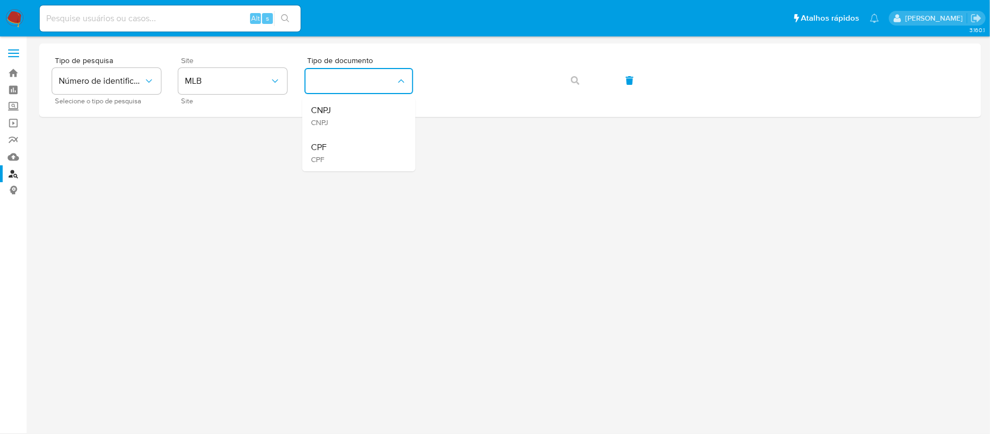
drag, startPoint x: 336, startPoint y: 146, endPoint x: 364, endPoint y: 129, distance: 32.7
click at [337, 146] on div "CPF CPF" at bounding box center [355, 152] width 89 height 37
click at [567, 81] on button "button" at bounding box center [575, 80] width 37 height 26
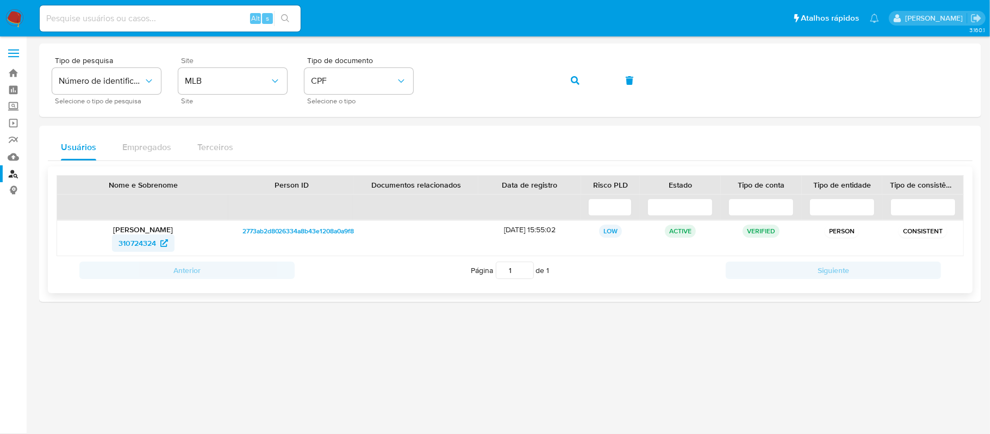
click at [157, 245] on span "310724324" at bounding box center [143, 242] width 49 height 17
click at [426, 81] on div "Tipo de pesquisa Número de identificação Selecione o tipo de pesquisa Site MLB …" at bounding box center [510, 80] width 917 height 47
click at [575, 73] on span "button" at bounding box center [575, 81] width 9 height 24
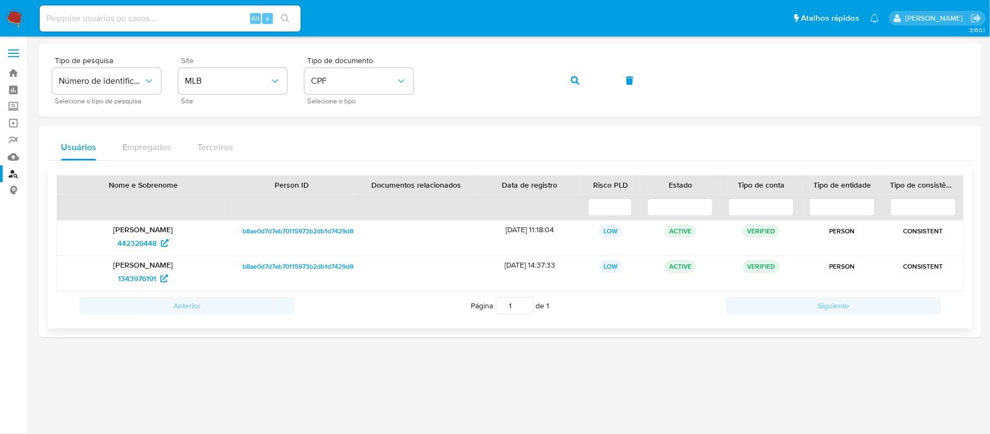
click at [150, 230] on p "[PERSON_NAME] [PERSON_NAME]" at bounding box center [143, 230] width 157 height 10
click at [153, 245] on span "442326448" at bounding box center [136, 242] width 39 height 17
click at [133, 278] on span "1343976191" at bounding box center [137, 278] width 38 height 17
click at [571, 82] on icon "button" at bounding box center [575, 80] width 9 height 9
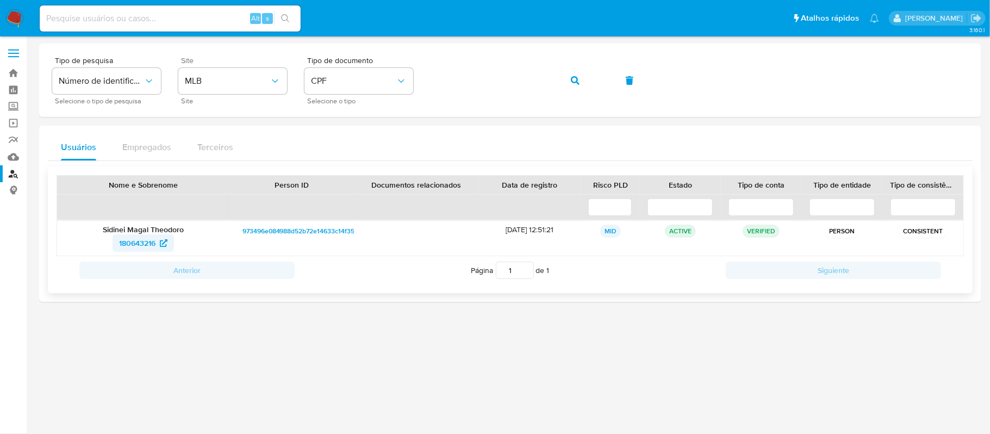
click at [143, 245] on span "180643216" at bounding box center [137, 242] width 36 height 17
click at [427, 81] on div "Tipo de pesquisa Número de identificação Selecione o tipo de pesquisa Site MLB …" at bounding box center [510, 80] width 917 height 47
click at [573, 81] on icon "button" at bounding box center [575, 80] width 9 height 9
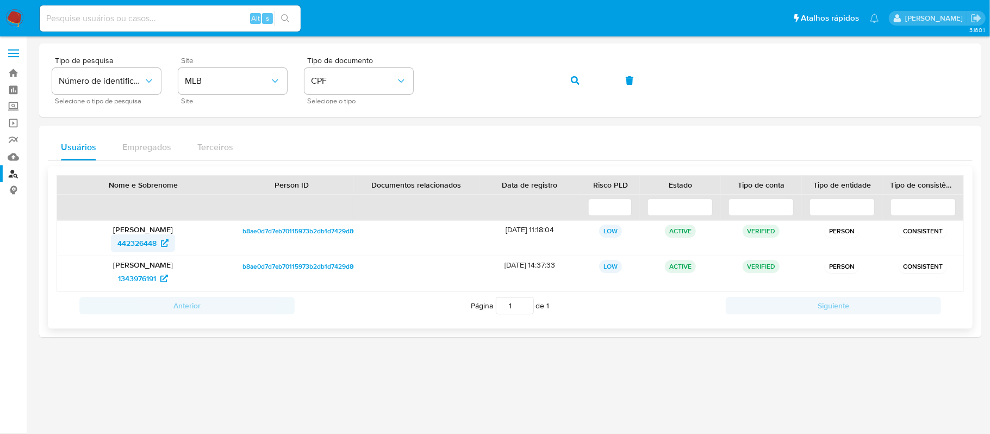
click at [162, 247] on icon at bounding box center [165, 243] width 8 height 8
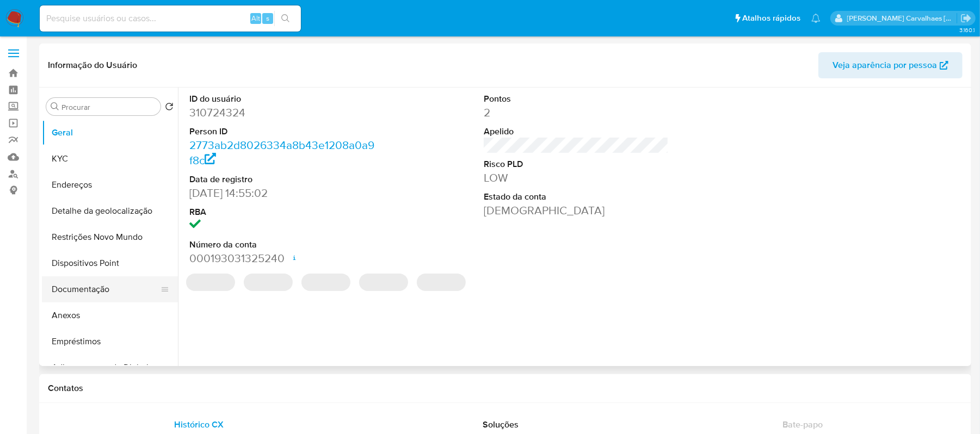
select select "10"
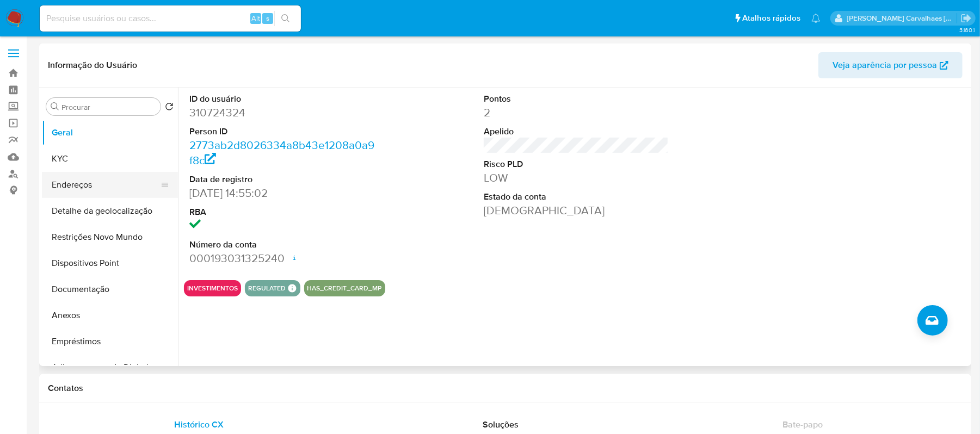
click at [72, 181] on button "Endereços" at bounding box center [105, 185] width 127 height 26
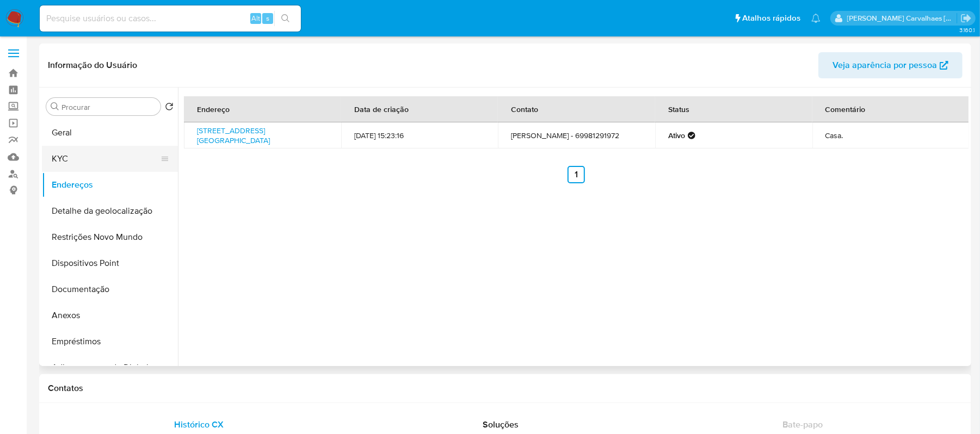
click at [77, 159] on button "KYC" at bounding box center [105, 159] width 127 height 26
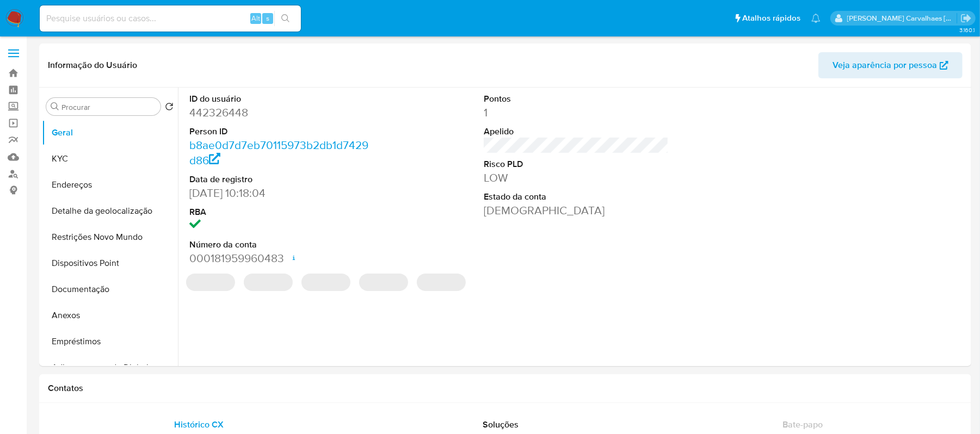
select select "10"
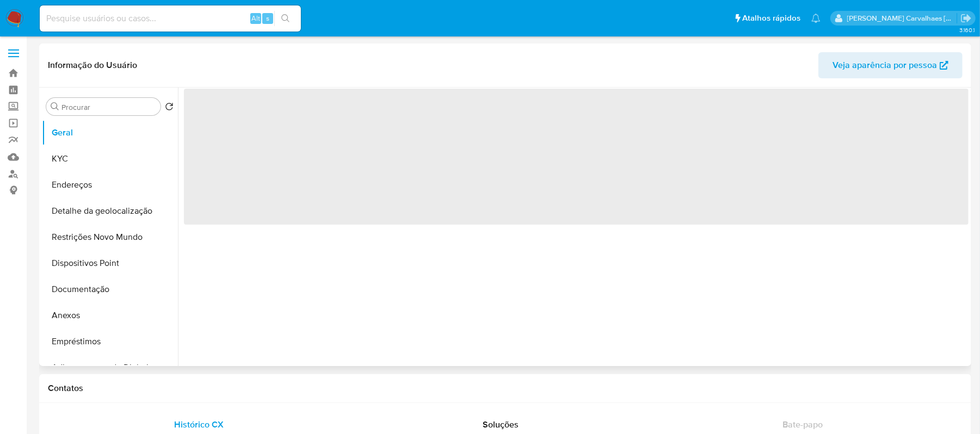
select select "10"
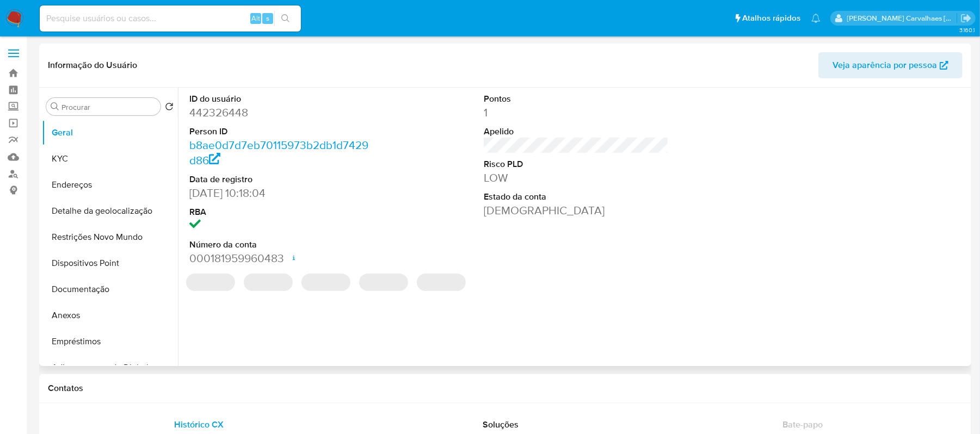
select select "10"
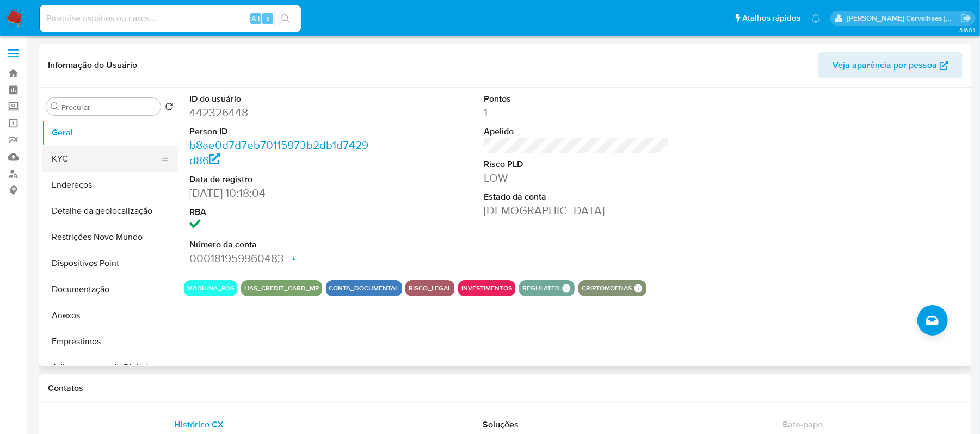
click at [91, 166] on button "KYC" at bounding box center [105, 159] width 127 height 26
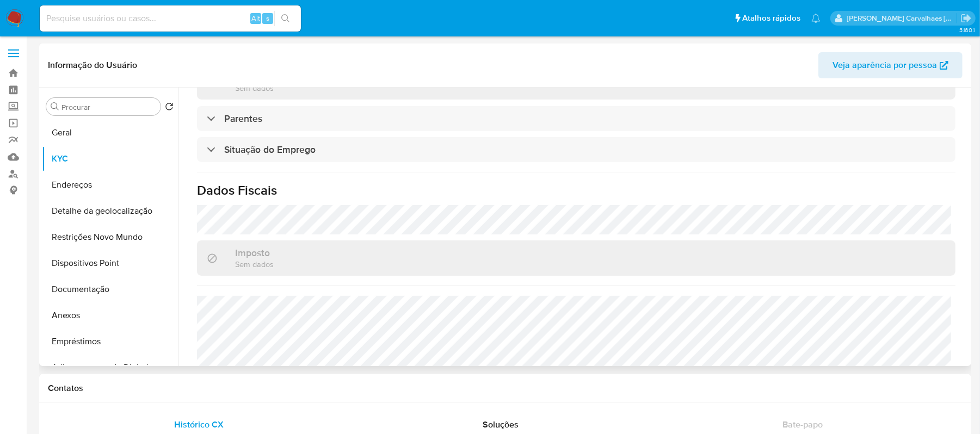
scroll to position [435, 0]
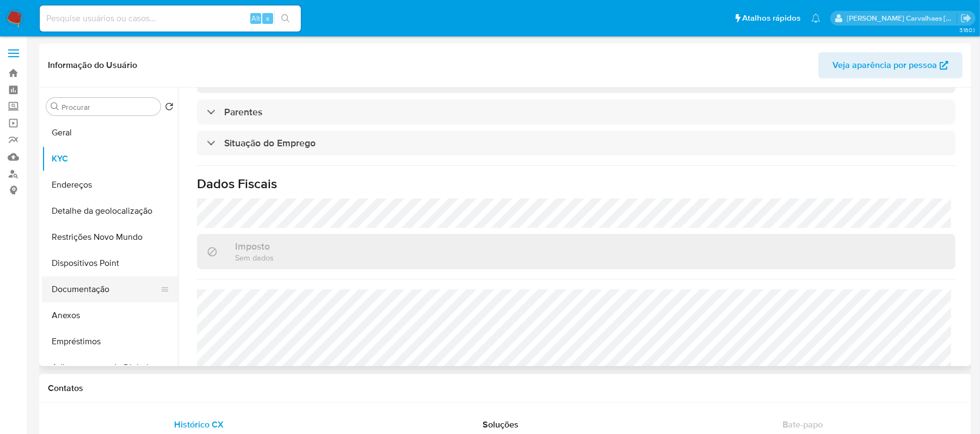
click at [103, 287] on button "Documentação" at bounding box center [105, 289] width 127 height 26
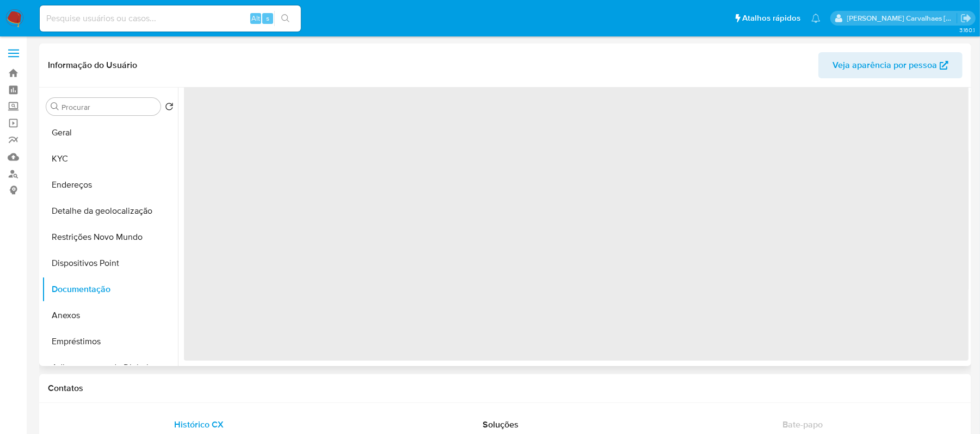
scroll to position [0, 0]
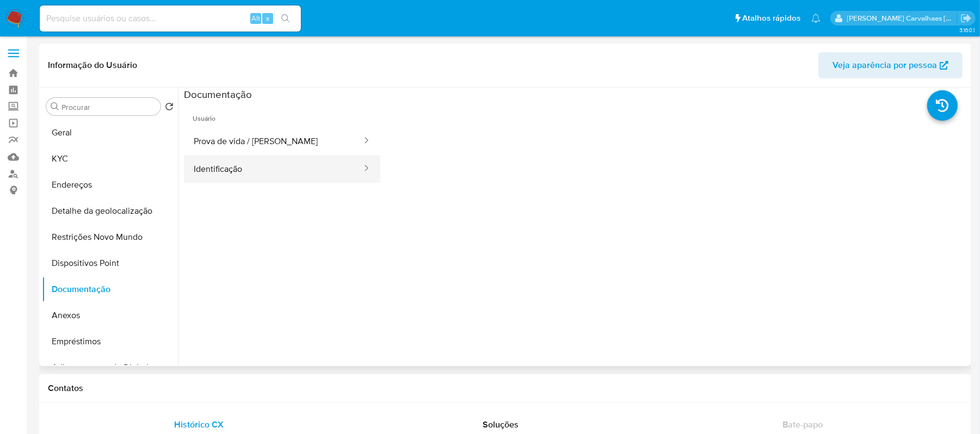
click at [255, 168] on button "Identificação" at bounding box center [273, 169] width 179 height 28
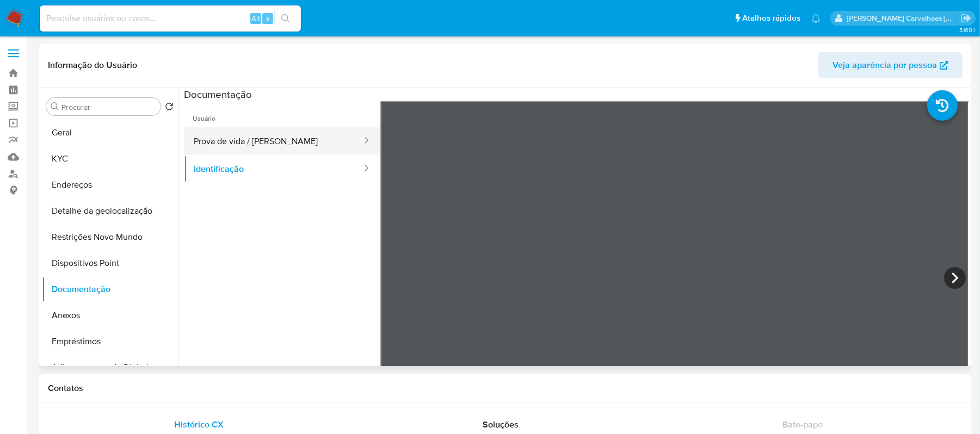
click at [292, 146] on button "Prova de vida / [PERSON_NAME]" at bounding box center [273, 141] width 179 height 28
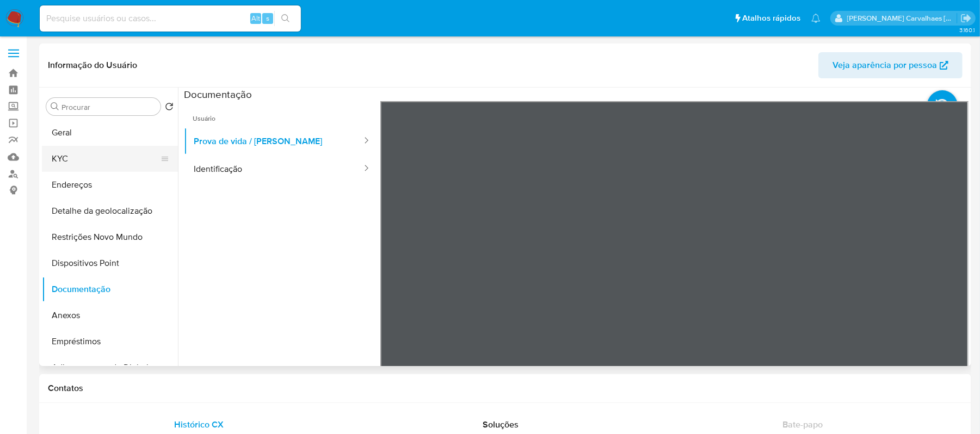
click at [90, 164] on button "KYC" at bounding box center [105, 159] width 127 height 26
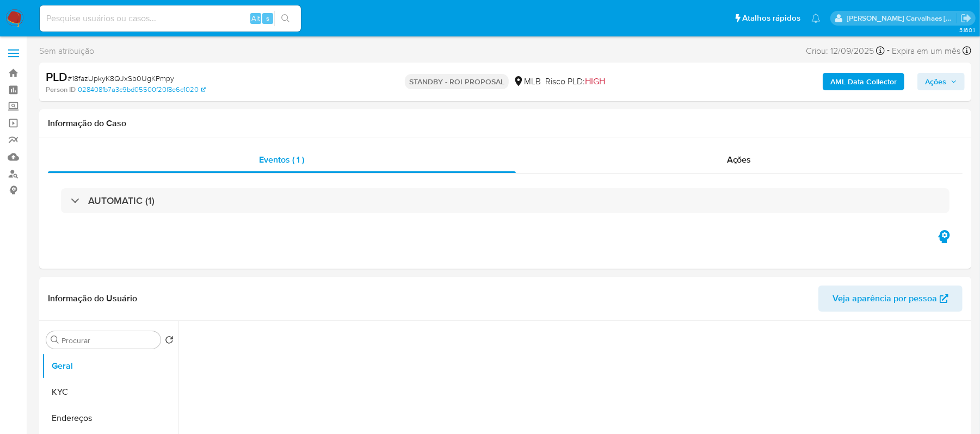
select select "10"
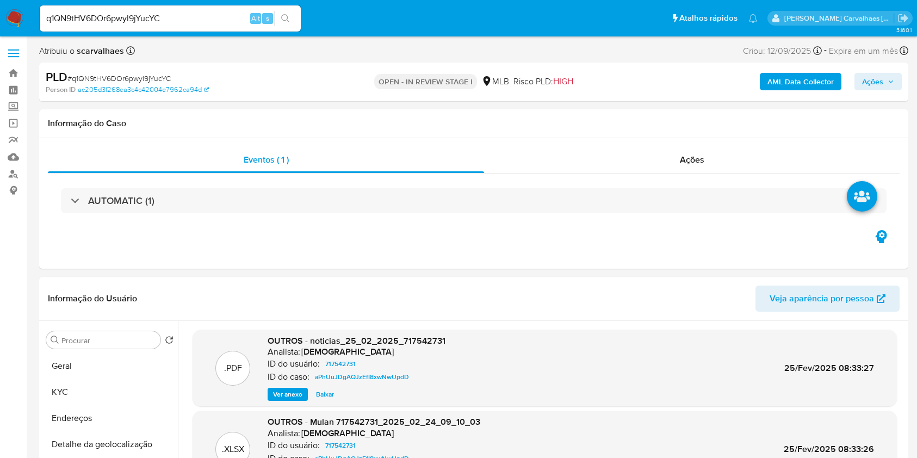
select select "10"
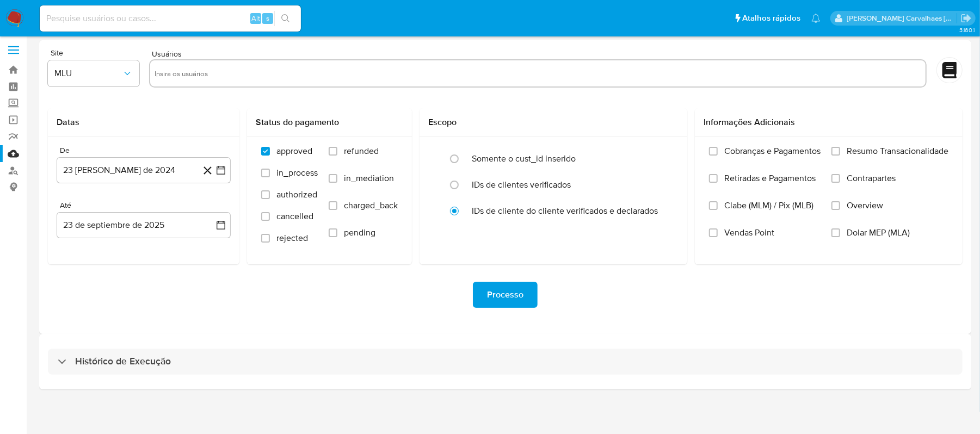
scroll to position [4, 0]
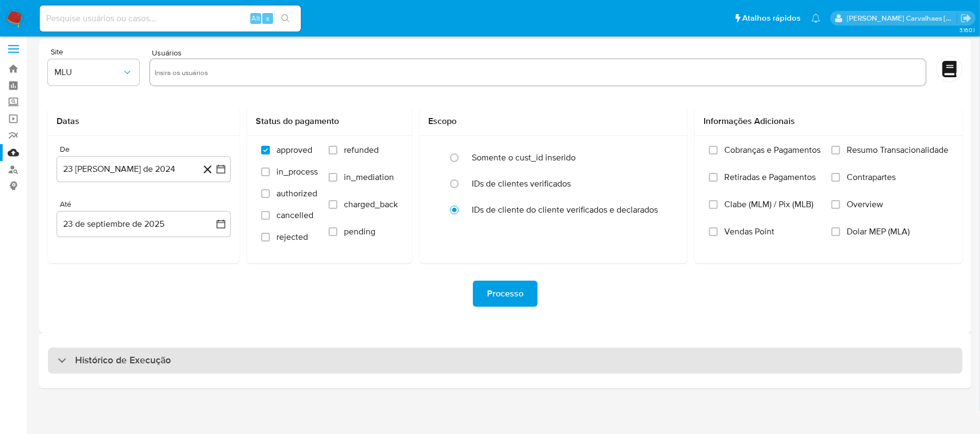
click at [142, 357] on h3 "Histórico de Execução" at bounding box center [123, 360] width 96 height 13
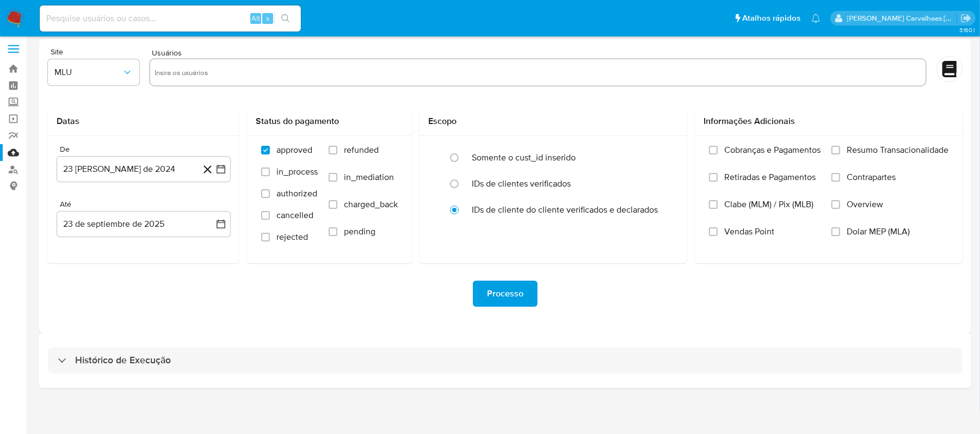
select select "10"
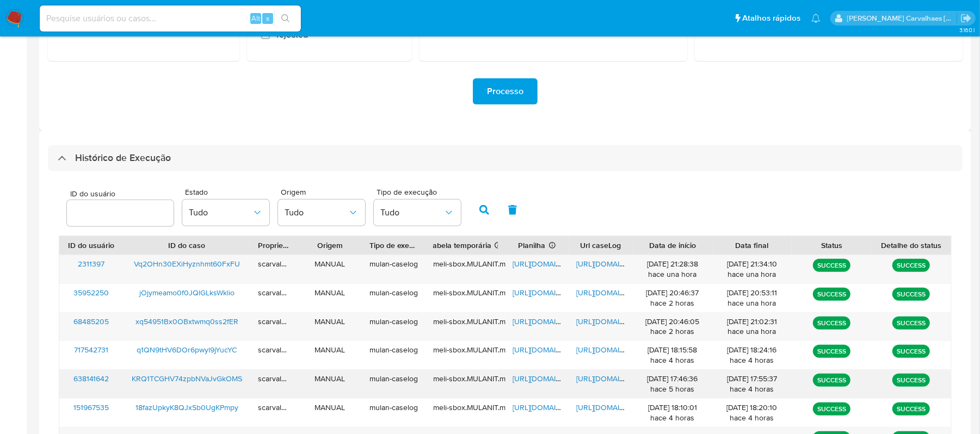
scroll to position [294, 0]
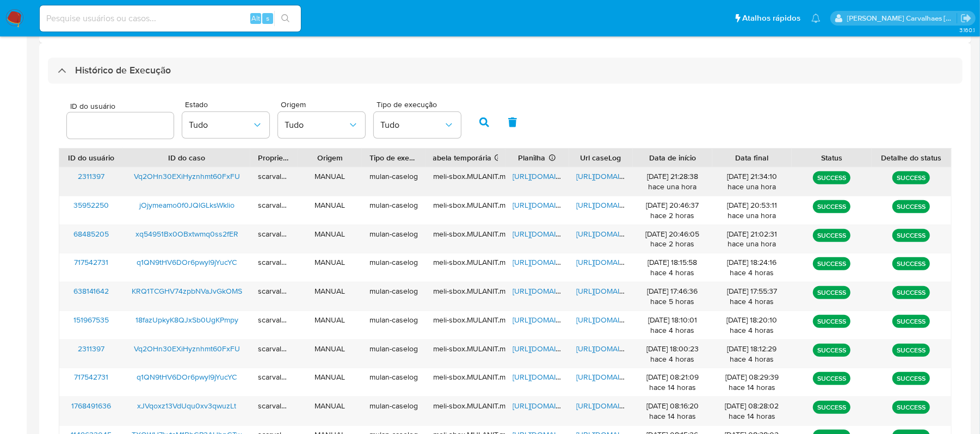
click at [594, 174] on span "https://docs.google.com/document/d/1FqA0E9ig78FE8TPWp2A00MEwPSM2OcMeXGGy8rRQHAs…" at bounding box center [614, 176] width 75 height 11
click at [520, 178] on span "https://docs.google.com/spreadsheets/d/117Yer8OZ4GUST9V1m2SkNcQ-8tJYbdzcR6uW-Lp…" at bounding box center [550, 176] width 75 height 11
paste input "Vq2OHn30EXiHyznhmt60FxFU"
type input "Vq2OHn30EXiHyznhmt60FxFU"
click at [284, 13] on button "search-icon" at bounding box center [285, 18] width 22 height 15
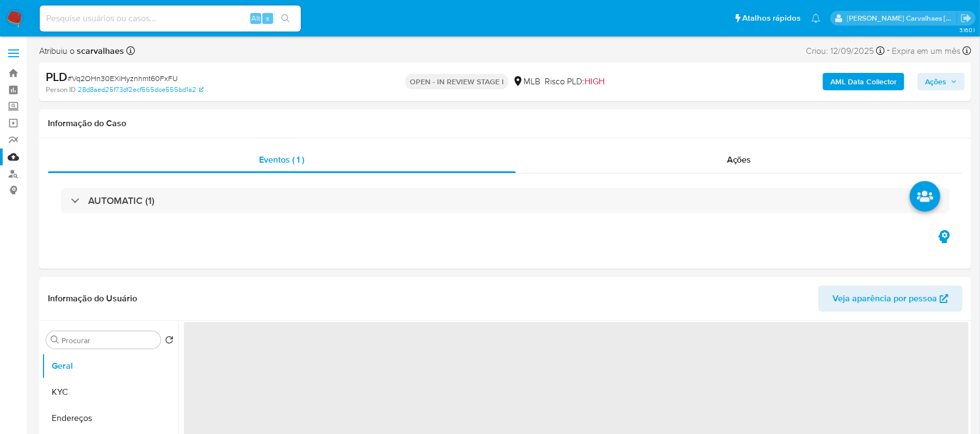
select select "10"
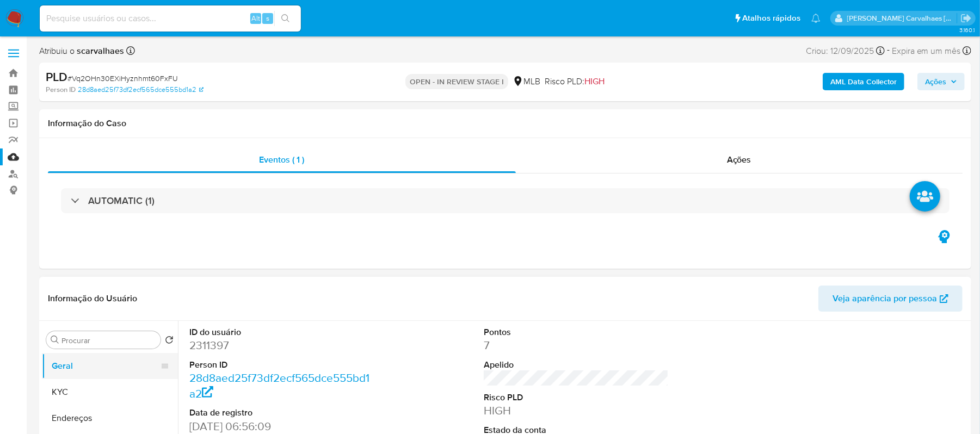
click at [77, 373] on button "Geral" at bounding box center [105, 366] width 127 height 26
click at [106, 390] on button "KYC" at bounding box center [105, 392] width 127 height 26
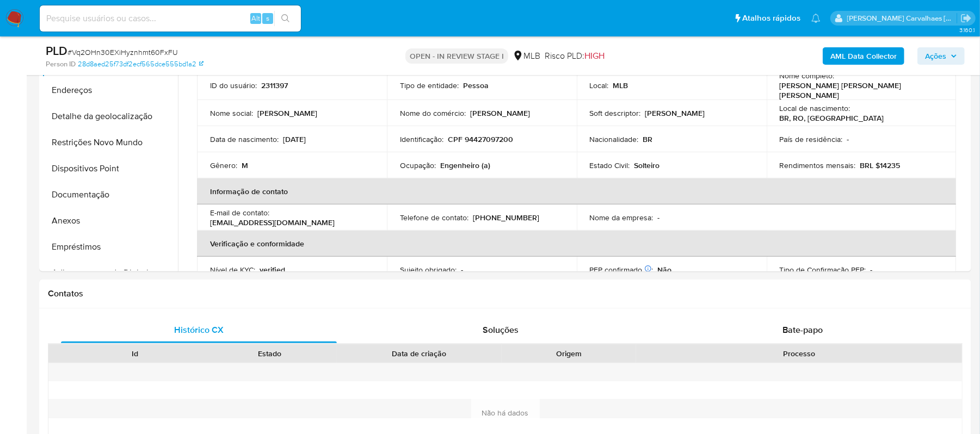
scroll to position [264, 0]
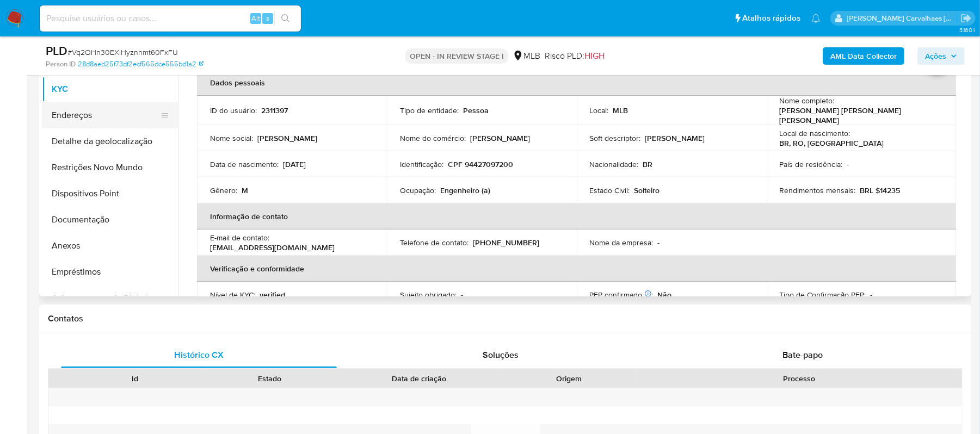
click at [96, 124] on button "Endereços" at bounding box center [105, 115] width 127 height 26
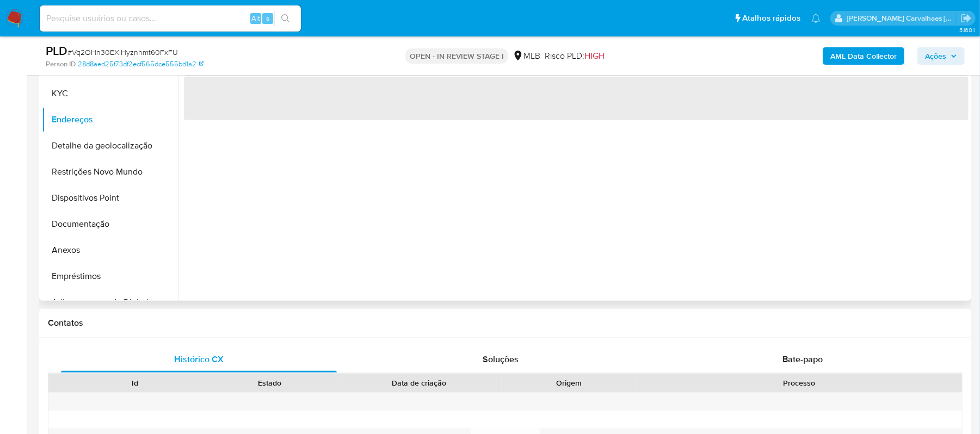
scroll to position [192, 0]
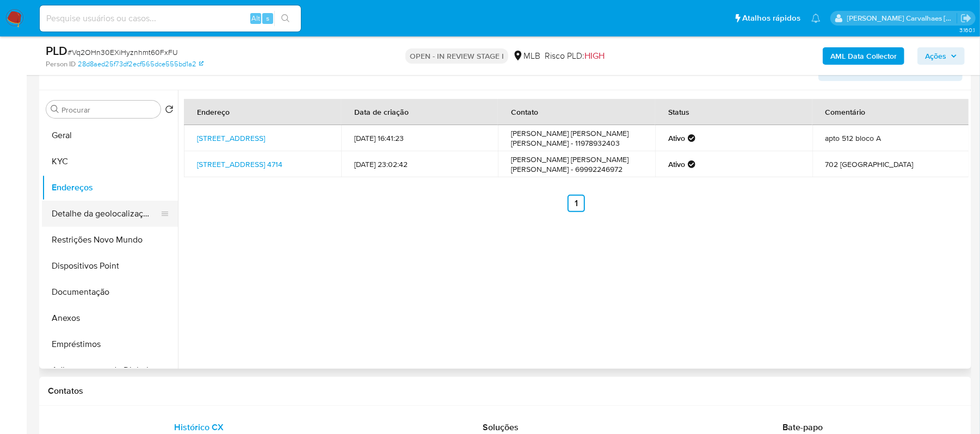
drag, startPoint x: 110, startPoint y: 216, endPoint x: 135, endPoint y: 216, distance: 25.6
click at [111, 216] on button "Detalhe da geolocalização" at bounding box center [105, 214] width 127 height 26
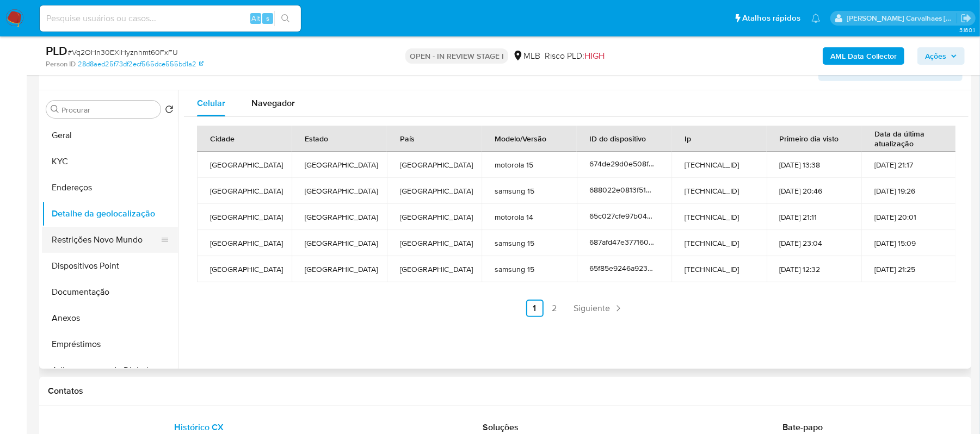
click at [100, 246] on button "Restrições Novo Mundo" at bounding box center [105, 240] width 127 height 26
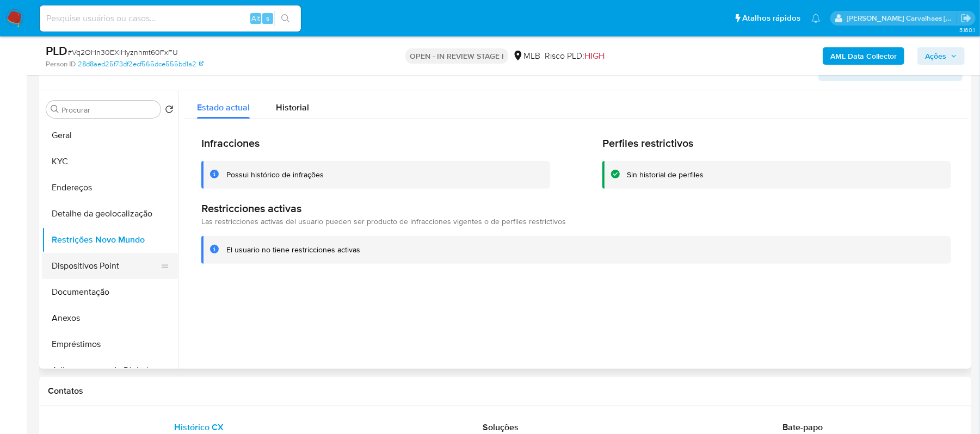
click at [81, 265] on button "Dispositivos Point" at bounding box center [105, 266] width 127 height 26
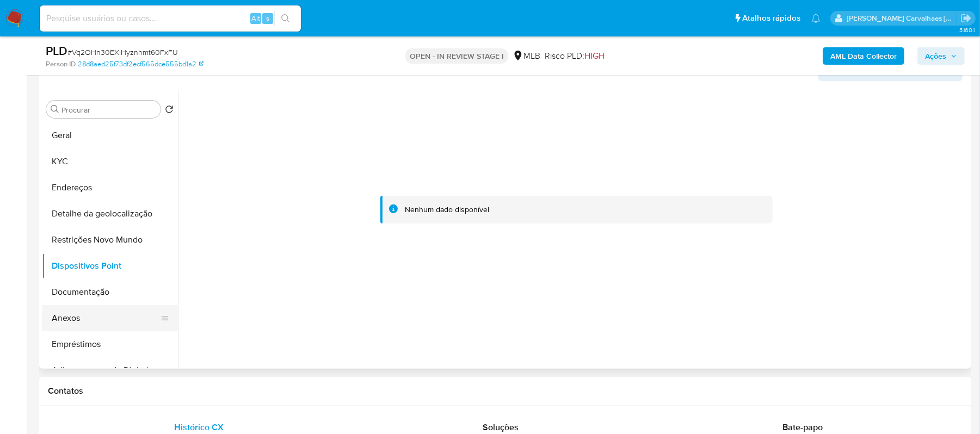
click at [81, 321] on button "Anexos" at bounding box center [105, 318] width 127 height 26
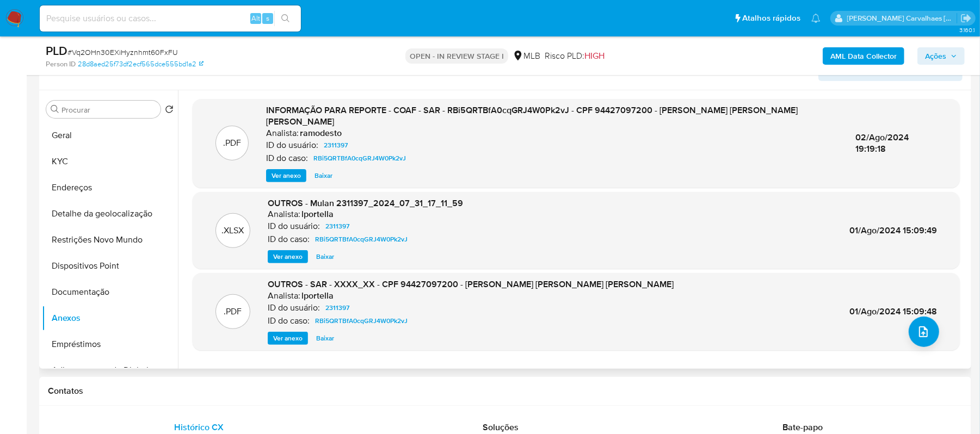
click at [289, 157] on div "INFORMAÇÃO PARA REPORTE - COAF - SAR - RBi5QRTBfA0cqGRJ4W0Pk2vJ - CPF 944270972…" at bounding box center [552, 143] width 572 height 78
click at [288, 170] on span "Ver anexo" at bounding box center [285, 175] width 29 height 11
click at [288, 169] on div "Ver anexo Ver anexo Baixar" at bounding box center [552, 175] width 572 height 13
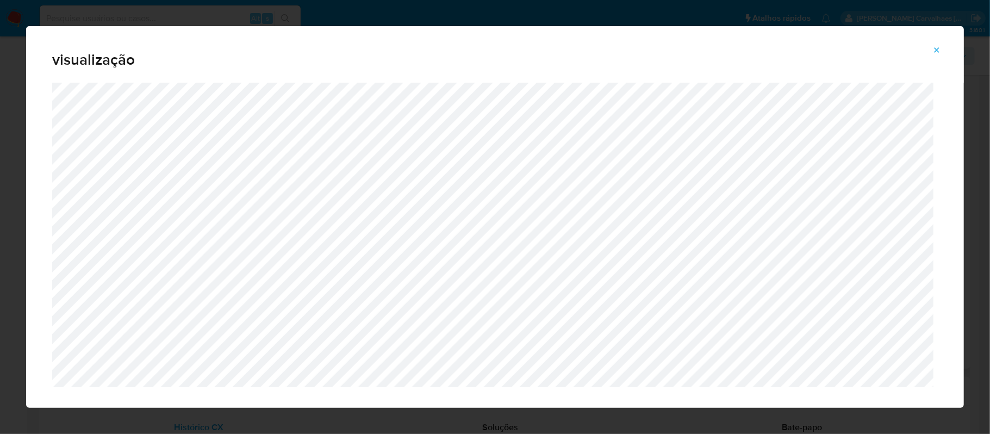
click at [938, 50] on icon "Attachment preview" at bounding box center [937, 50] width 9 height 9
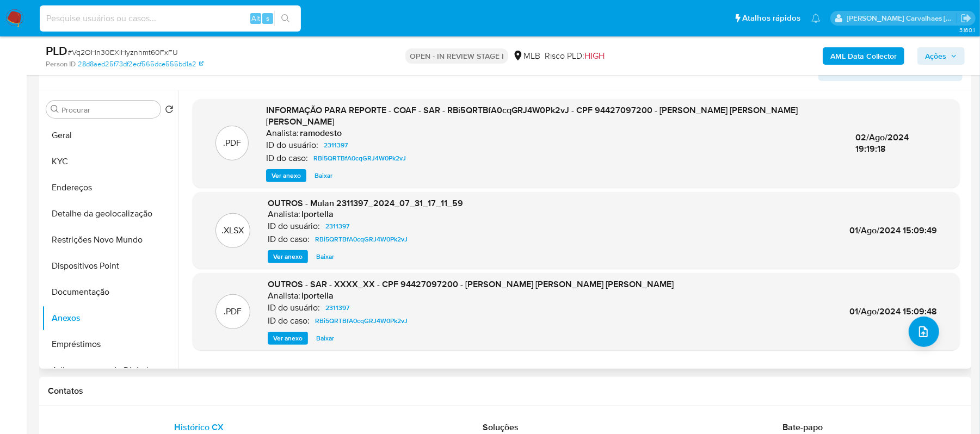
paste input "Vq2OHn30EXiHyznhmt60FxFU"
type input "Vq2OHn30EXiHyznhmt60FxFU"
click at [288, 27] on div "Vq2OHn30EXiHyznhmt60FxFU Alt s" at bounding box center [170, 18] width 261 height 26
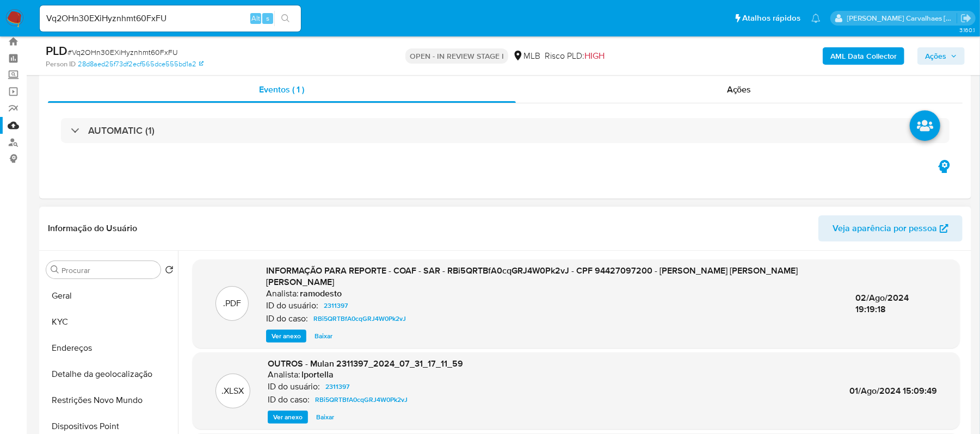
scroll to position [0, 0]
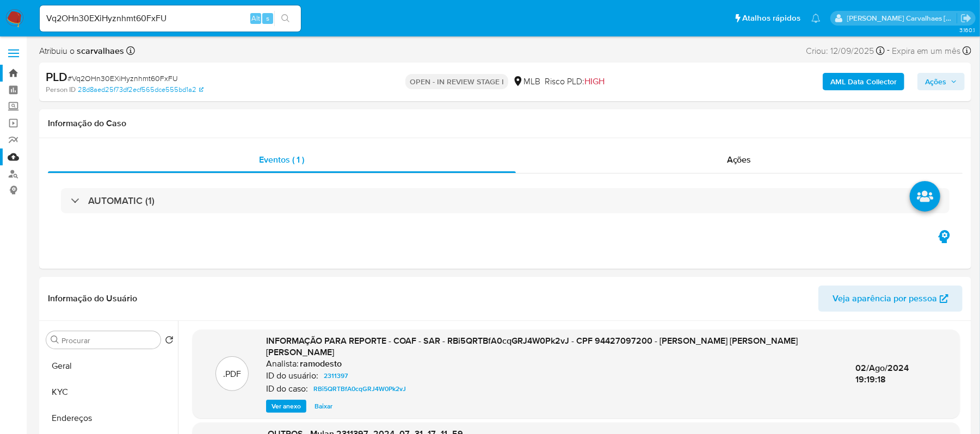
click at [17, 75] on link "Bandeja" at bounding box center [64, 73] width 129 height 17
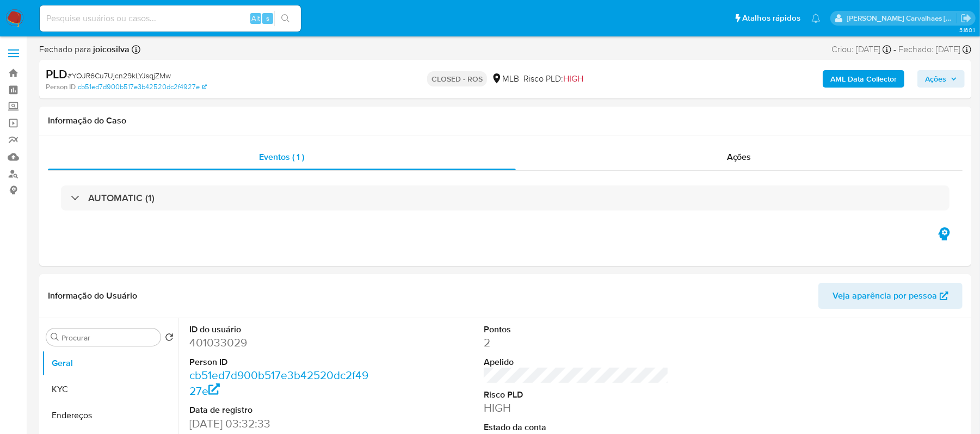
select select "10"
click at [85, 12] on input at bounding box center [170, 18] width 261 height 14
paste input "W2rqYHPvA5jTFm7Icgi3iox0"
type input "W2rqYHPvA5jTFm7Icgi3iox0"
click at [277, 20] on button "search-icon" at bounding box center [285, 18] width 22 height 15
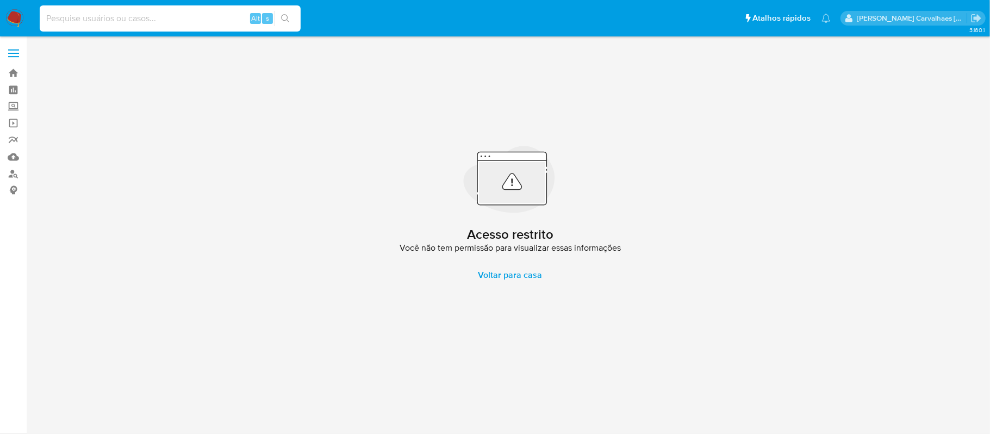
paste input "W2rqYHPvA5jTFm7Icgi3iox0"
click at [46, 14] on input "W2rqYHPvA5jTFm7Icgi3iox0" at bounding box center [170, 18] width 261 height 14
type input "W2rqYHPvA5jTFm7Icgi3iox0"
click at [285, 14] on icon "search-icon" at bounding box center [285, 18] width 9 height 9
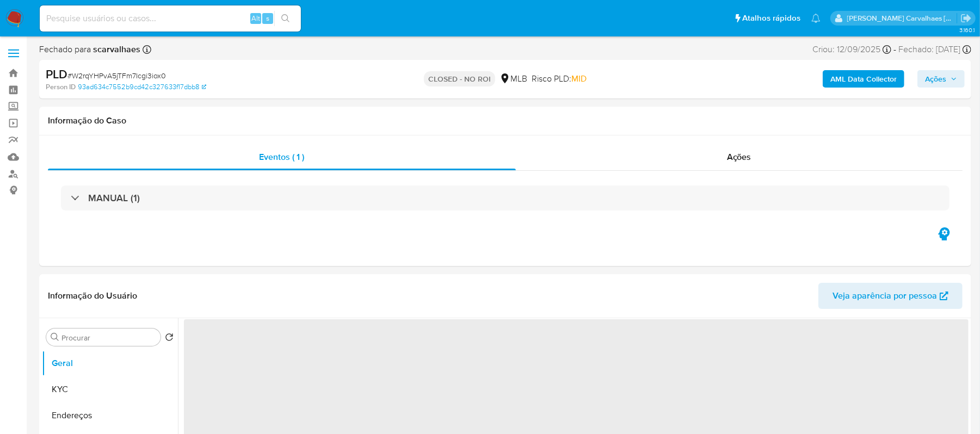
select select "10"
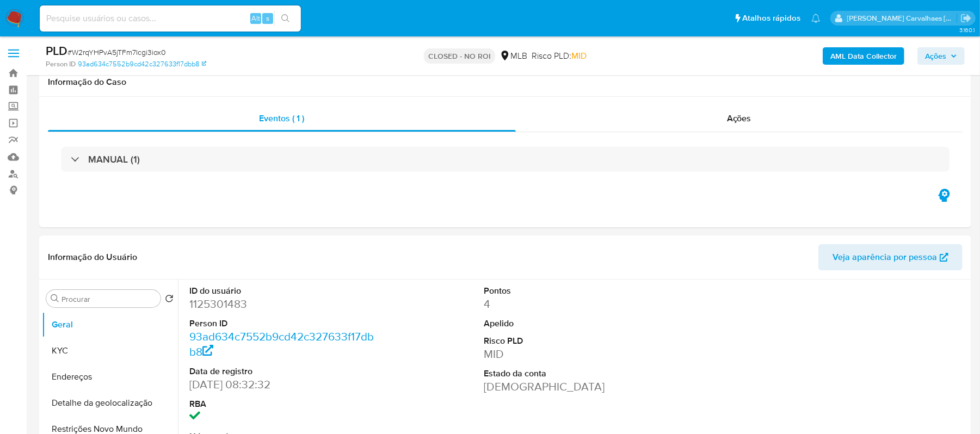
scroll to position [145, 0]
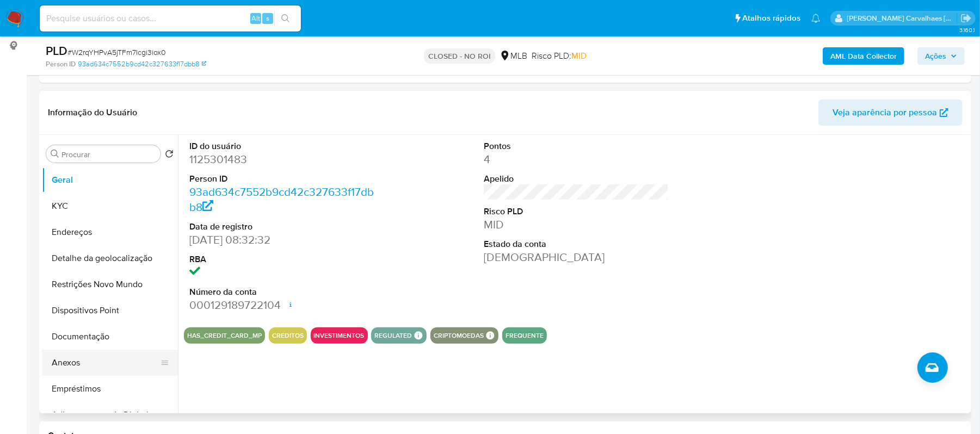
click at [75, 367] on button "Anexos" at bounding box center [105, 363] width 127 height 26
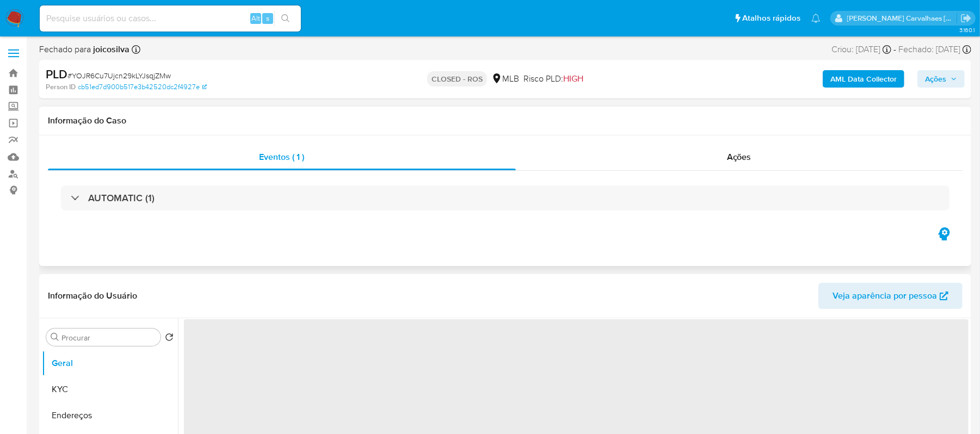
select select "10"
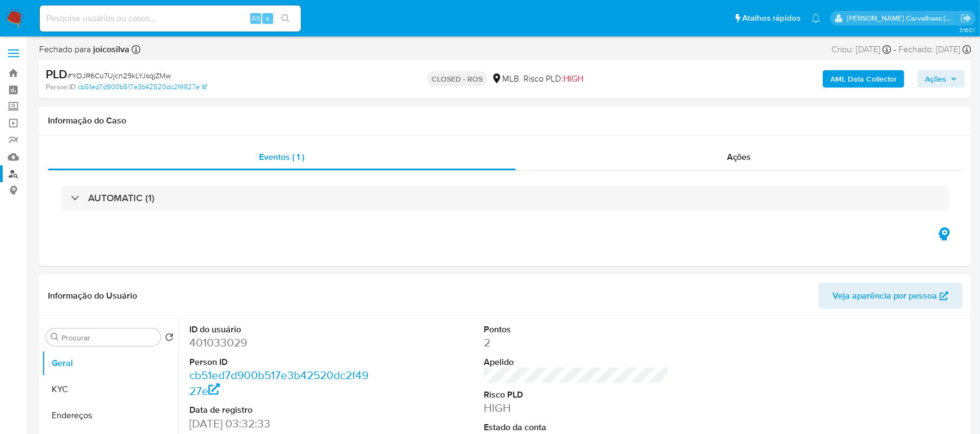
click at [16, 179] on link "Localizador de pessoas" at bounding box center [64, 173] width 129 height 17
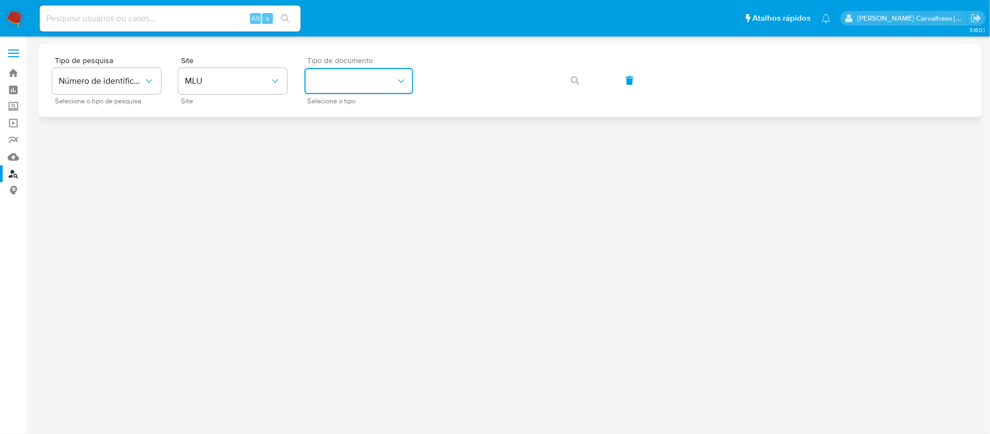
click at [370, 83] on button "identificationType" at bounding box center [359, 81] width 109 height 26
click at [227, 72] on button "MLU" at bounding box center [232, 81] width 109 height 26
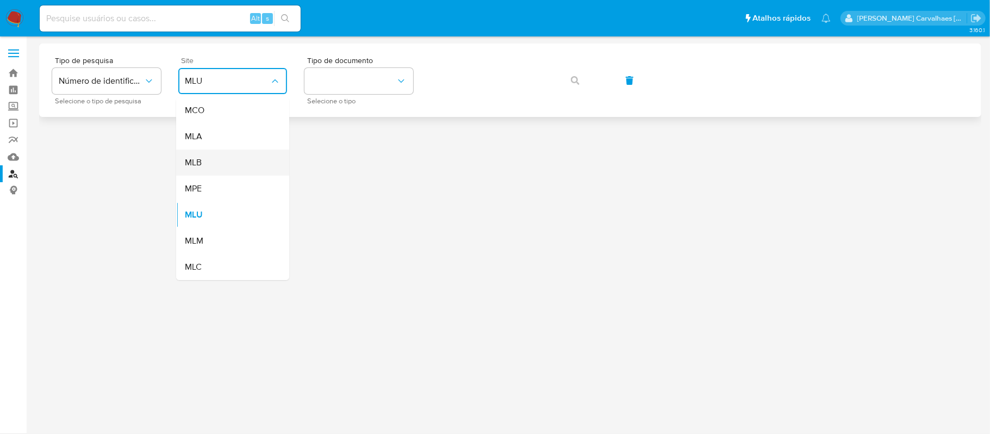
click at [220, 168] on div "MLB" at bounding box center [229, 163] width 89 height 26
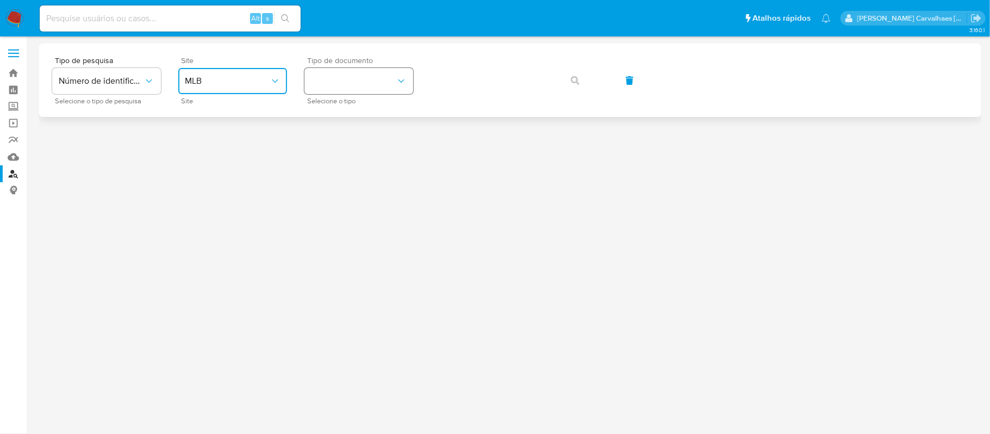
click at [357, 90] on button "identificationType" at bounding box center [359, 81] width 109 height 26
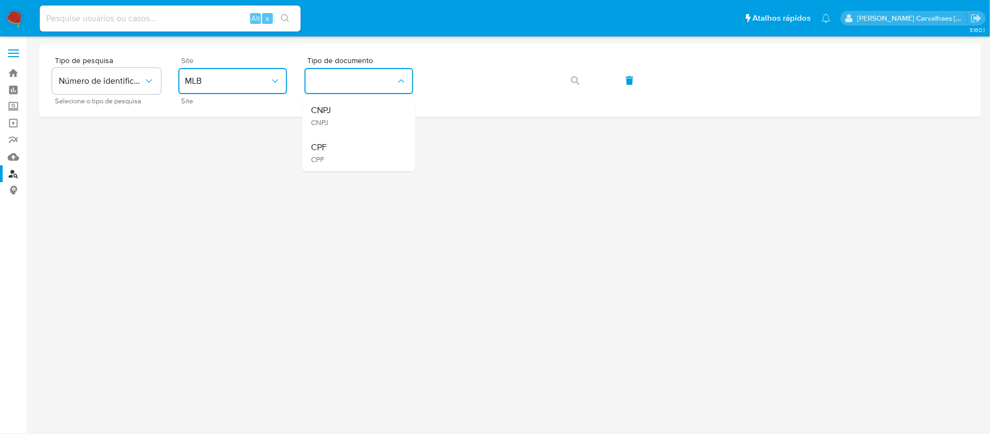
click at [332, 149] on div "CPF CPF" at bounding box center [355, 152] width 89 height 37
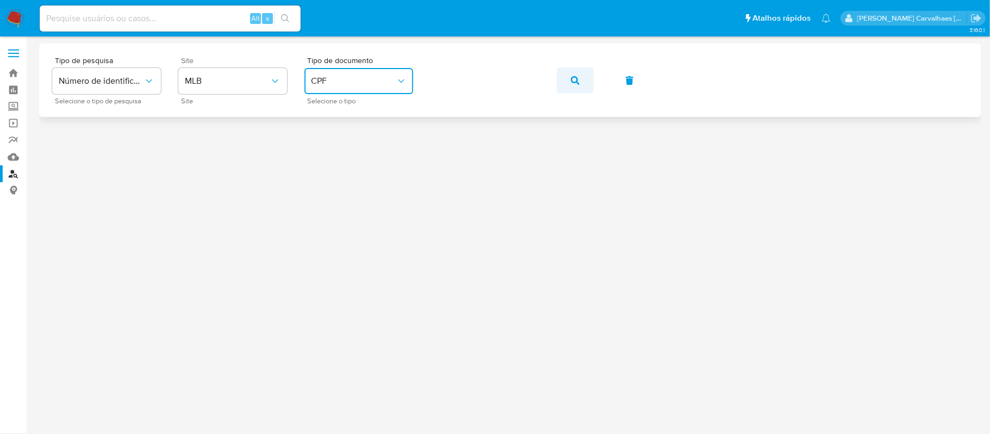
click at [571, 88] on span "button" at bounding box center [575, 81] width 9 height 24
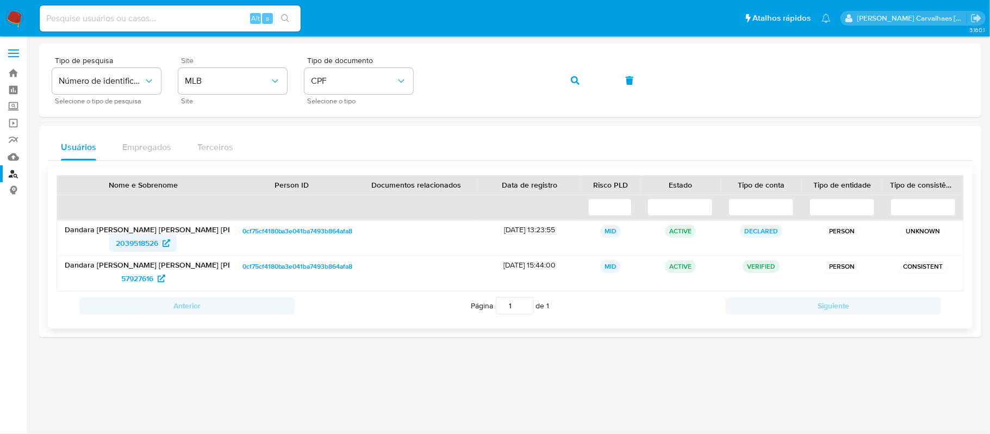
click at [150, 239] on span "2039518526" at bounding box center [137, 242] width 42 height 17
click at [144, 277] on span "57927616" at bounding box center [137, 278] width 32 height 17
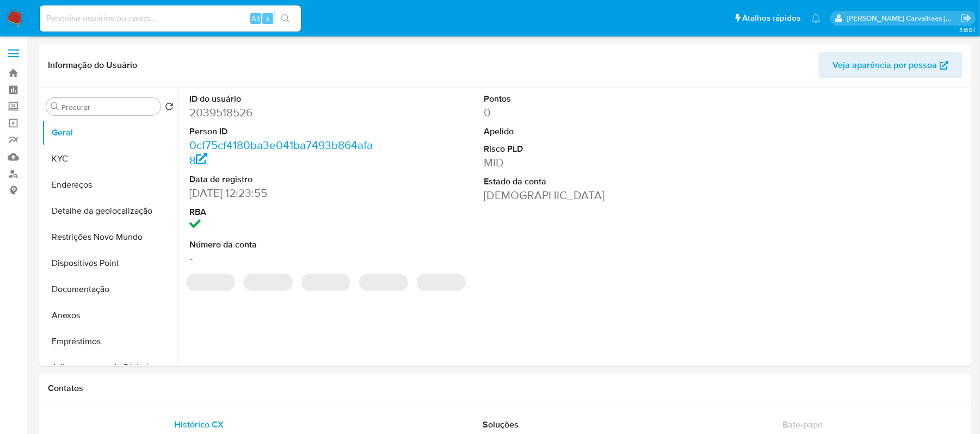
select select "10"
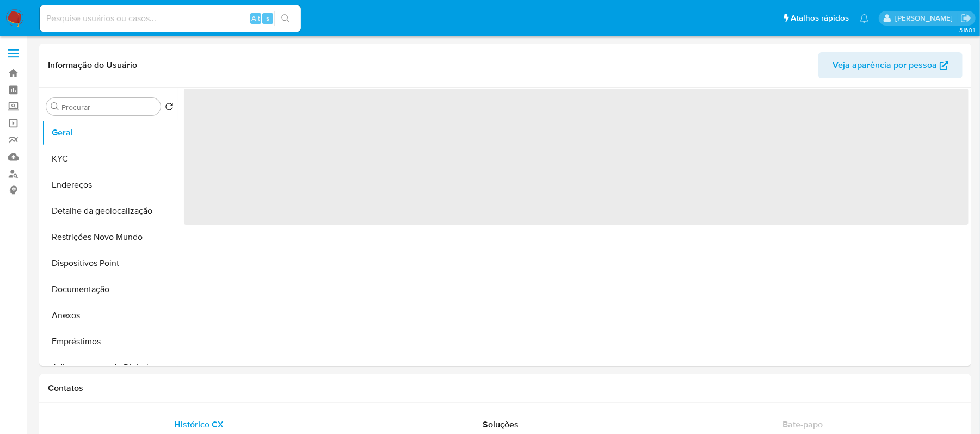
select select "10"
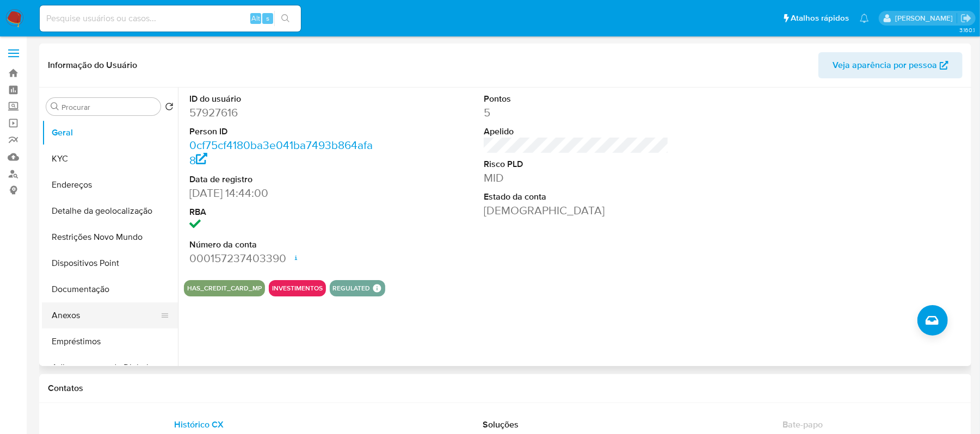
click at [83, 315] on button "Anexos" at bounding box center [105, 315] width 127 height 26
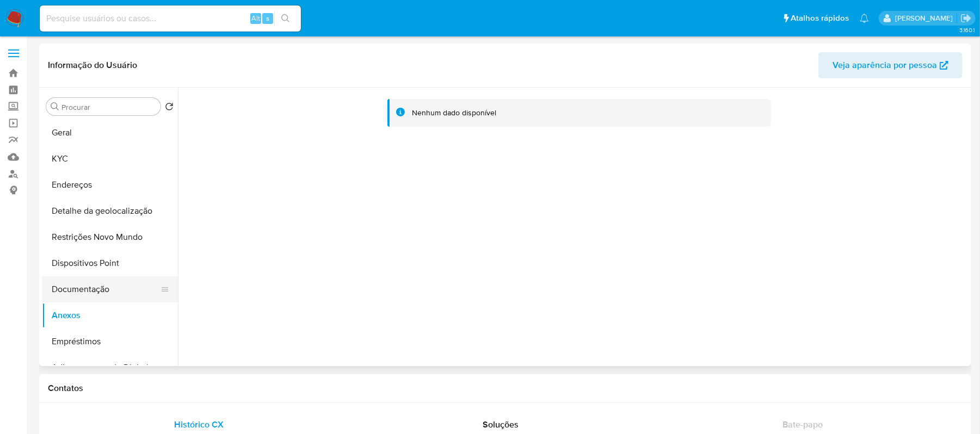
click at [99, 290] on button "Documentação" at bounding box center [105, 289] width 127 height 26
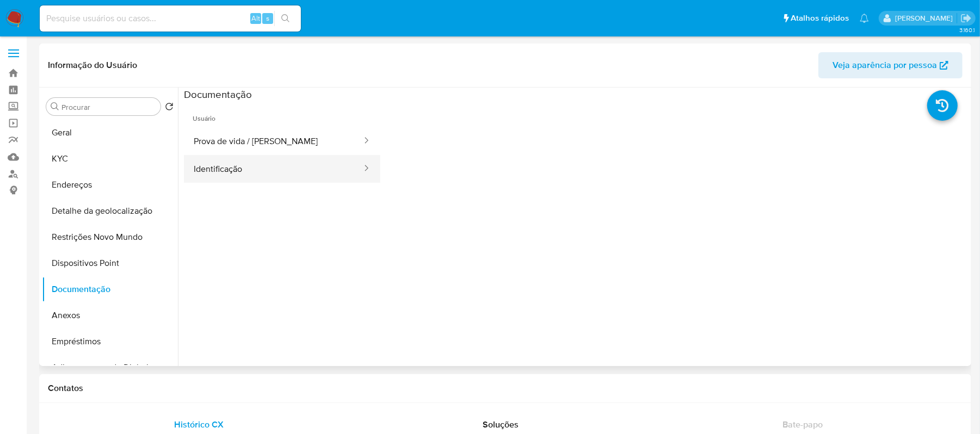
click at [237, 163] on button "Identificação" at bounding box center [273, 169] width 179 height 28
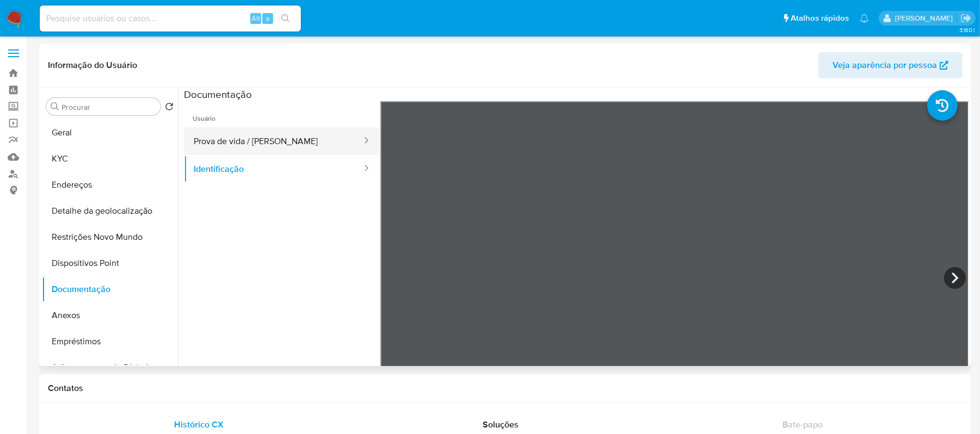
click at [211, 138] on button "Prova de vida / Selfie" at bounding box center [273, 141] width 179 height 28
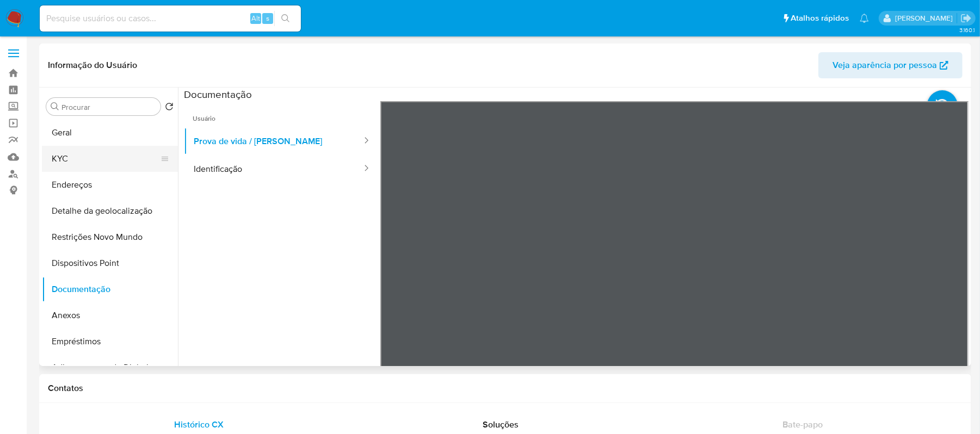
click at [105, 152] on button "KYC" at bounding box center [105, 159] width 127 height 26
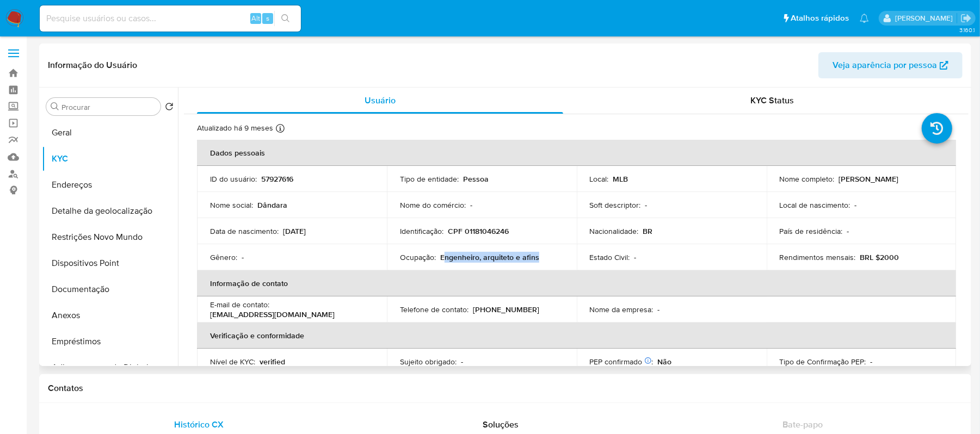
drag, startPoint x: 442, startPoint y: 257, endPoint x: 536, endPoint y: 255, distance: 94.7
click at [536, 255] on p "Engenheiro, arquiteto e afins" at bounding box center [489, 257] width 99 height 10
click at [486, 262] on td "Ocupação : Engenheiro, arquiteto e afins" at bounding box center [482, 257] width 190 height 26
drag, startPoint x: 438, startPoint y: 257, endPoint x: 524, endPoint y: 263, distance: 86.1
click at [535, 253] on p "Engenheiro, arquiteto e afins" at bounding box center [489, 257] width 99 height 10
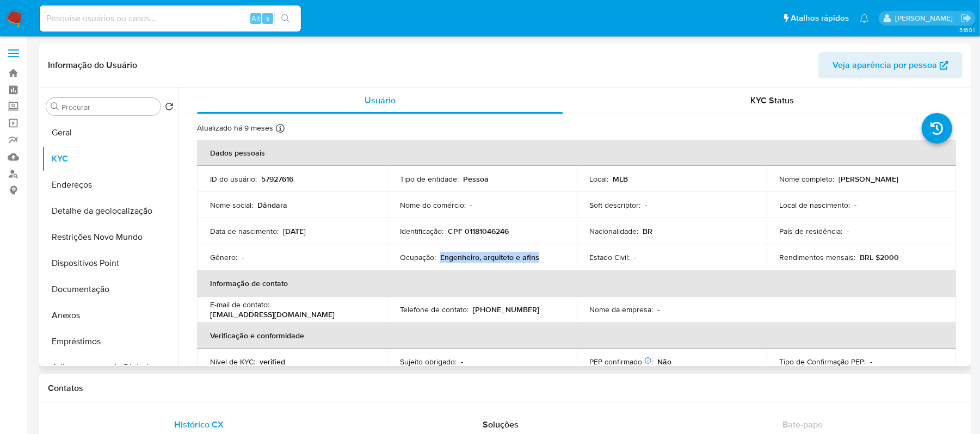
copy p "Engenheiro, arquiteto e afins"
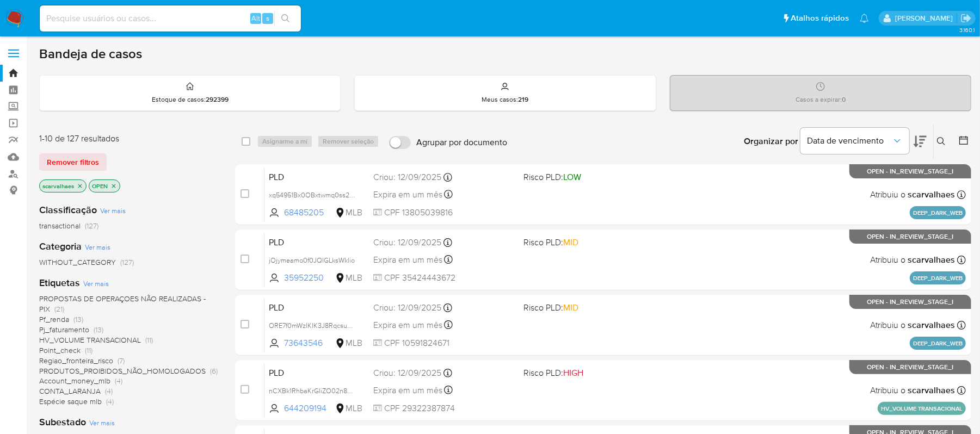
click at [112, 357] on span "Regiao_fronteira_risco" at bounding box center [76, 360] width 74 height 11
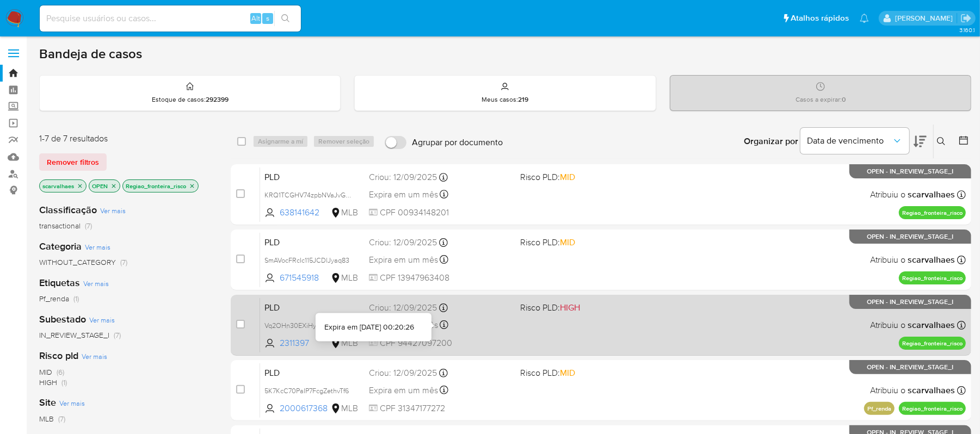
click at [480, 324] on div "Expira em um mês Expira em 27/10/2025 00:20:26" at bounding box center [440, 325] width 143 height 15
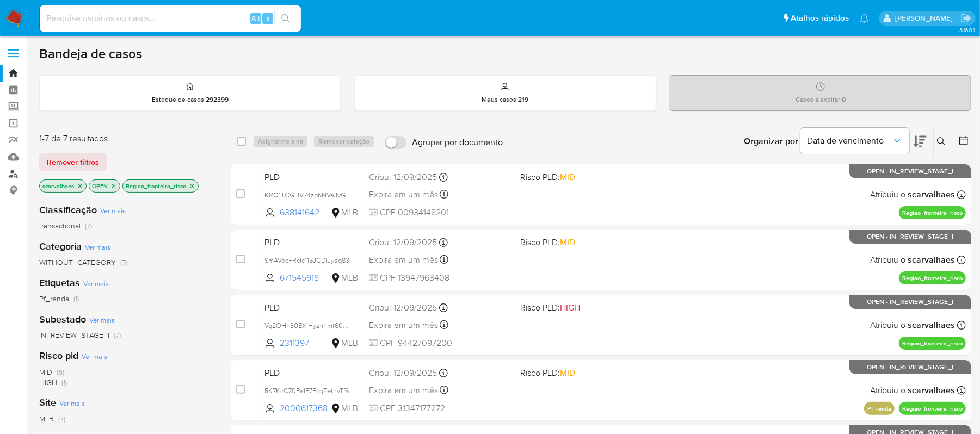
click at [13, 175] on link "Localizador de pessoas" at bounding box center [64, 173] width 129 height 17
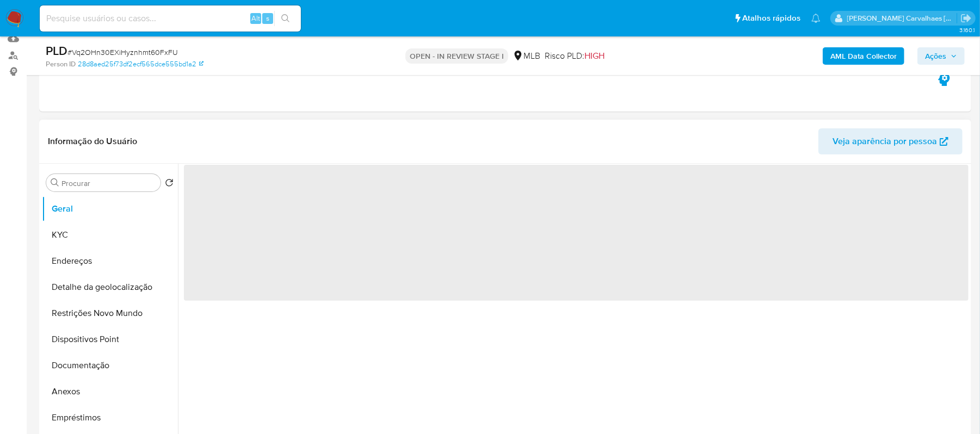
scroll to position [145, 0]
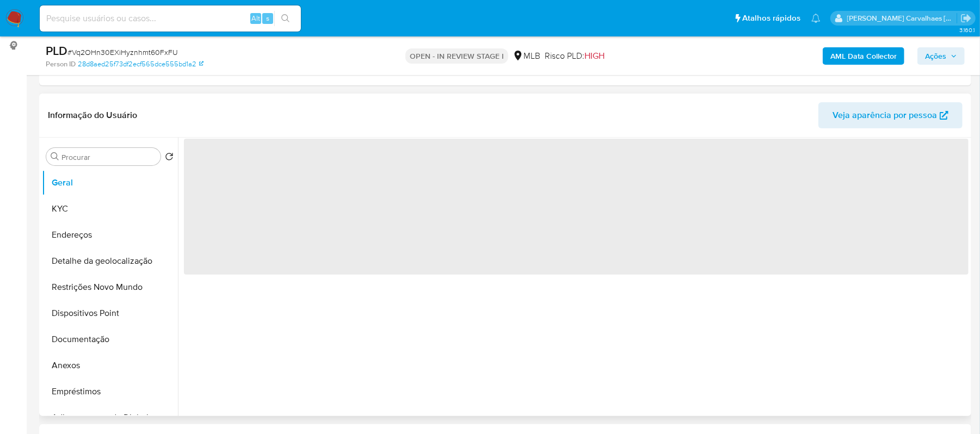
select select "10"
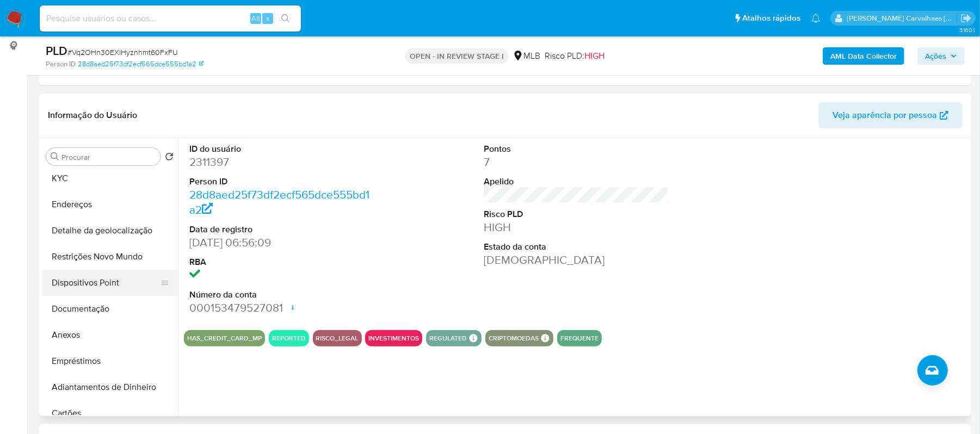
scroll to position [0, 0]
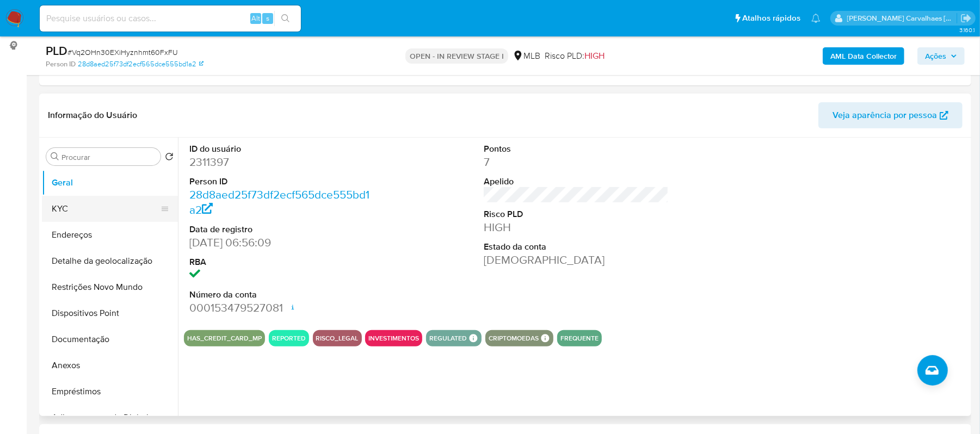
click at [61, 203] on button "KYC" at bounding box center [105, 209] width 127 height 26
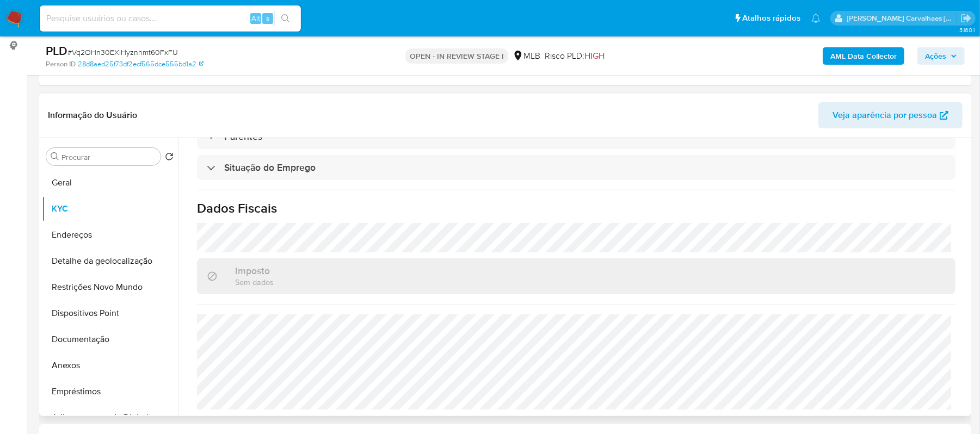
scroll to position [391, 0]
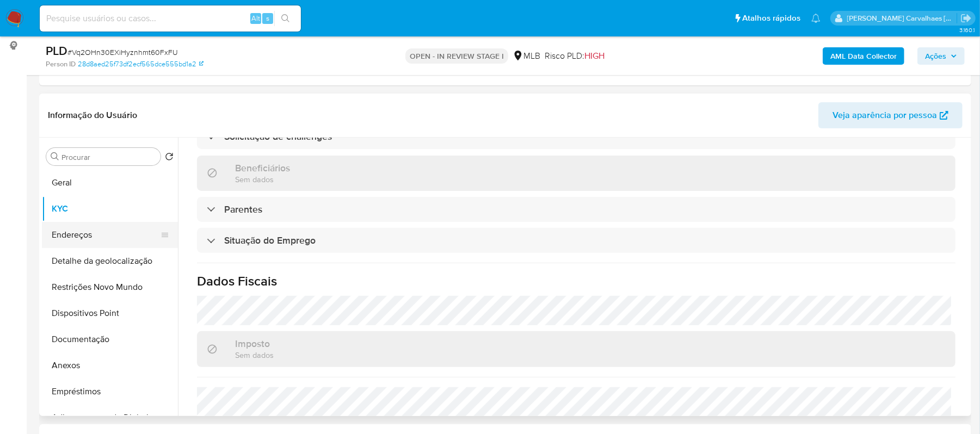
click at [85, 232] on button "Endereços" at bounding box center [105, 235] width 127 height 26
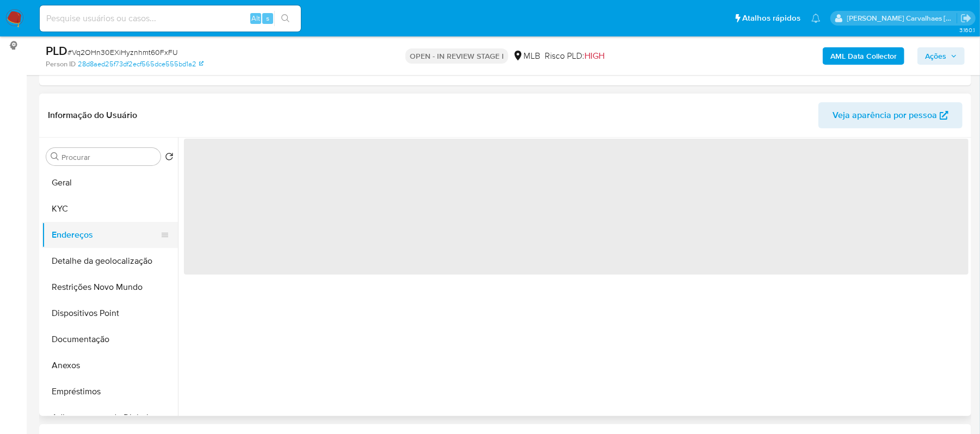
scroll to position [0, 0]
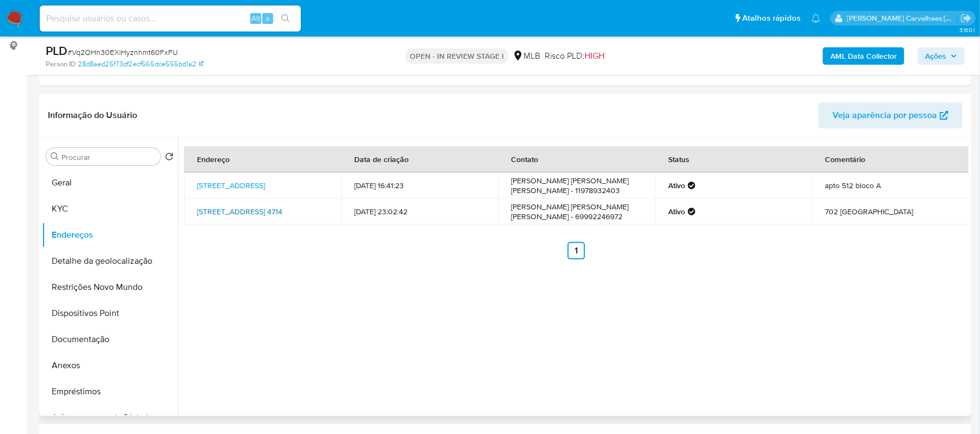
click at [257, 214] on link "[STREET_ADDRESS] 4714" at bounding box center [239, 211] width 85 height 11
drag, startPoint x: 75, startPoint y: 366, endPoint x: 146, endPoint y: 352, distance: 72.5
click at [75, 366] on button "Anexos" at bounding box center [105, 365] width 127 height 26
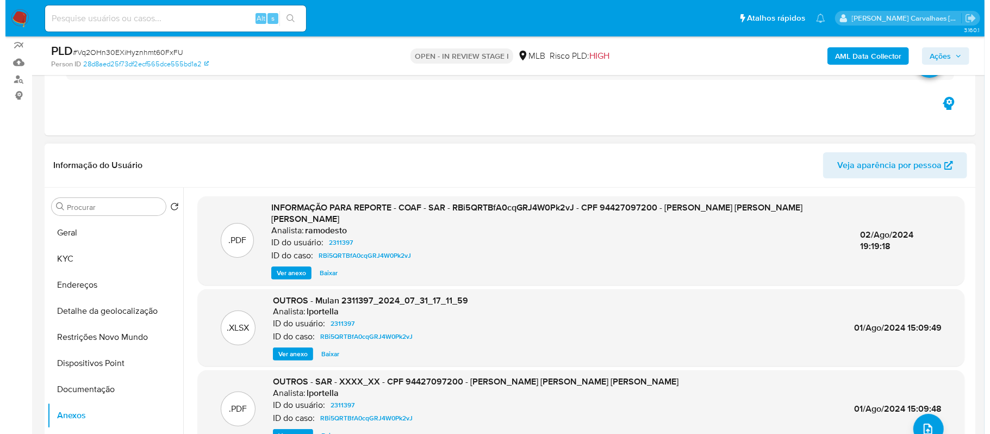
scroll to position [145, 0]
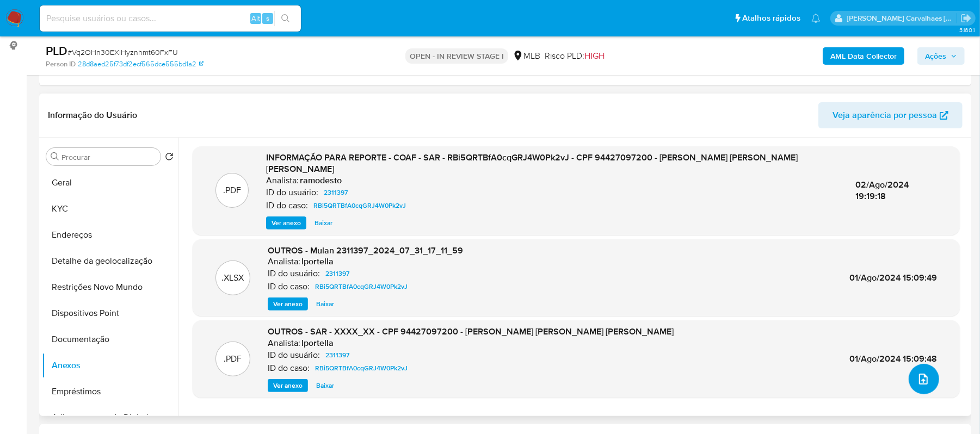
click at [917, 382] on icon "upload-file" at bounding box center [923, 379] width 13 height 13
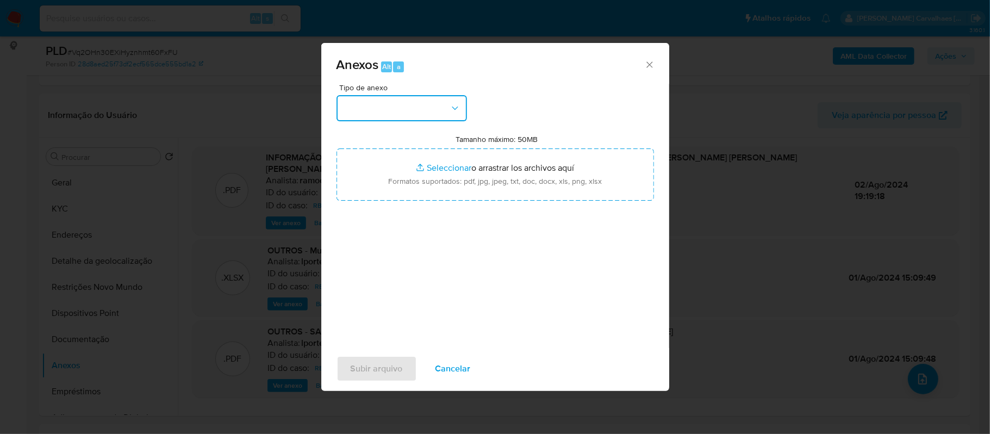
click at [444, 110] on button "button" at bounding box center [402, 108] width 131 height 26
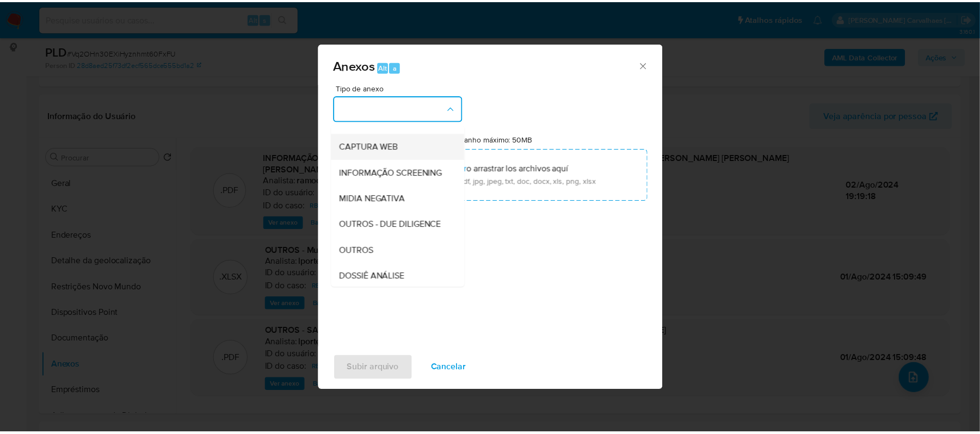
scroll to position [72, 0]
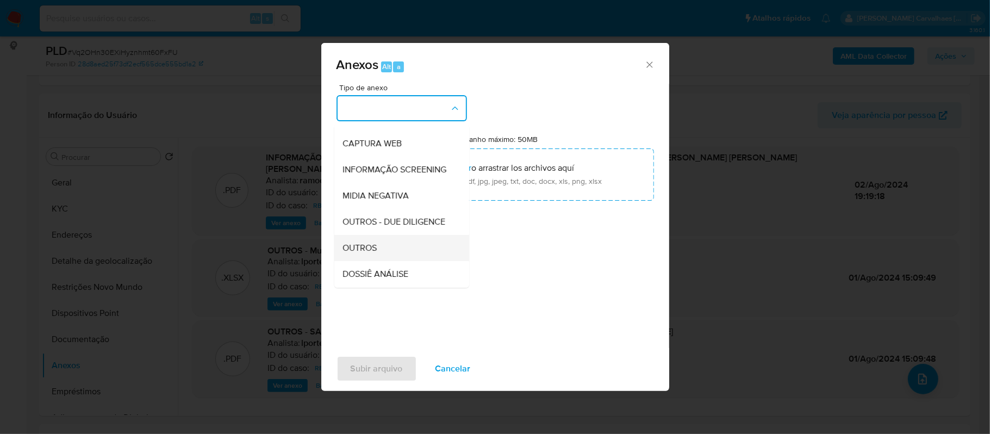
click at [369, 253] on span "OUTROS" at bounding box center [360, 248] width 34 height 11
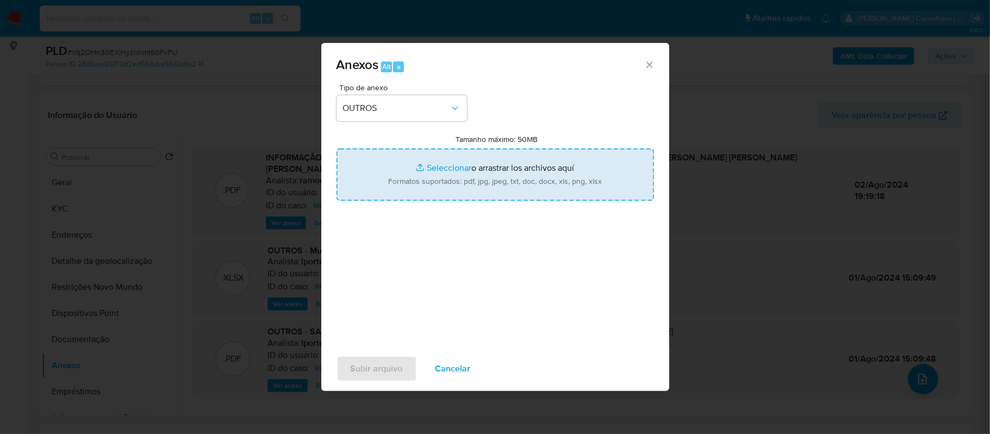
click at [442, 168] on input "Tamanho máximo: 50MB Seleccionar archivos" at bounding box center [496, 174] width 318 height 52
type input "C:\fakepath\Mulan [PERSON_NAME] [PERSON_NAME] [PERSON_NAME] 2311397_2025_09_23_…"
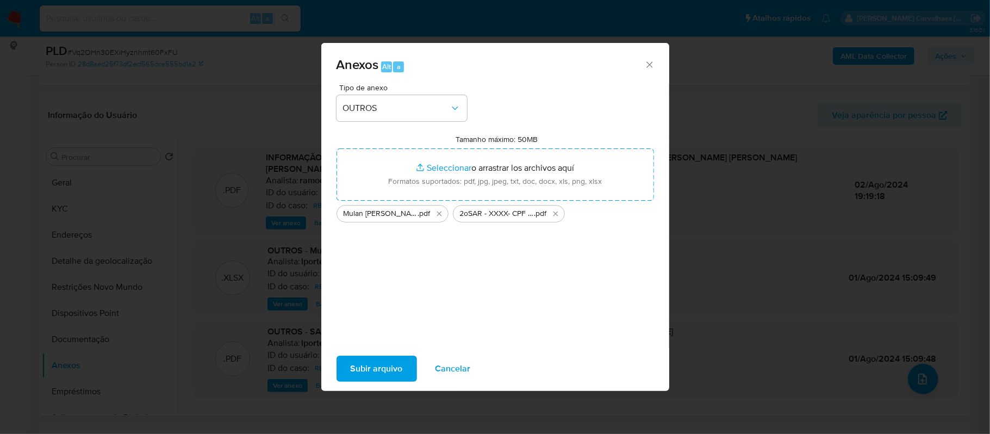
click at [379, 375] on span "Subir arquivo" at bounding box center [377, 369] width 52 height 24
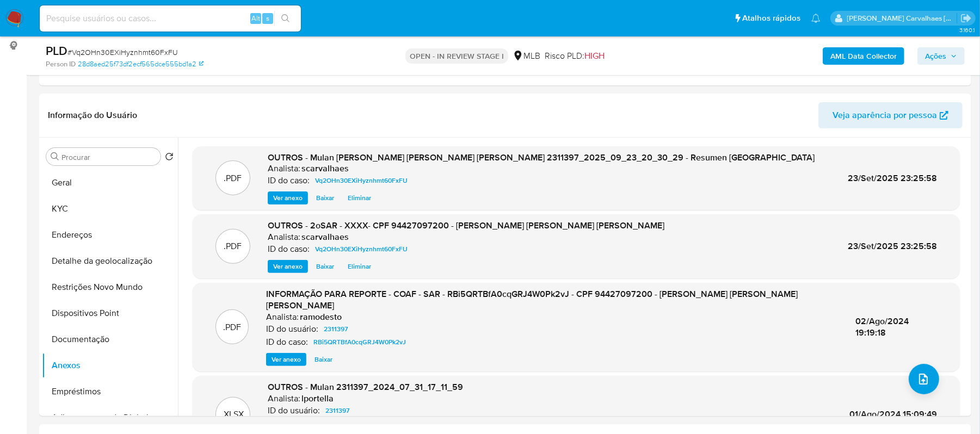
click at [941, 57] on span "Ações" at bounding box center [935, 55] width 21 height 17
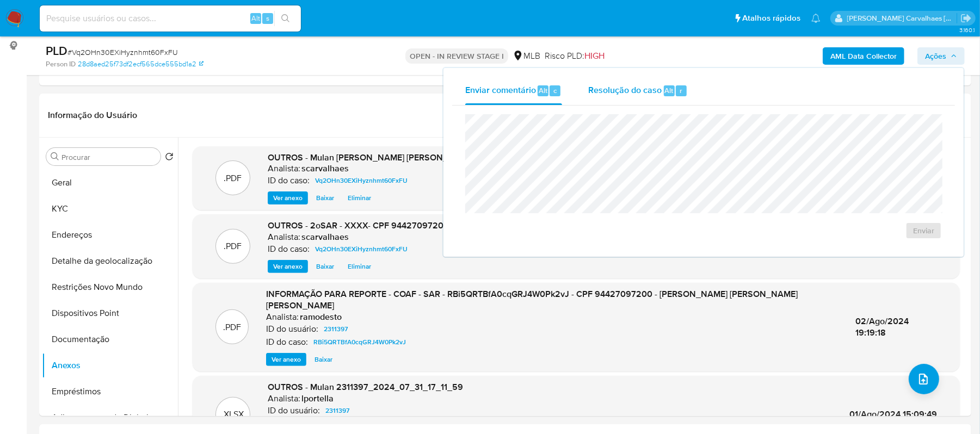
click at [618, 90] on span "Resolução do caso" at bounding box center [624, 90] width 73 height 13
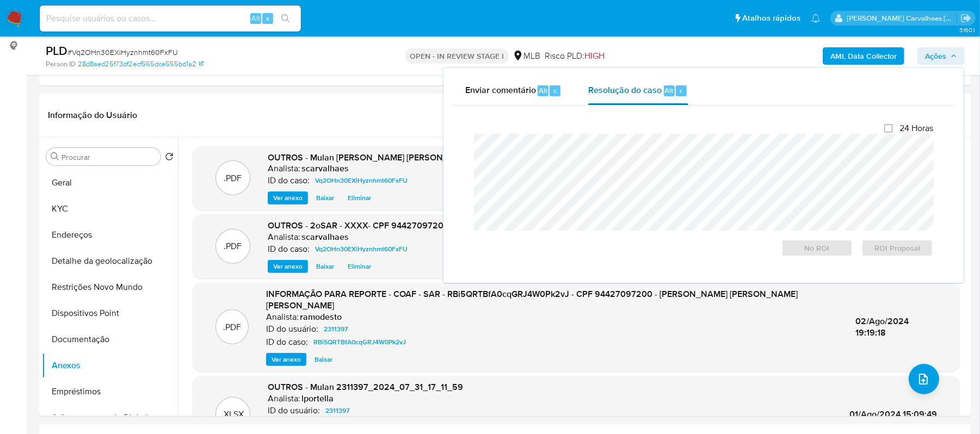
click at [636, 94] on span "Resolução do caso" at bounding box center [624, 90] width 73 height 13
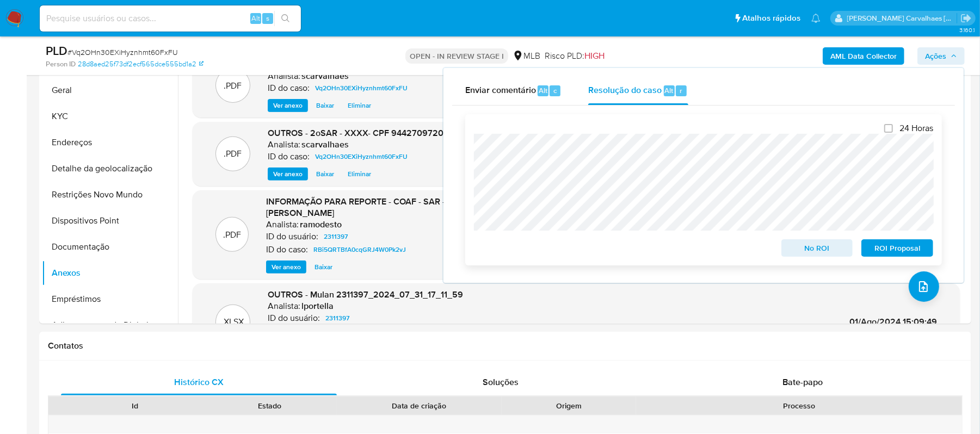
scroll to position [290, 0]
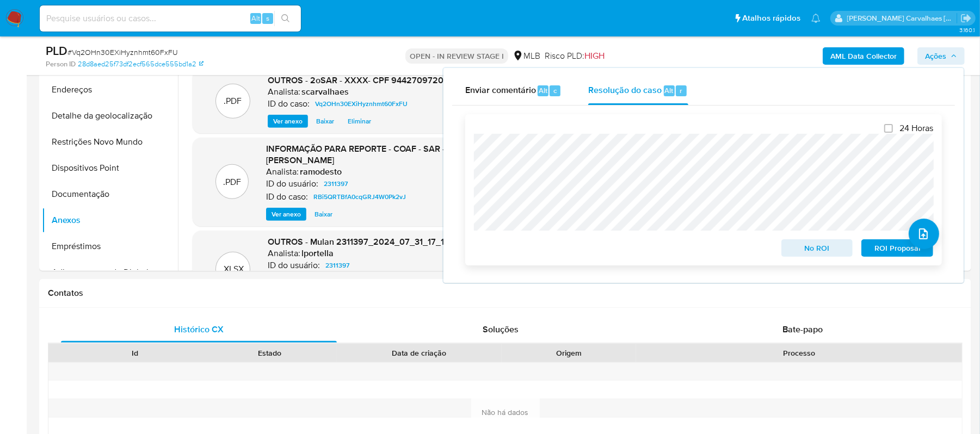
click at [894, 248] on span "ROI Proposal" at bounding box center [897, 247] width 57 height 15
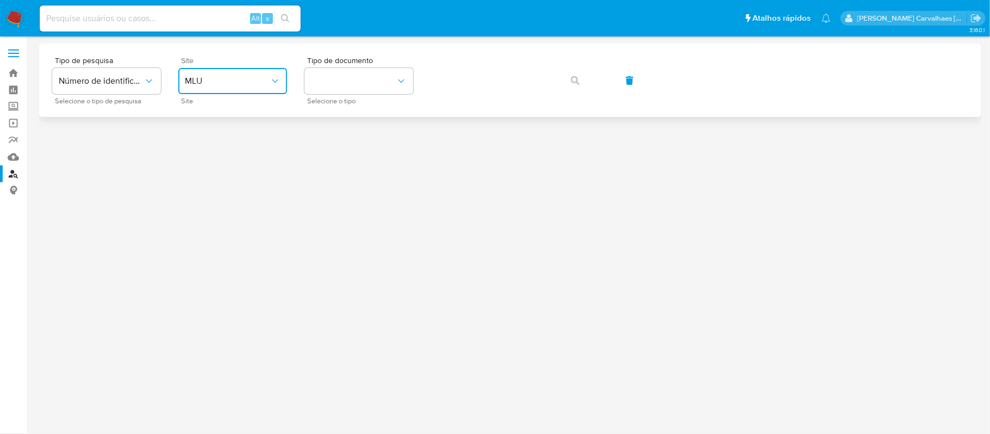
click at [271, 75] on button "MLU" at bounding box center [232, 81] width 109 height 26
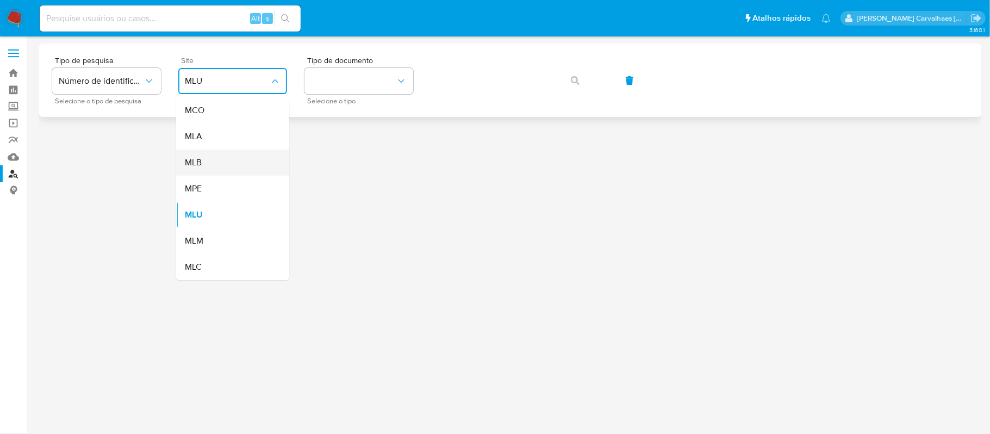
click at [227, 154] on div "MLB" at bounding box center [229, 163] width 89 height 26
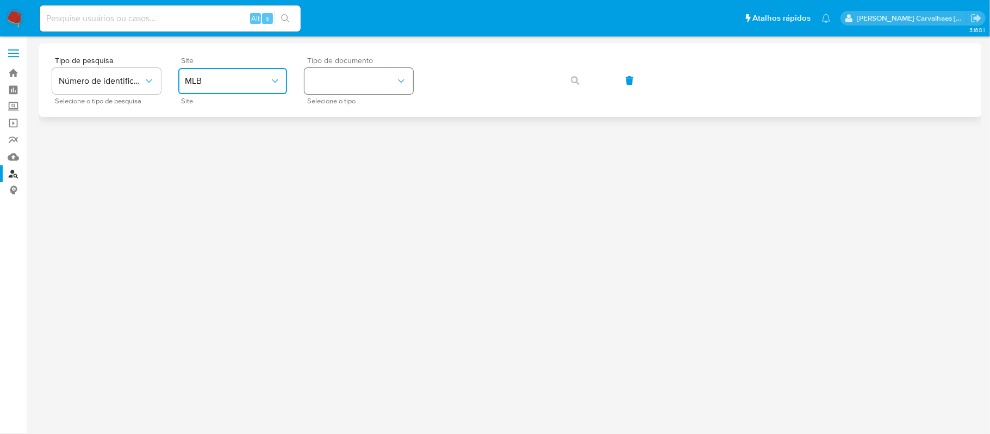
click at [357, 88] on button "identificationType" at bounding box center [359, 81] width 109 height 26
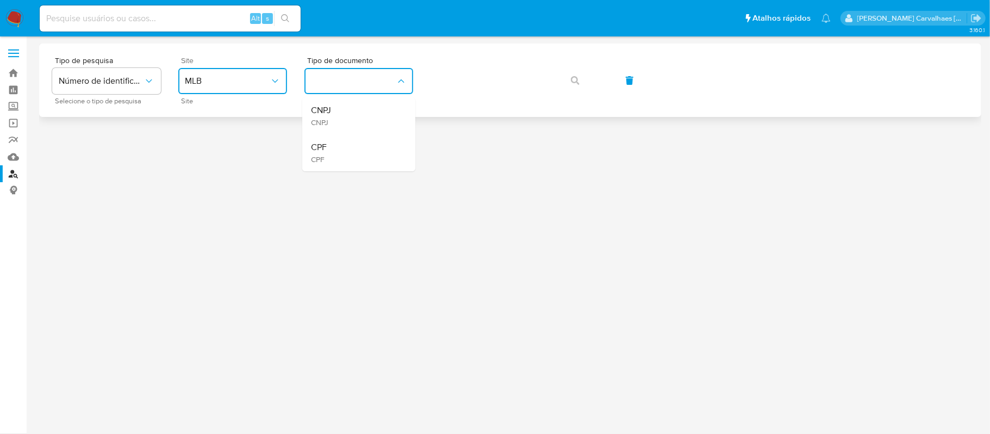
drag, startPoint x: 335, startPoint y: 140, endPoint x: 404, endPoint y: 116, distance: 72.6
click at [336, 140] on div "CPF CPF" at bounding box center [355, 152] width 89 height 37
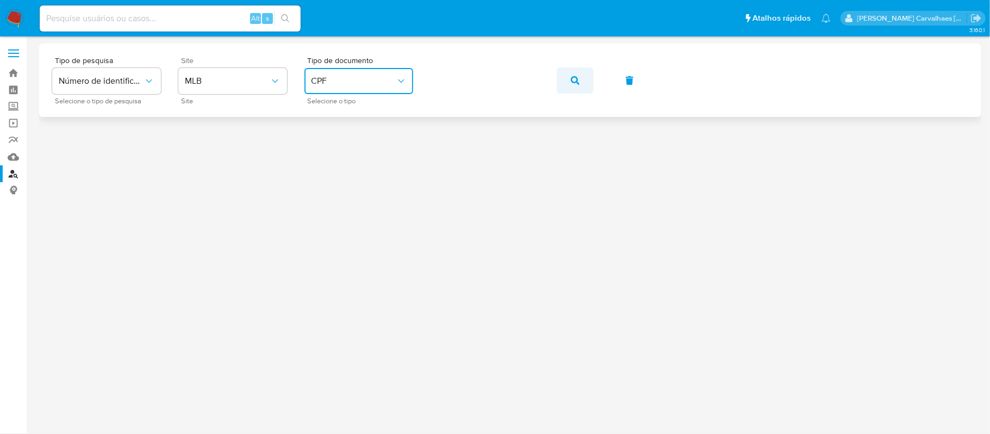
click at [581, 77] on button "button" at bounding box center [575, 80] width 37 height 26
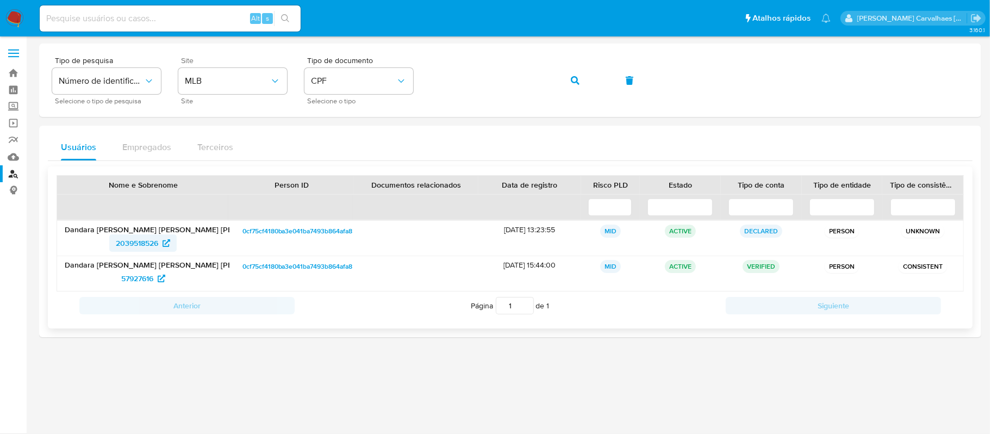
click at [153, 247] on span "2039518526" at bounding box center [137, 242] width 42 height 17
click at [177, 14] on input at bounding box center [170, 18] width 261 height 14
paste input "18fazUpkyK8QJxSb0UgKPmpy"
type input "18fazUpkyK8QJxSb0UgKPmpy"
click at [290, 14] on button "search-icon" at bounding box center [285, 18] width 22 height 15
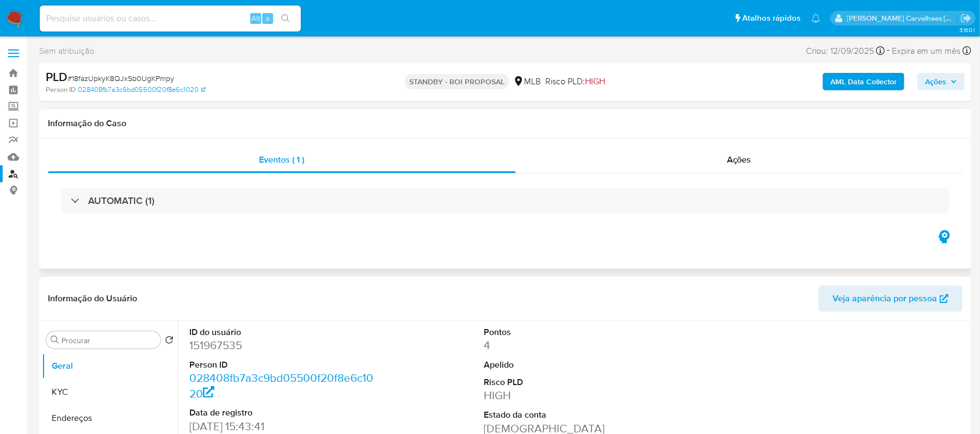
select select "10"
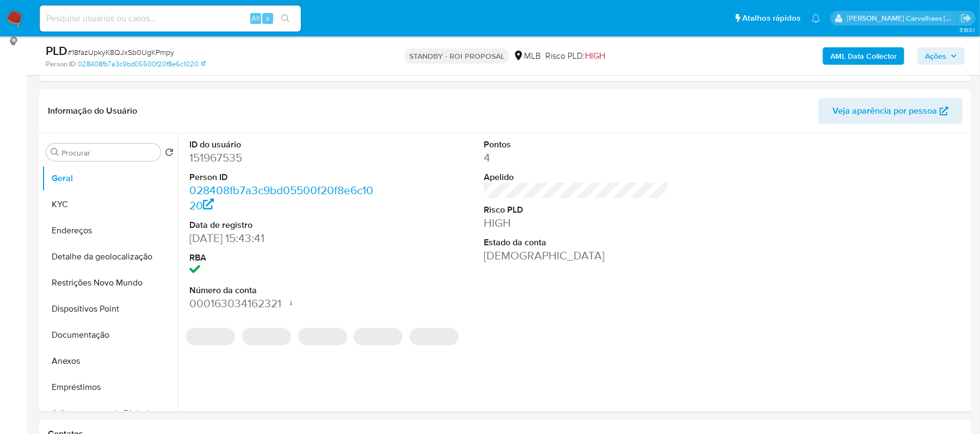
scroll to position [218, 0]
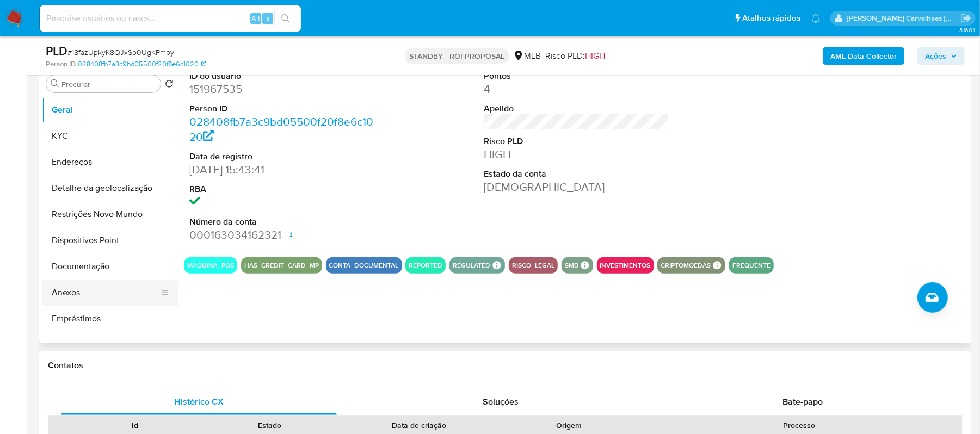
click at [82, 294] on button "Anexos" at bounding box center [105, 293] width 127 height 26
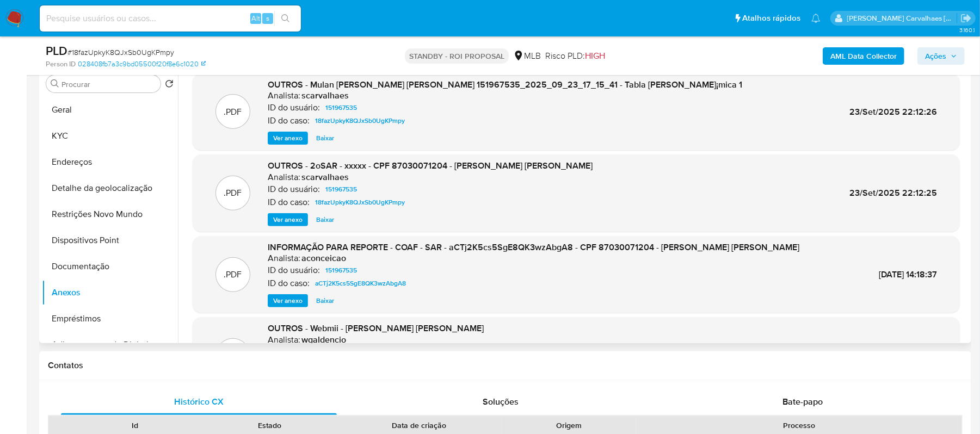
click at [301, 299] on span "Ver anexo" at bounding box center [287, 300] width 29 height 11
click at [300, 299] on div "Ver anexo Baixar" at bounding box center [533, 300] width 531 height 13
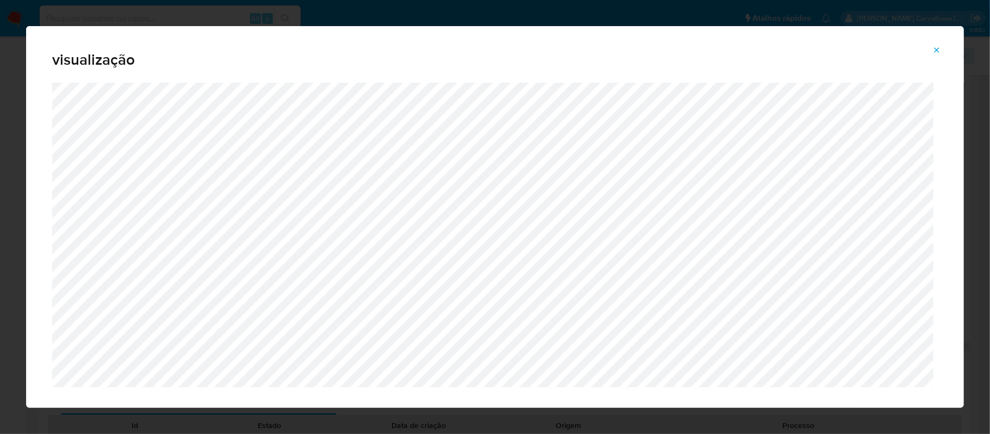
click at [940, 51] on icon "Attachment preview" at bounding box center [937, 50] width 9 height 9
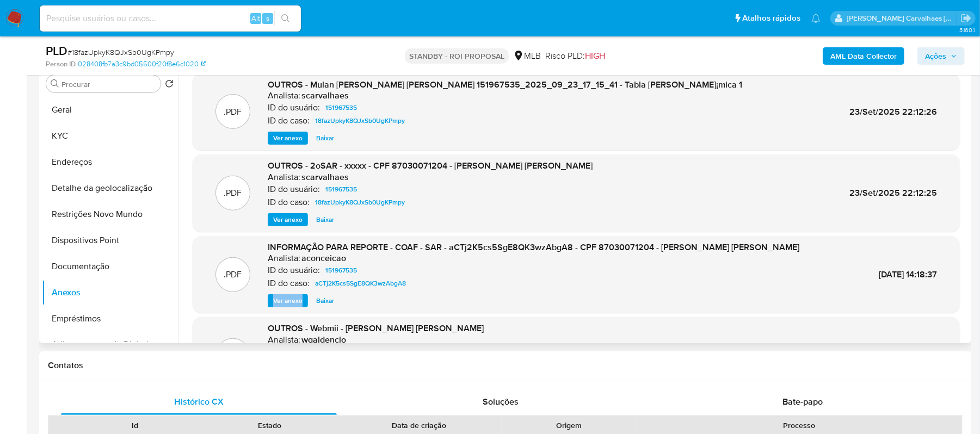
scroll to position [145, 0]
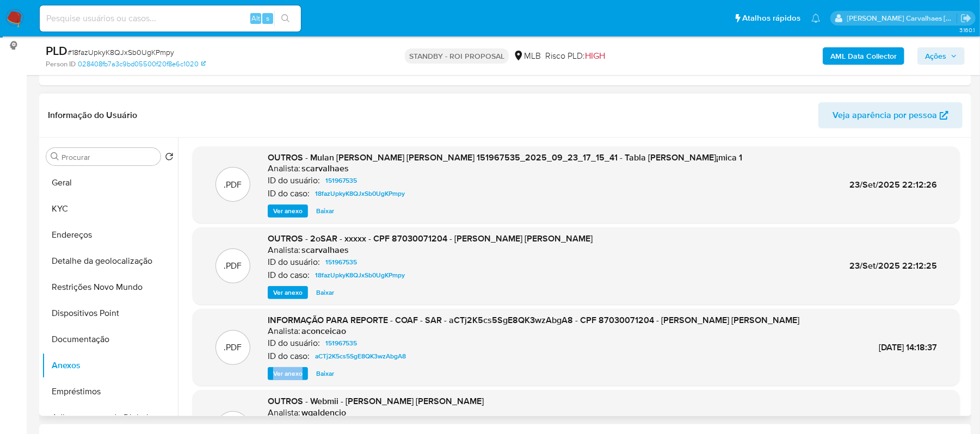
click at [283, 292] on span "Ver anexo" at bounding box center [287, 292] width 29 height 11
click at [283, 292] on div "Ver anexo Baixar" at bounding box center [430, 292] width 325 height 13
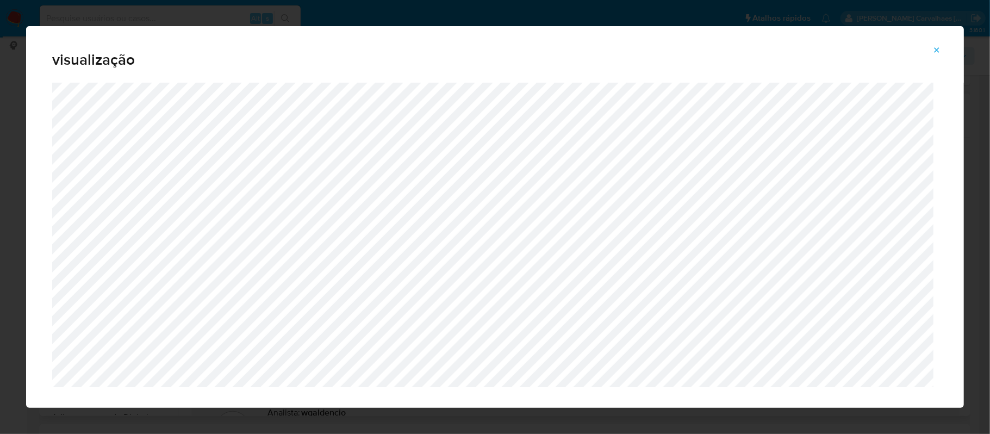
click at [939, 51] on icon "Attachment preview" at bounding box center [937, 49] width 5 height 5
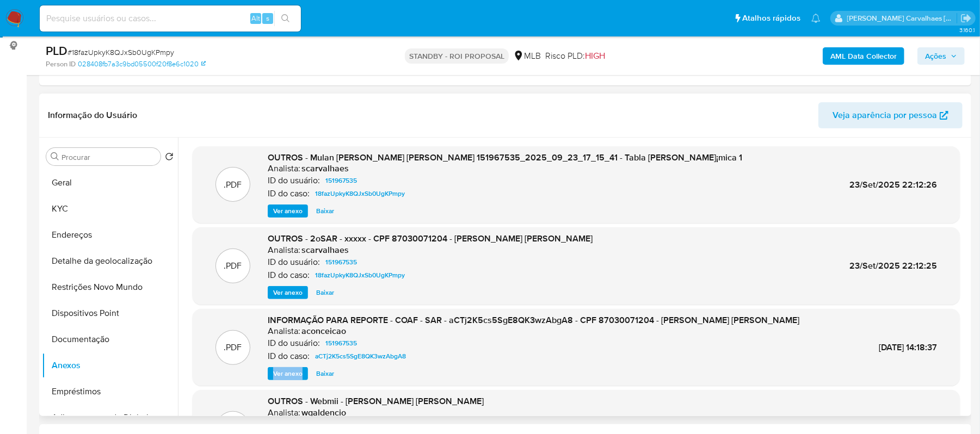
click at [279, 371] on span "Ver anexo" at bounding box center [287, 373] width 29 height 11
click at [279, 371] on div "Ver anexo Baixar" at bounding box center [533, 373] width 531 height 13
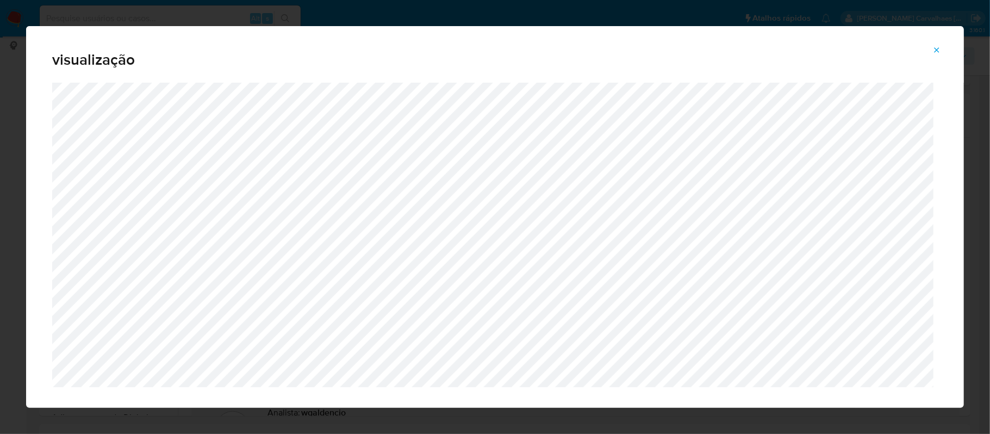
click at [940, 46] on icon "Attachment preview" at bounding box center [937, 50] width 9 height 9
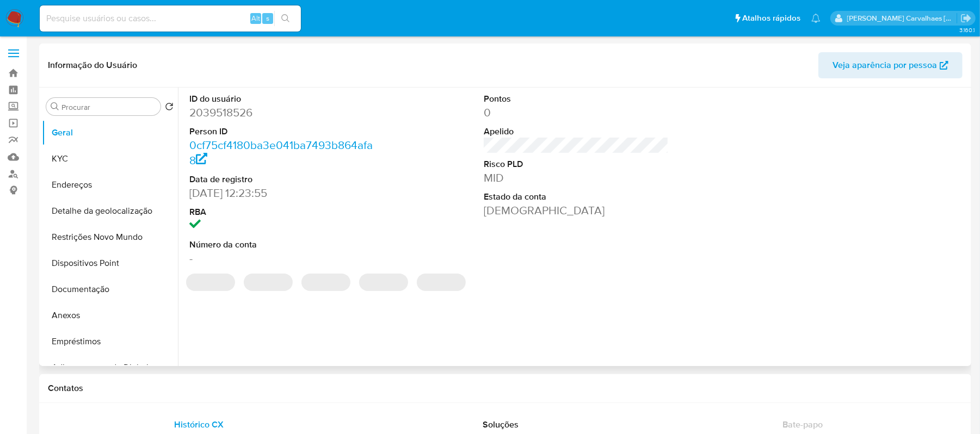
select select "10"
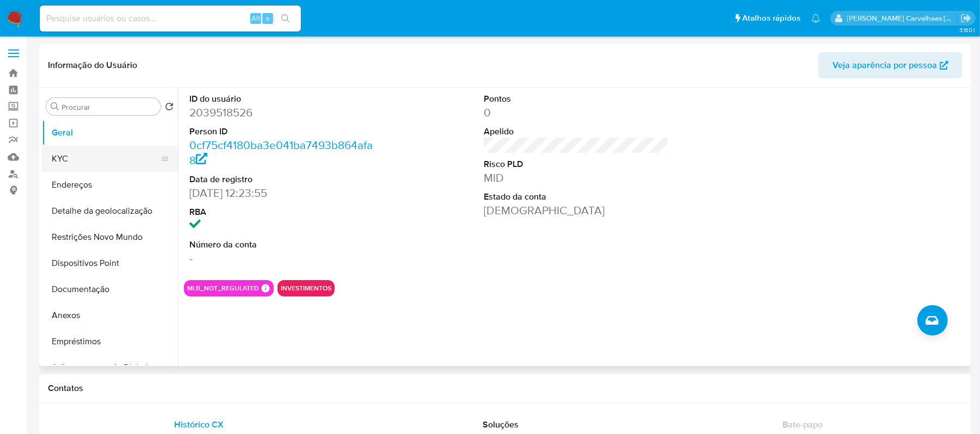
click at [88, 159] on button "KYC" at bounding box center [105, 159] width 127 height 26
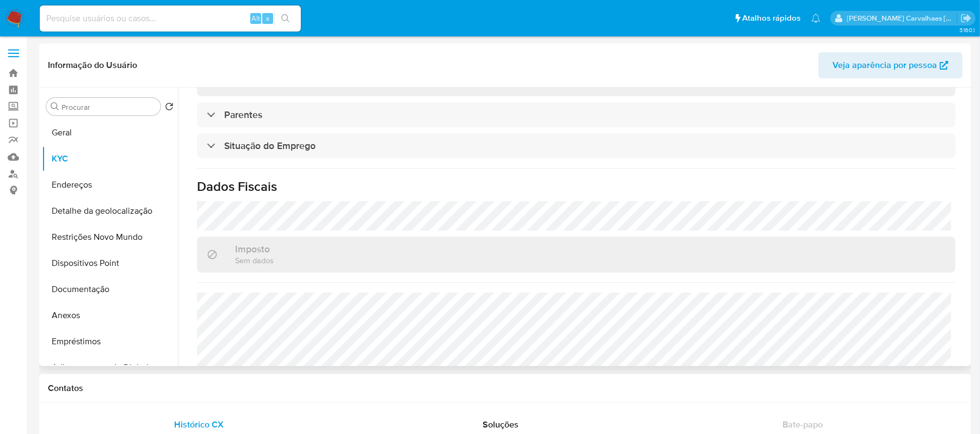
scroll to position [473, 0]
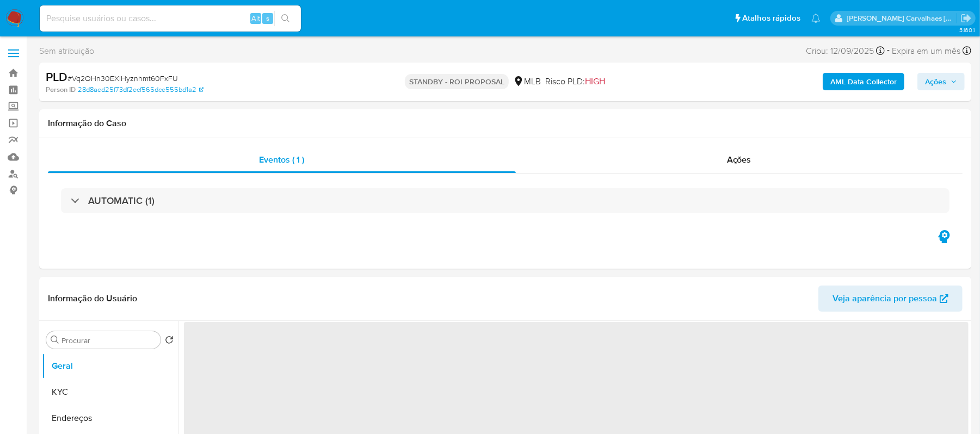
select select "10"
